Goal: Task Accomplishment & Management: Manage account settings

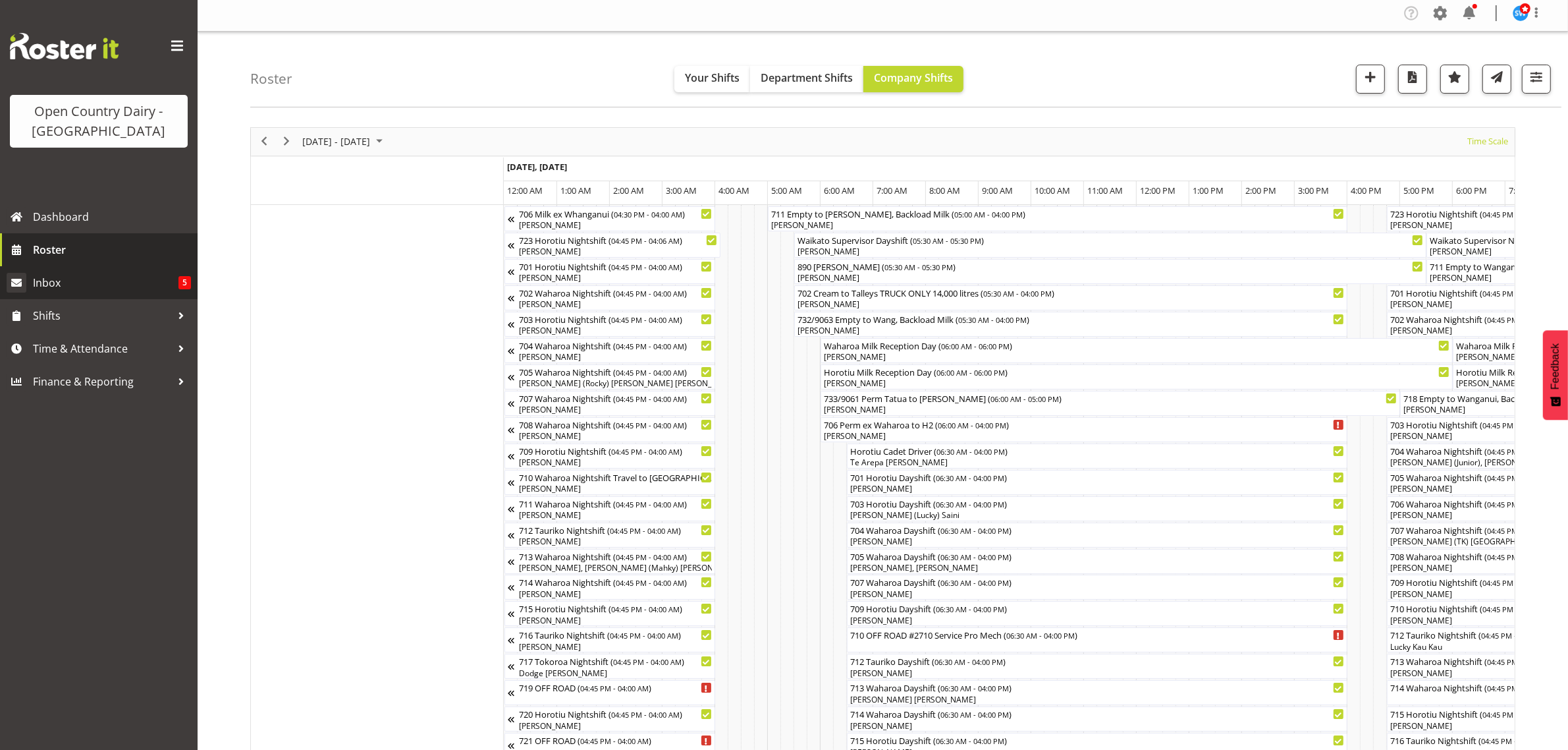
scroll to position [0, 3947]
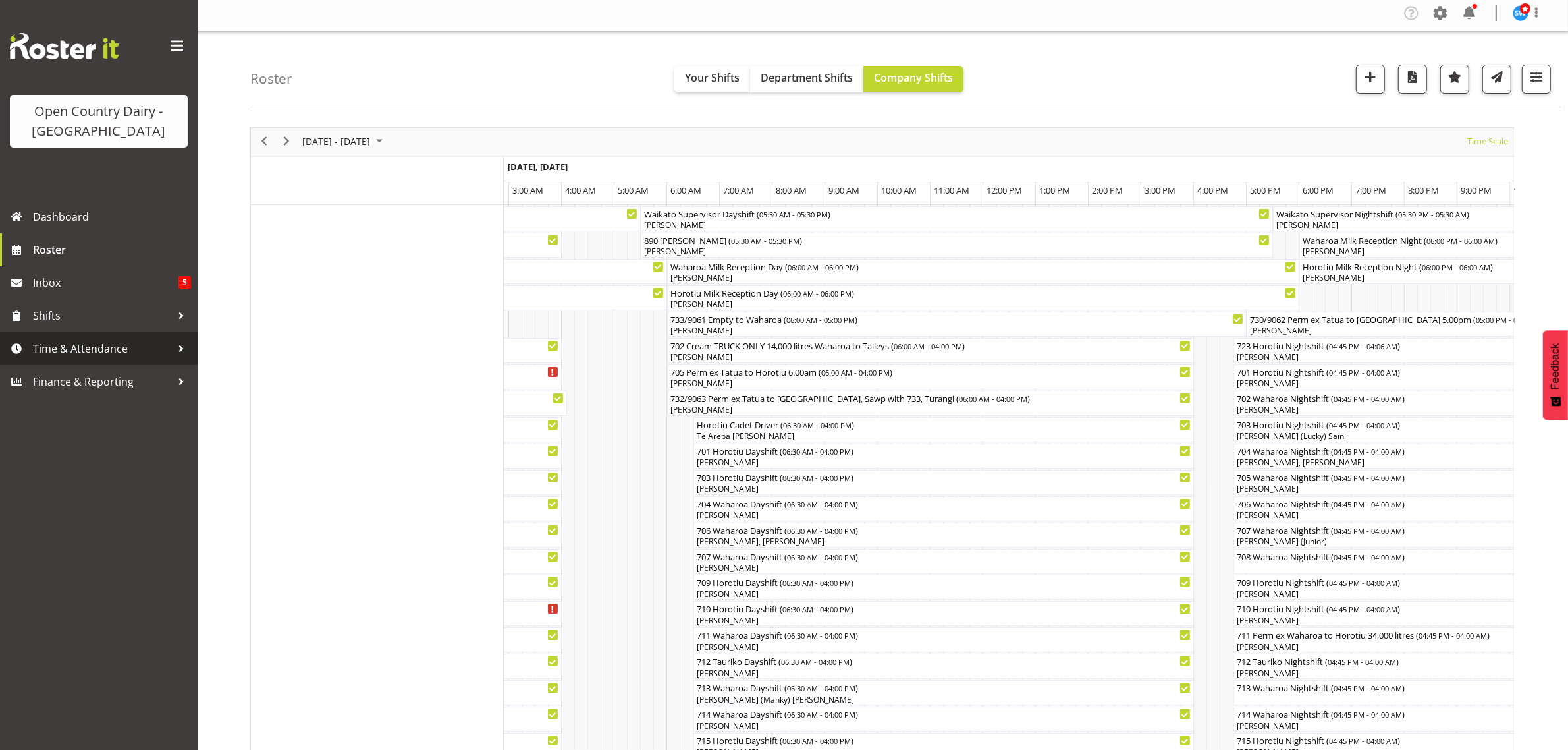
click at [77, 359] on link "Time & Attendance" at bounding box center [99, 348] width 198 height 33
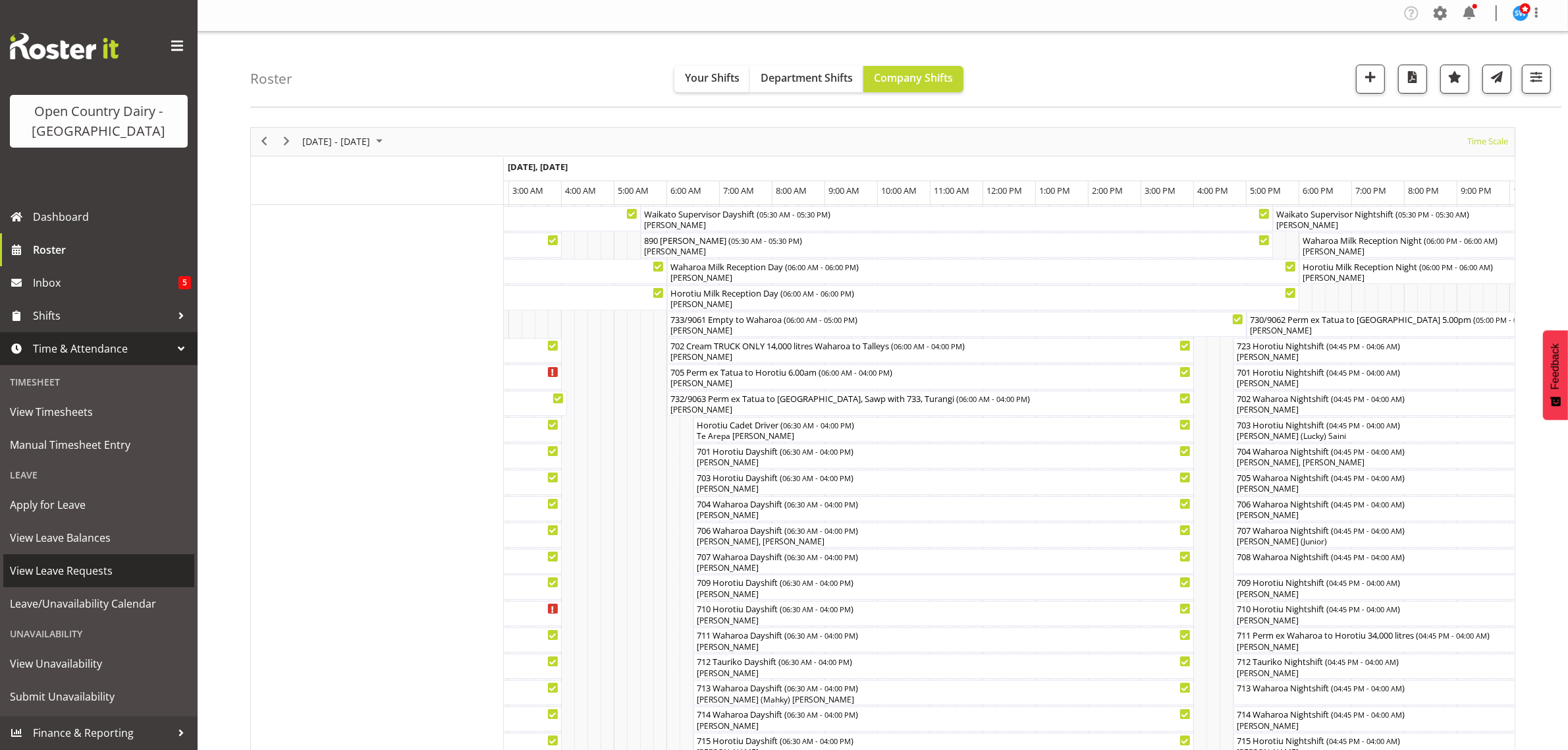
click at [66, 567] on span "View Leave Requests" at bounding box center [98, 571] width 178 height 20
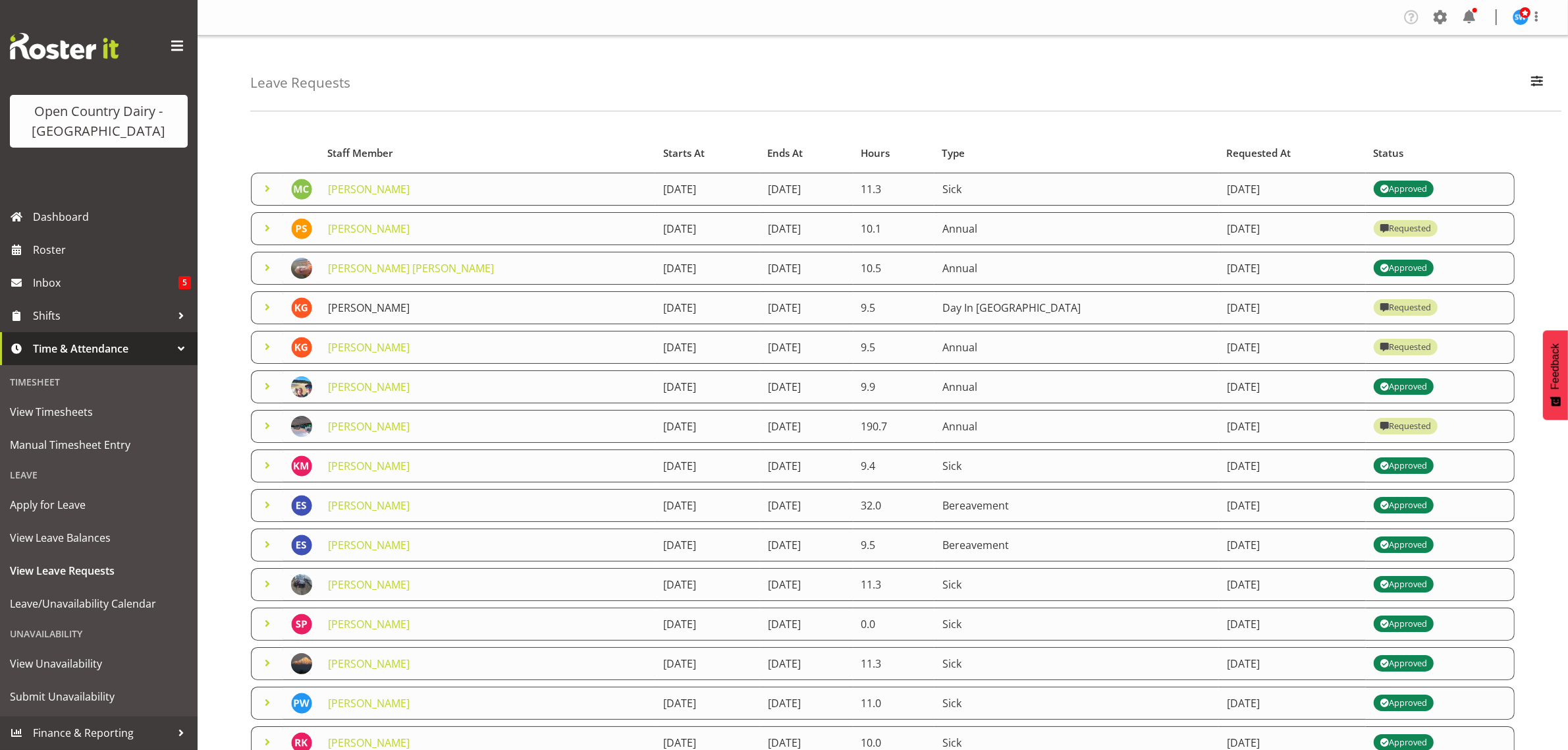
click at [384, 311] on link "[PERSON_NAME]" at bounding box center [369, 308] width 82 height 14
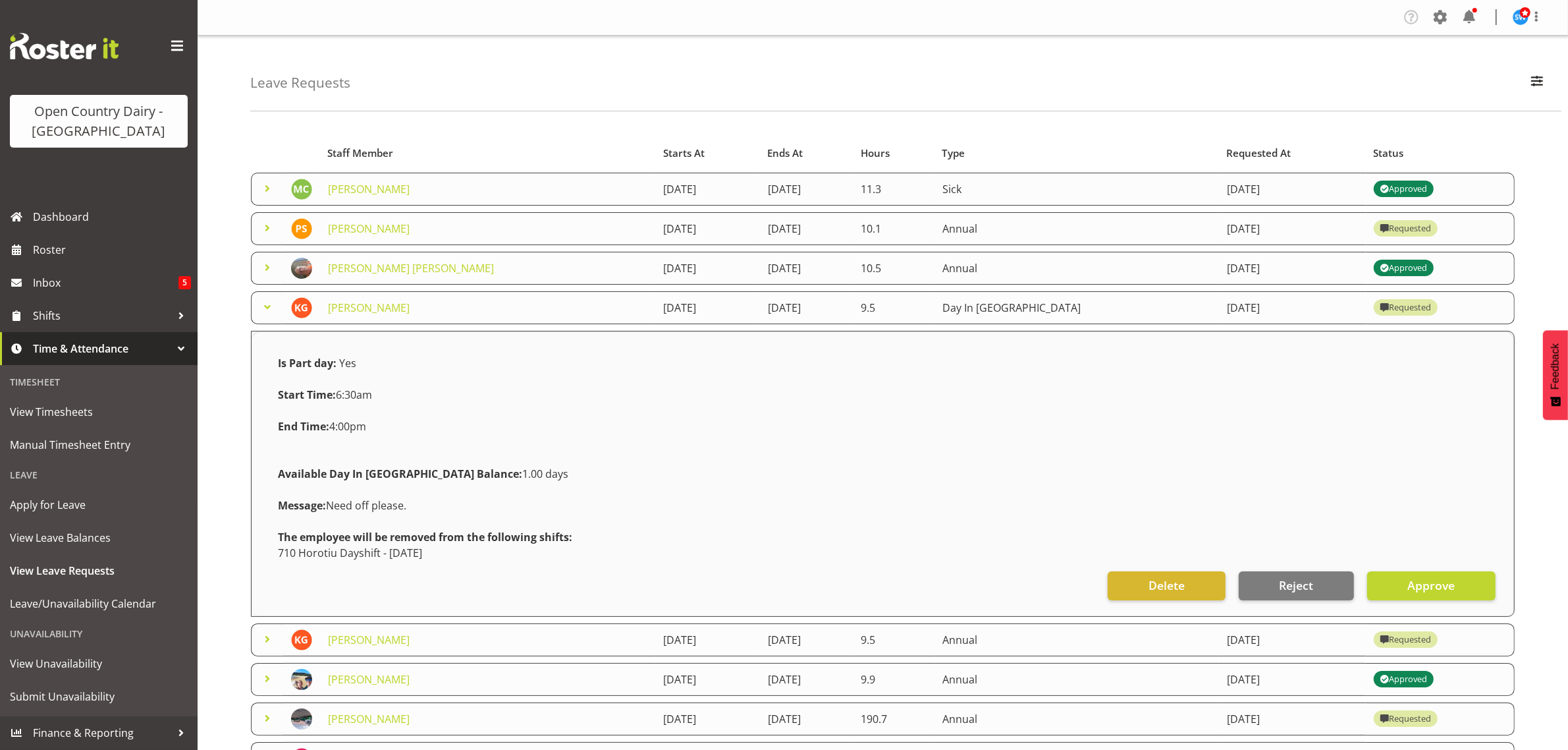
click at [315, 416] on div "End Time: 4:00pm" at bounding box center [423, 426] width 306 height 32
click at [282, 136] on table "Staff Member Starts At Ends At Hours Type Requested At Status Max Coulter 19th …" at bounding box center [883, 596] width 1265 height 925
click at [225, 192] on div "Leave Requests Search Search for a particular employee Status All Approved Requ…" at bounding box center [883, 573] width 1370 height 1075
click at [245, 367] on div "Leave Requests Search Search for a particular employee Status All Approved Requ…" at bounding box center [883, 573] width 1370 height 1075
click at [429, 641] on td "[PERSON_NAME]" at bounding box center [488, 639] width 335 height 33
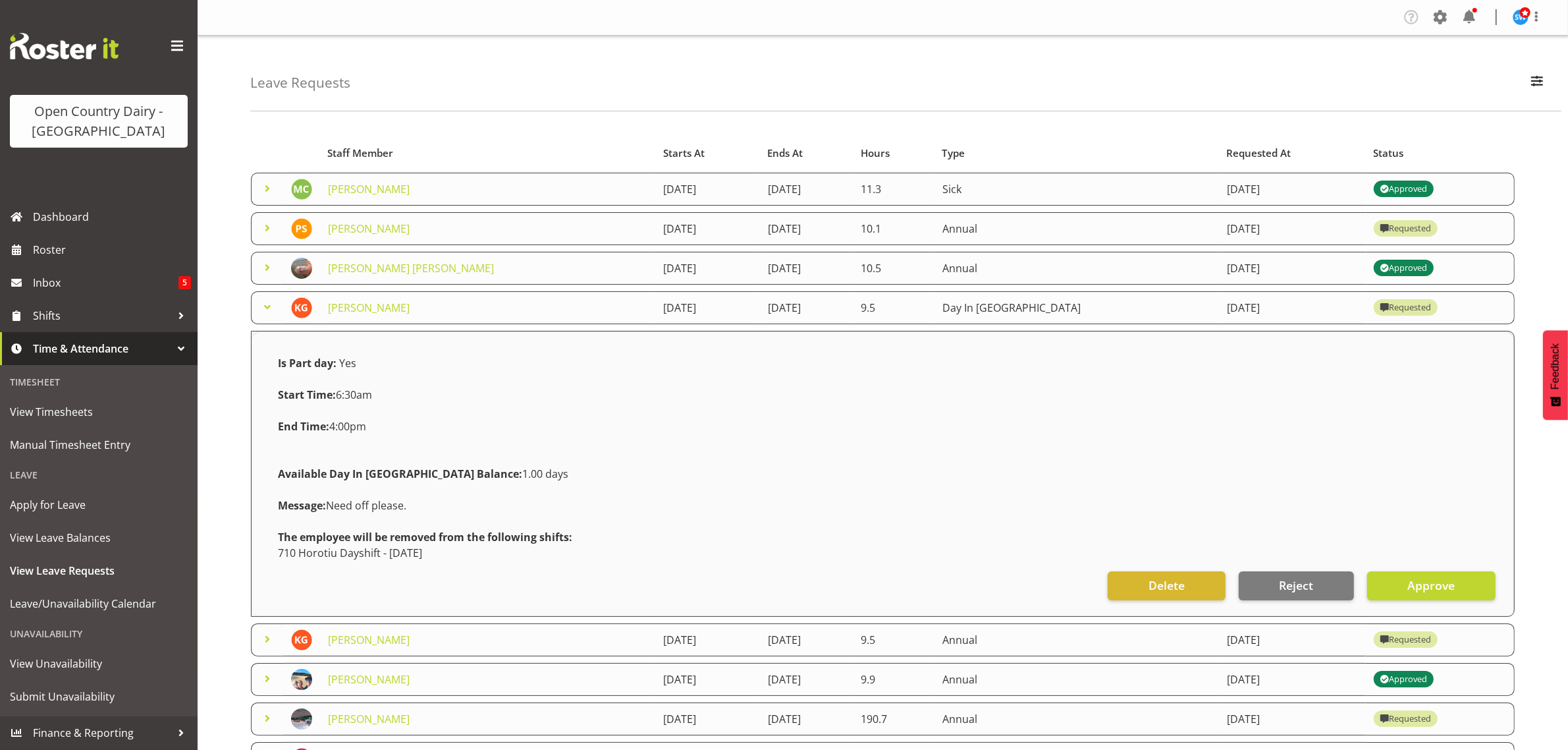
click at [229, 478] on div "Leave Requests Search Search for a particular employee Status All Approved Requ…" at bounding box center [883, 573] width 1370 height 1075
click at [1292, 579] on span "Reject" at bounding box center [1296, 584] width 34 height 17
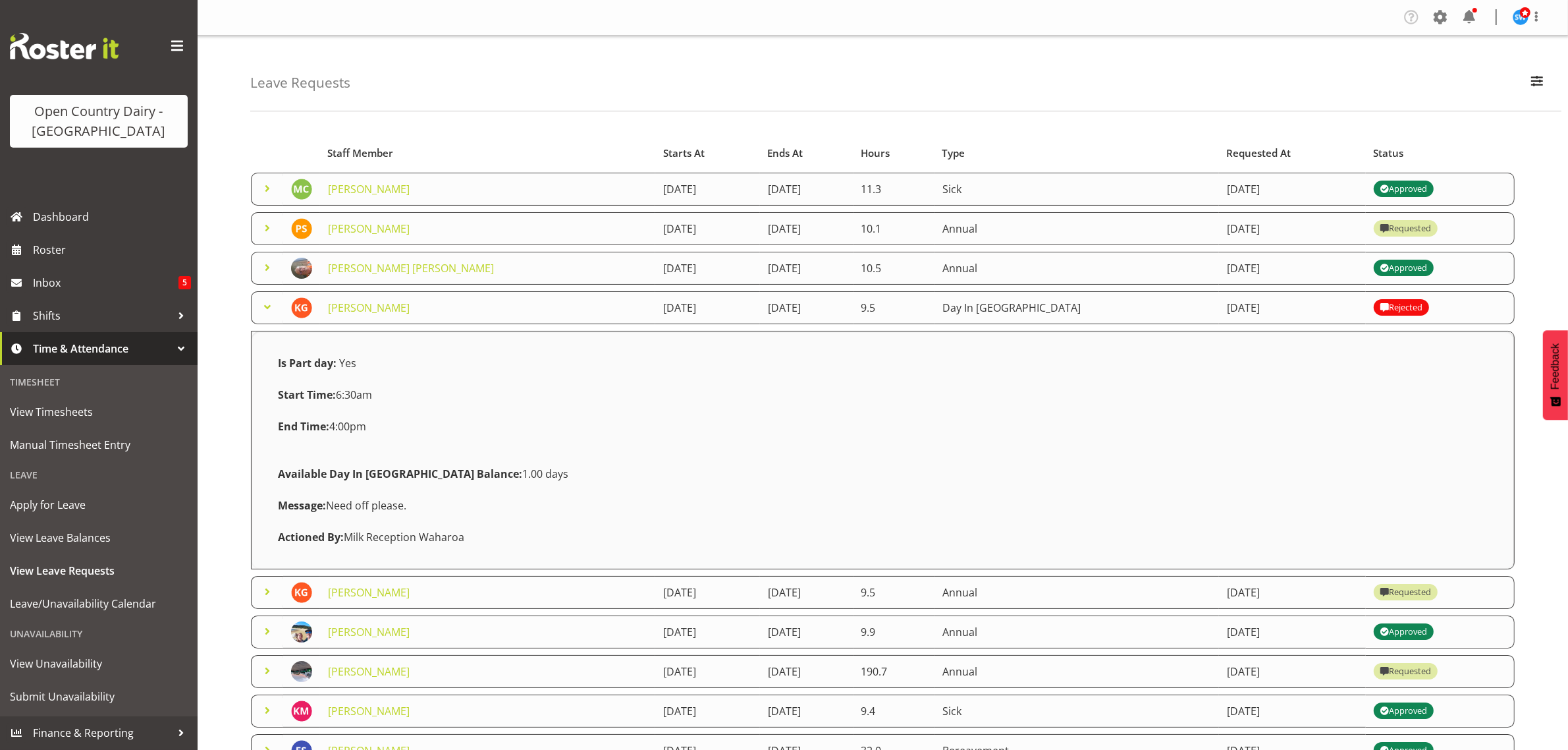
click at [1146, 523] on div "Actioned By: Milk Reception Waharoa" at bounding box center [883, 537] width 1225 height 32
click at [226, 392] on div "Leave Requests Search Search for a particular employee Status All Approved Requ…" at bounding box center [883, 550] width 1370 height 1028
click at [1380, 595] on span at bounding box center [1385, 592] width 16 height 16
click at [656, 595] on td "[DATE]" at bounding box center [708, 592] width 104 height 33
click at [351, 598] on link "[PERSON_NAME]" at bounding box center [369, 592] width 82 height 14
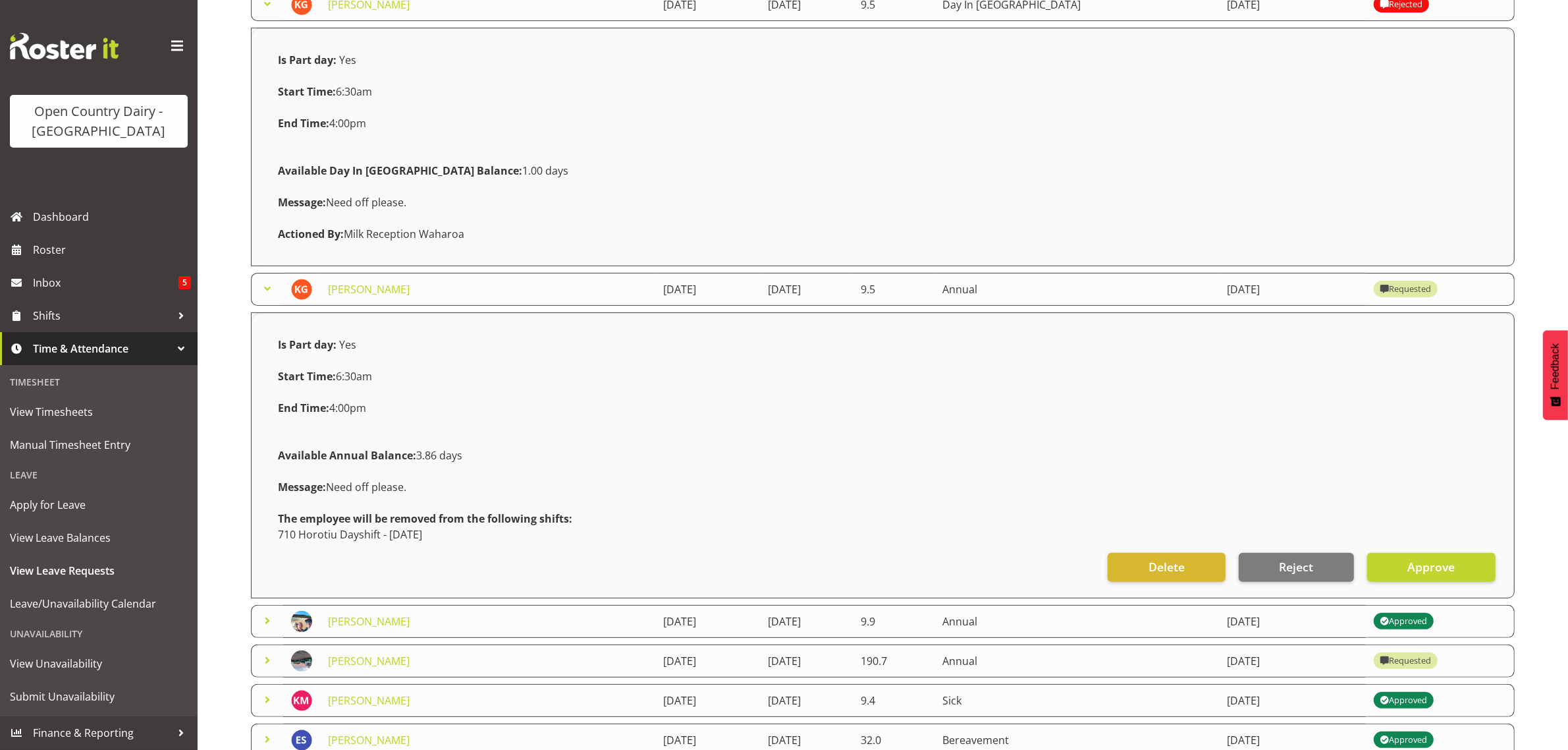
scroll to position [329, 0]
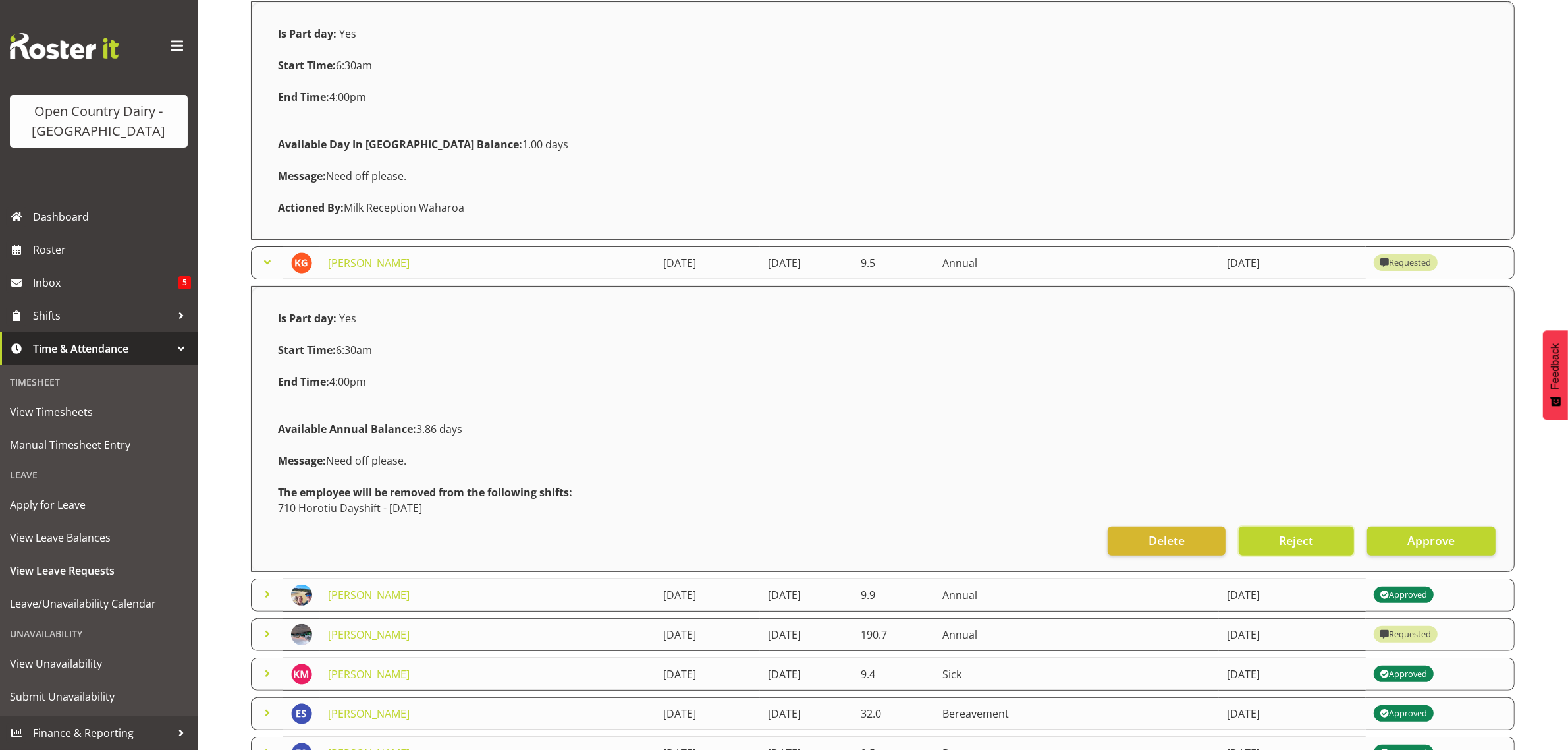
click at [1286, 548] on span "Reject" at bounding box center [1296, 540] width 34 height 17
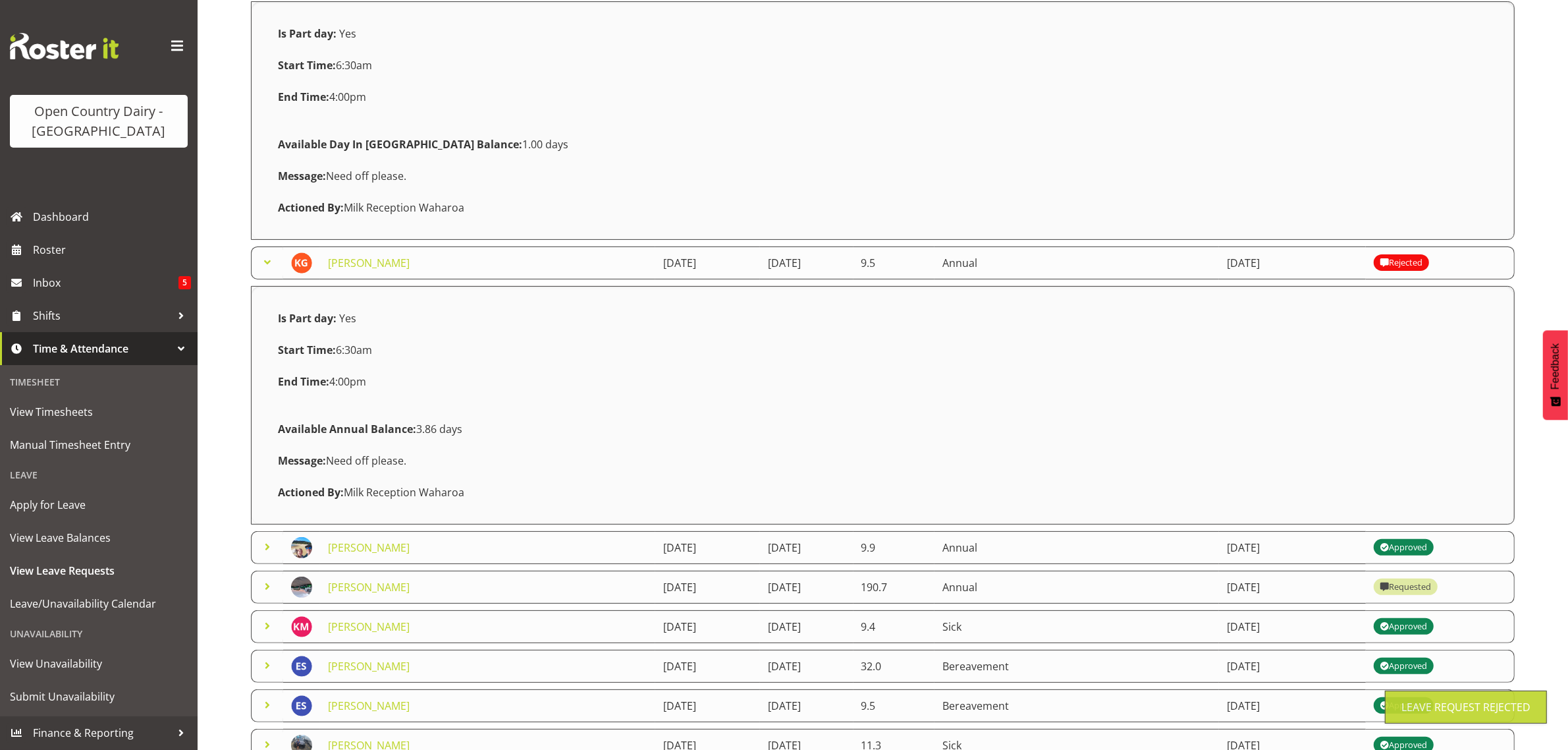
click at [232, 392] on div "Leave Requests Search Search for a particular employee Status All Approved Requ…" at bounding box center [883, 342] width 1370 height 1273
click at [84, 512] on span "Apply for Leave" at bounding box center [98, 505] width 178 height 20
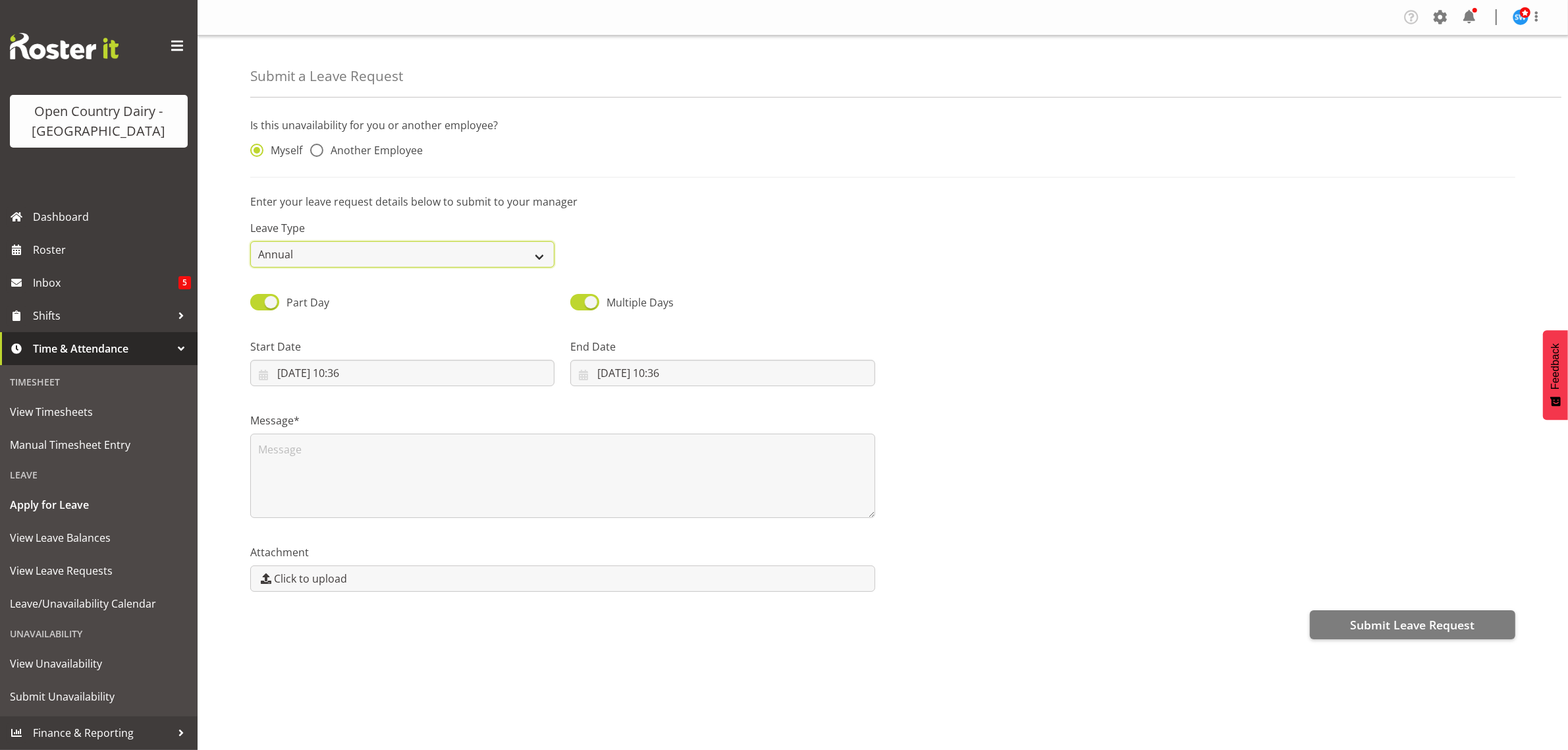
click at [535, 256] on select "Annual Sick Leave Without Pay Bereavement Domestic Violence Parental Jury Servi…" at bounding box center [402, 254] width 304 height 26
click at [682, 190] on div "Is this unavailability for you or another employee? Myself Another Employee Ent…" at bounding box center [909, 379] width 1318 height 542
click at [324, 150] on span "Another Employee" at bounding box center [373, 150] width 100 height 14
click at [319, 150] on input "Another Employee" at bounding box center [314, 151] width 9 height 9
radio input "true"
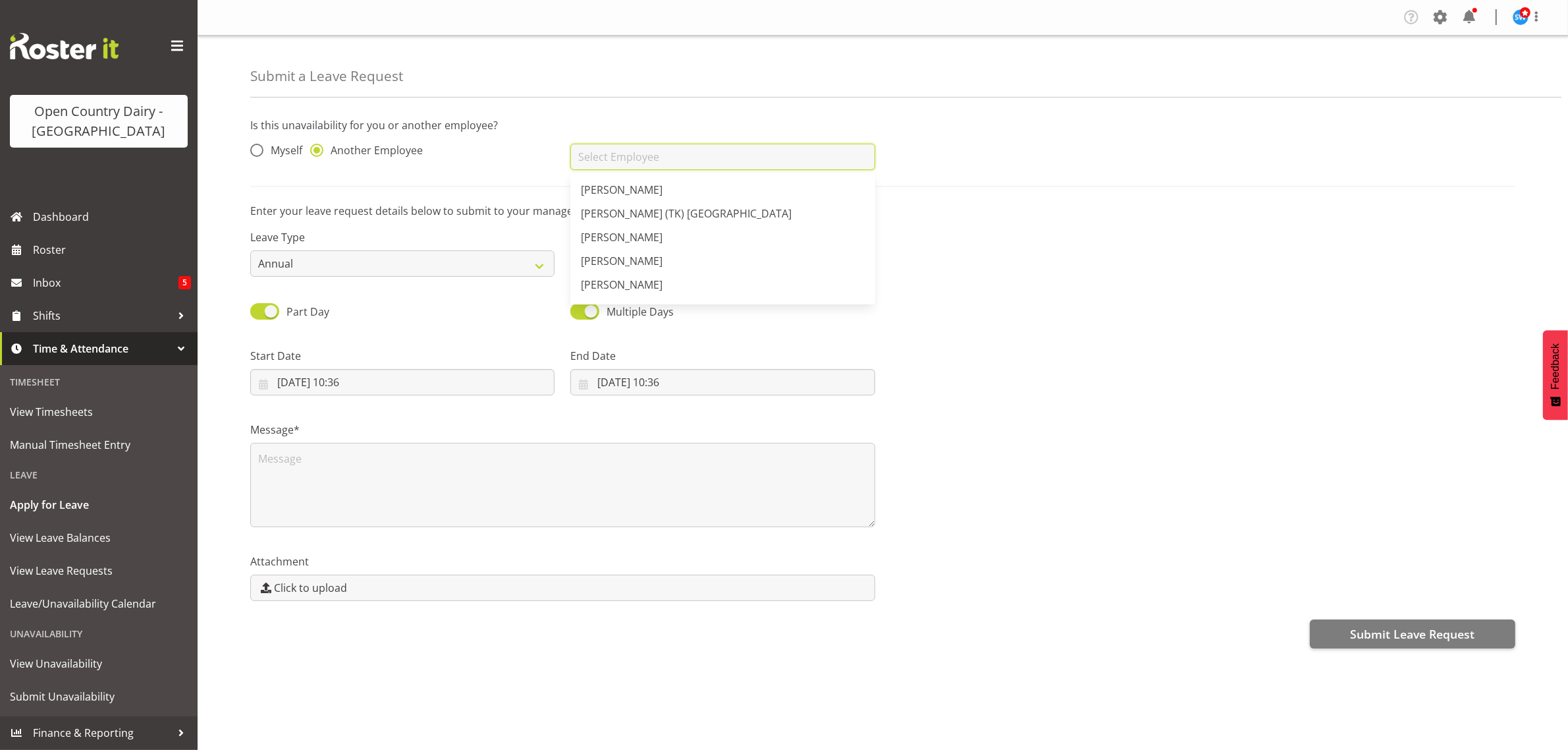
click at [644, 159] on input "text" at bounding box center [723, 156] width 304 height 26
type input "J"
click at [651, 194] on link "[PERSON_NAME]" at bounding box center [723, 190] width 304 height 24
type input "[PERSON_NAME]"
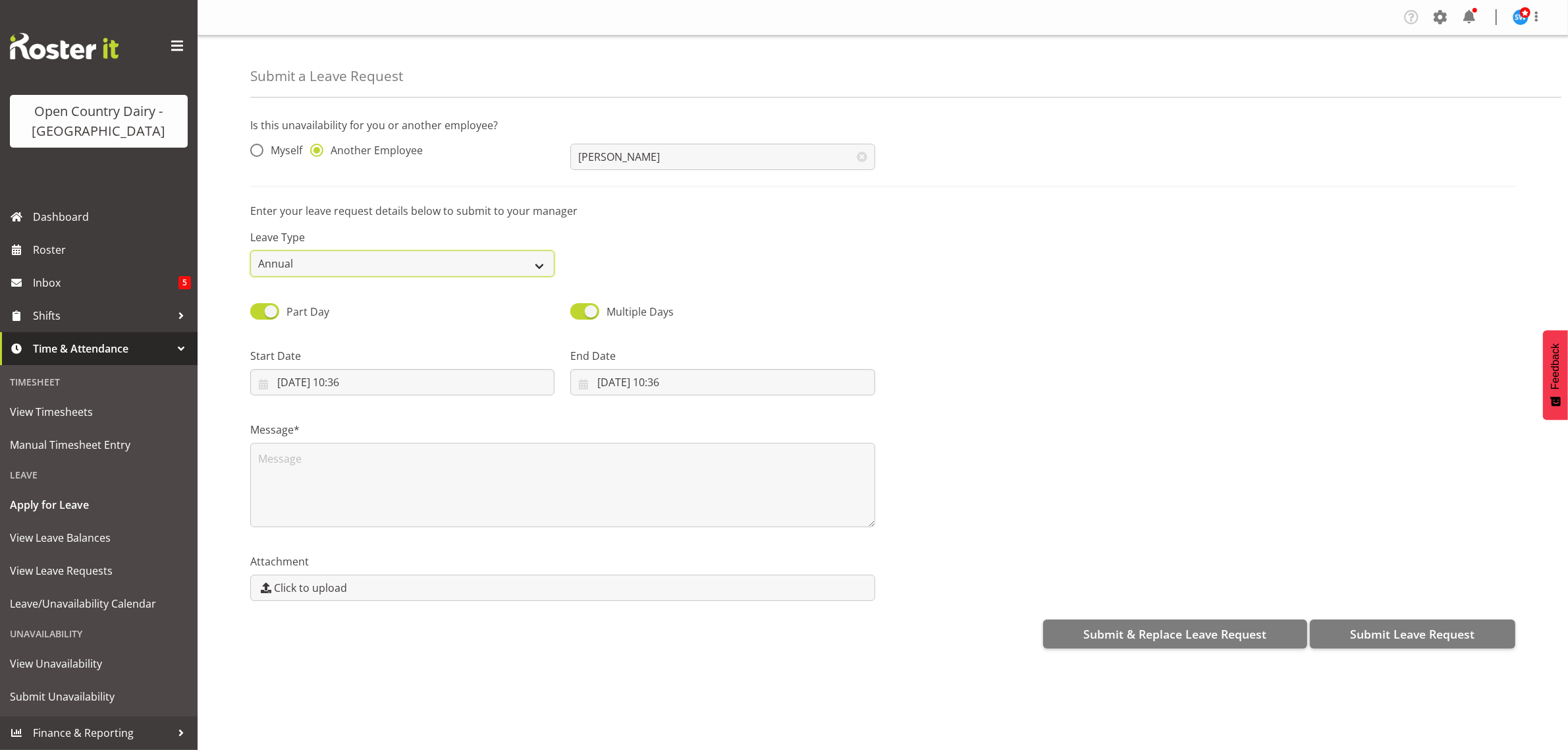
click at [535, 268] on select "Annual Sick Leave Without Pay Bereavement Domestic Violence Parental Jury Servi…" at bounding box center [402, 263] width 304 height 26
select select "Day In Lieu"
click at [250, 250] on select "Annual Sick Leave Without Pay Bereavement Domestic Violence Parental Jury Servi…" at bounding box center [402, 263] width 304 height 26
click at [400, 383] on input "20/08/2025, 10:36" at bounding box center [402, 382] width 304 height 26
click at [390, 588] on link "28" at bounding box center [398, 588] width 26 height 25
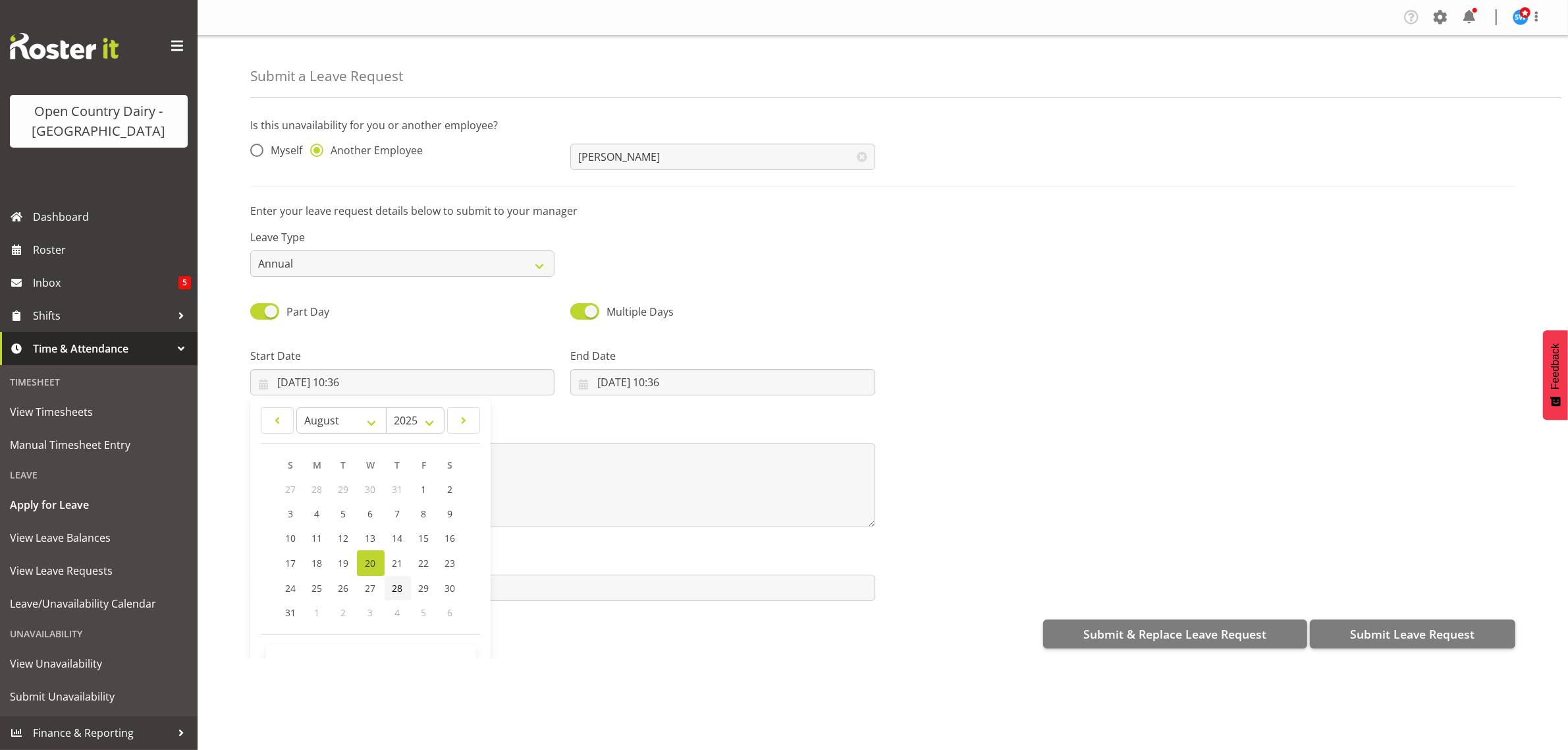
type input "28/08/2025, 10:36"
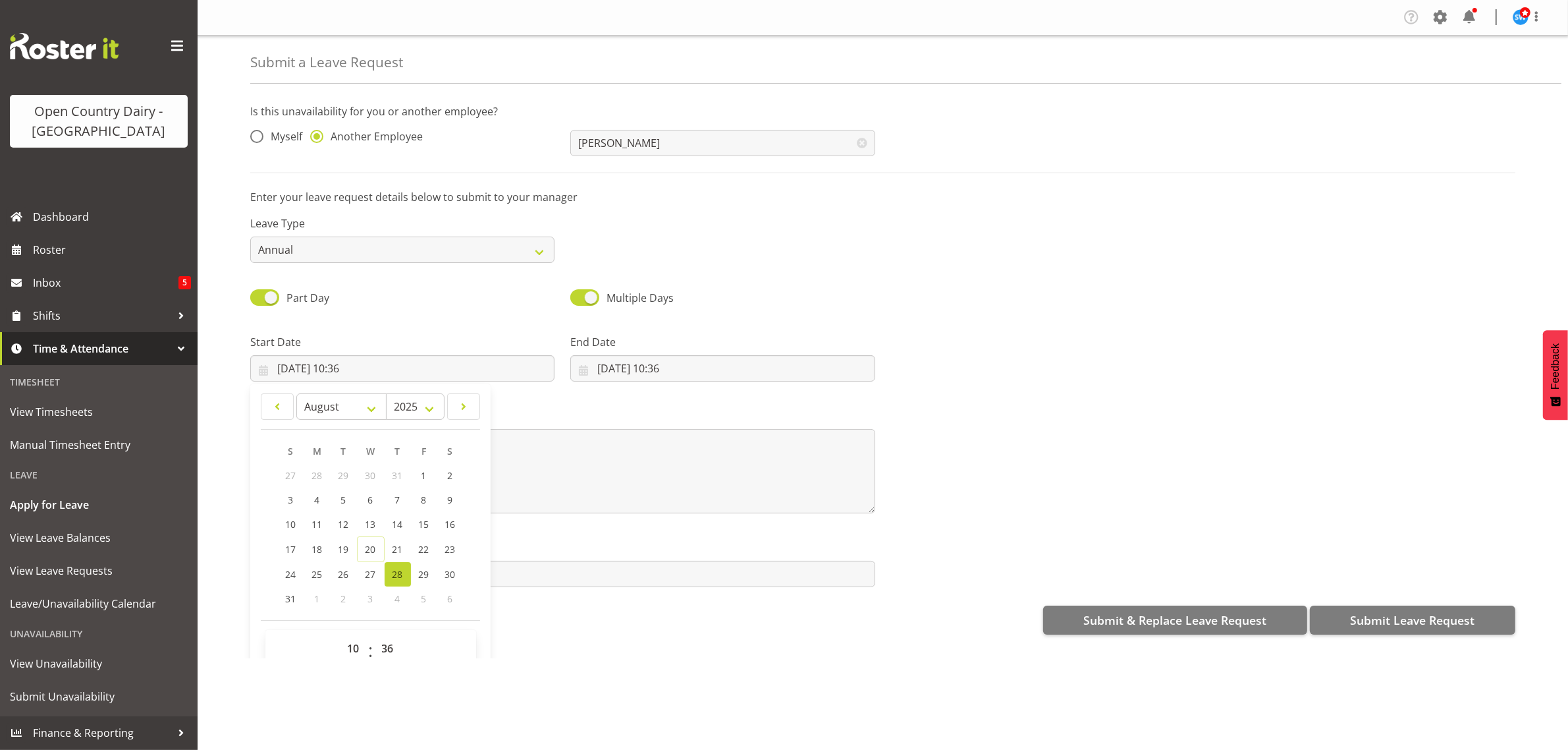
scroll to position [38, 0]
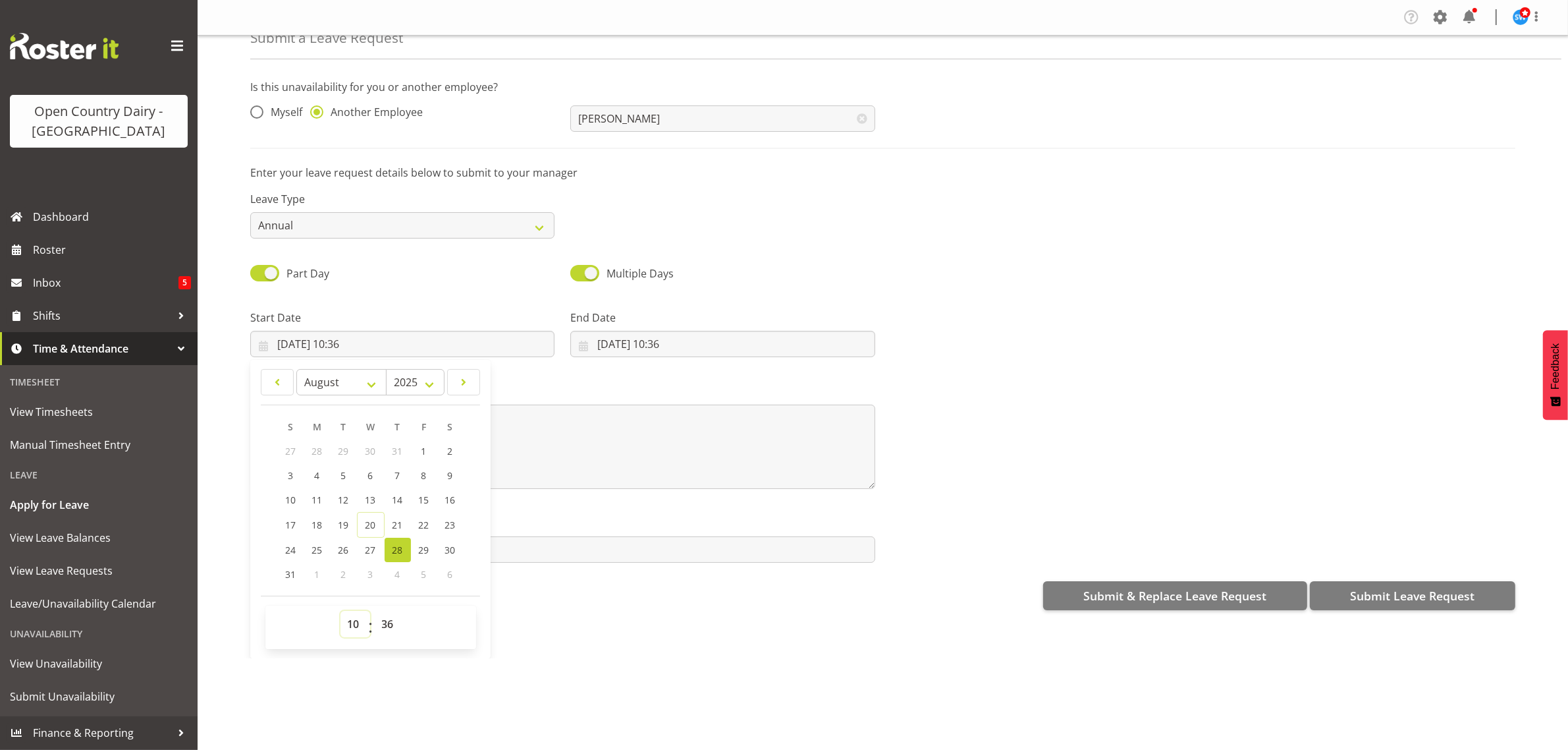
click at [355, 624] on select "00 01 02 03 04 05 06 07 08 09 10 11 12 13 14 15 16 17 18 19 20 21 22 23" at bounding box center [355, 623] width 29 height 26
select select "6"
click at [340, 611] on select "00 01 02 03 04 05 06 07 08 09 10 11 12 13 14 15 16 17 18 19 20 21 22 23" at bounding box center [355, 623] width 29 height 26
type input "28/08/2025, 06:36"
click at [389, 619] on select "00 01 02 03 04 05 06 07 08 09 10 11 12 13 14 15 16 17 18 19 20 21 22 23 24 25 2…" at bounding box center [389, 623] width 29 height 26
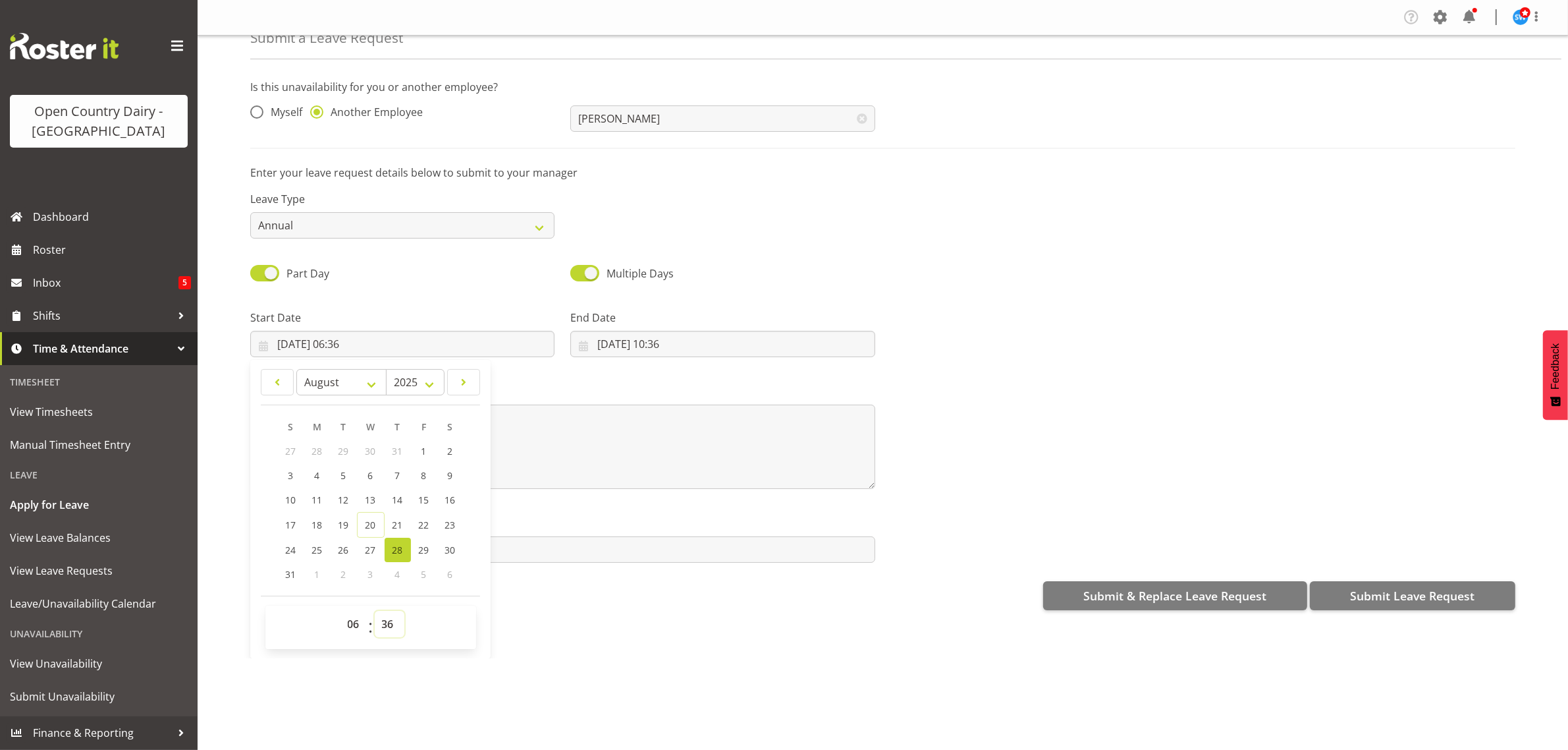
select select "30"
click at [374, 611] on select "00 01 02 03 04 05 06 07 08 09 10 11 12 13 14 15 16 17 18 19 20 21 22 23 24 25 2…" at bounding box center [389, 623] width 29 height 26
type input "28/08/2025, 06:30"
click at [665, 348] on input "20/08/2025, 10:36" at bounding box center [723, 344] width 304 height 26
click at [715, 551] on span "28" at bounding box center [717, 550] width 10 height 13
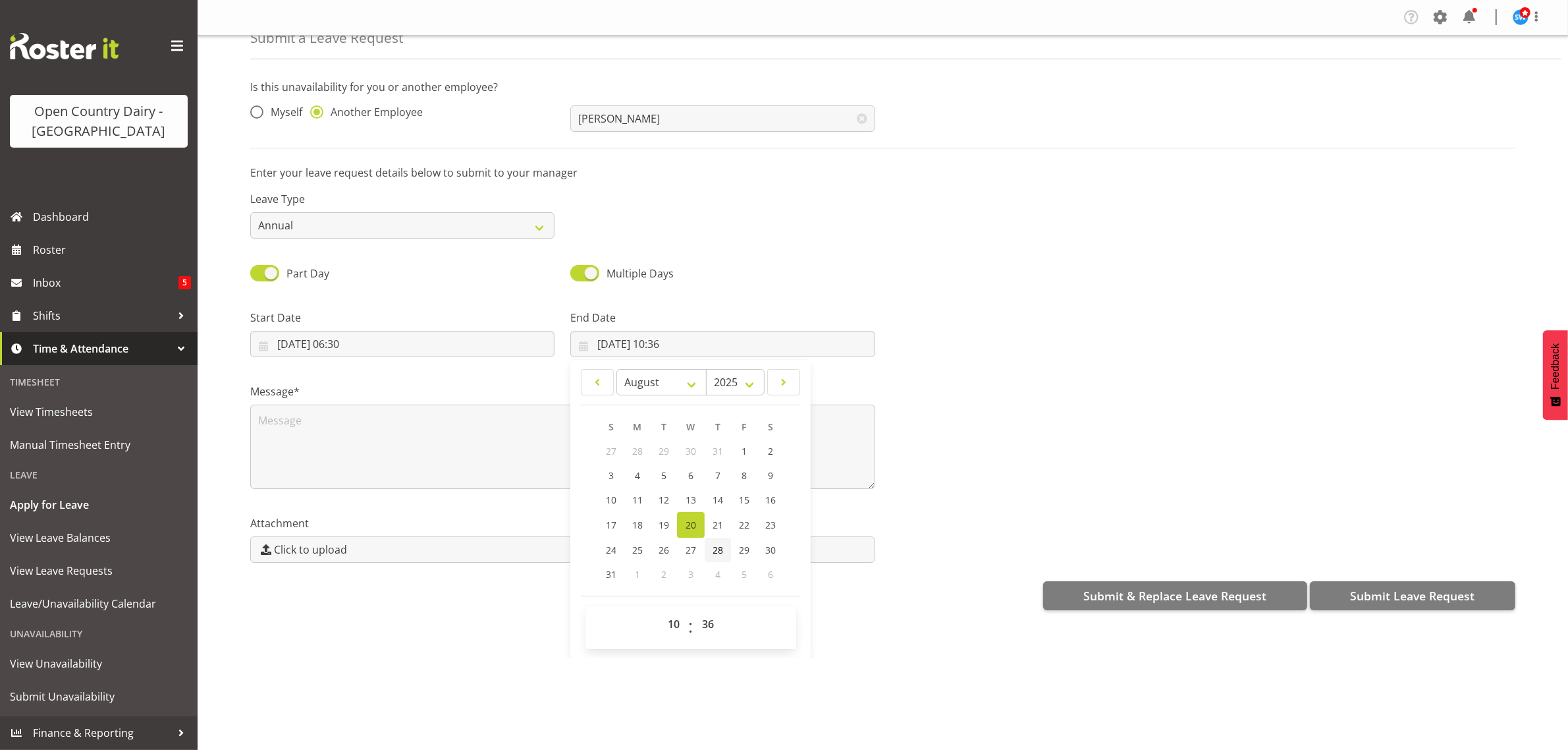
type input "28/08/2025, 10:36"
click at [671, 629] on select "00 01 02 03 04 05 06 07 08 09 10 11 12 13 14 15 16 17 18 19 20 21 22 23" at bounding box center [675, 623] width 29 height 26
select select "16"
click at [661, 611] on select "00 01 02 03 04 05 06 07 08 09 10 11 12 13 14 15 16 17 18 19 20 21 22 23" at bounding box center [675, 623] width 29 height 26
type input "28/08/2025, 16:36"
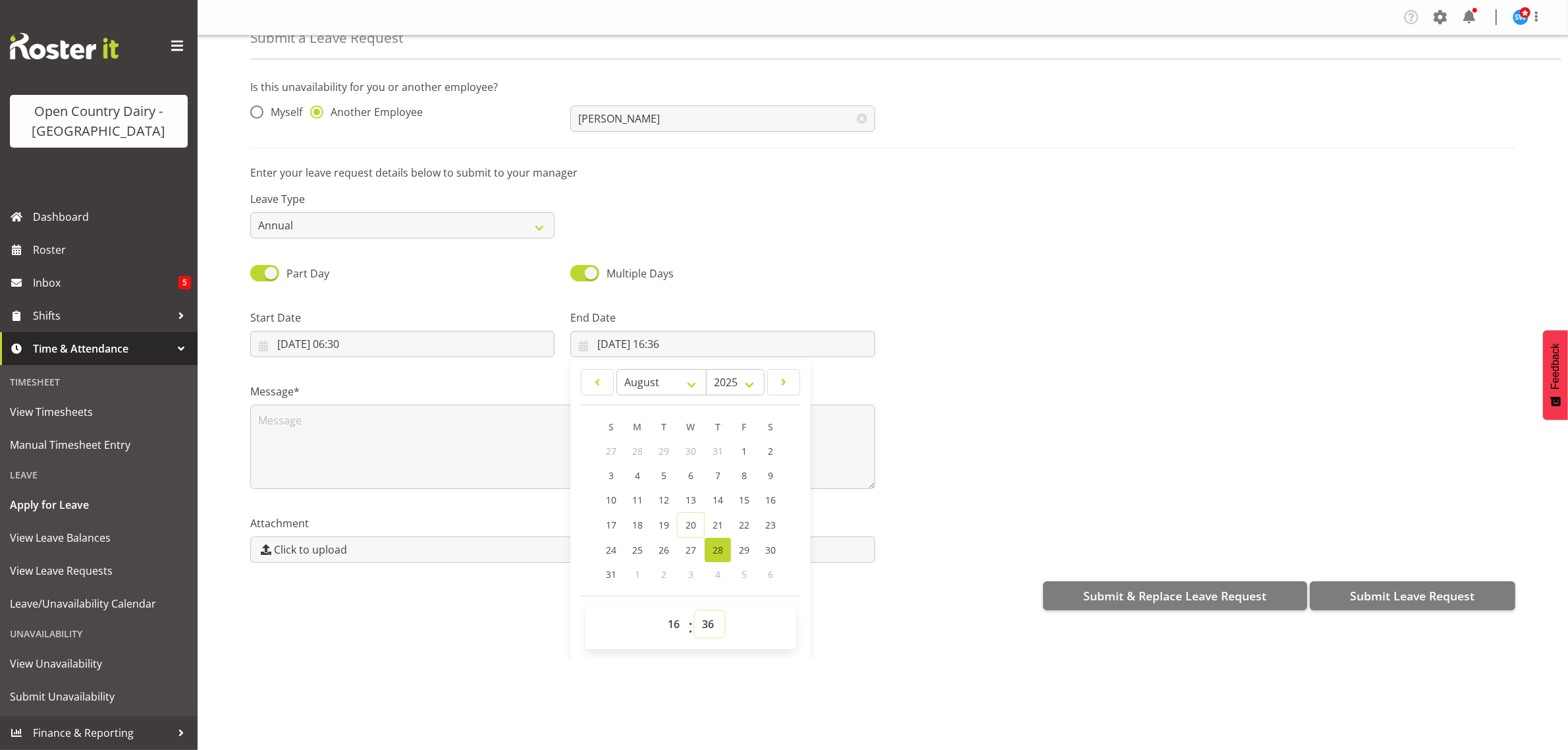
click at [703, 626] on select "00 01 02 03 04 05 06 07 08 09 10 11 12 13 14 15 16 17 18 19 20 21 22 23 24 25 2…" at bounding box center [709, 623] width 29 height 26
click at [706, 626] on select "00 01 02 03 04 05 06 07 08 09 10 11 12 13 14 15 16 17 18 19 20 21 22 23 24 25 2…" at bounding box center [709, 623] width 29 height 26
select select "0"
click at [695, 611] on select "00 01 02 03 04 05 06 07 08 09 10 11 12 13 14 15 16 17 18 19 20 21 22 23 24 25 2…" at bounding box center [709, 623] width 29 height 26
type input "[DATE] 16:00"
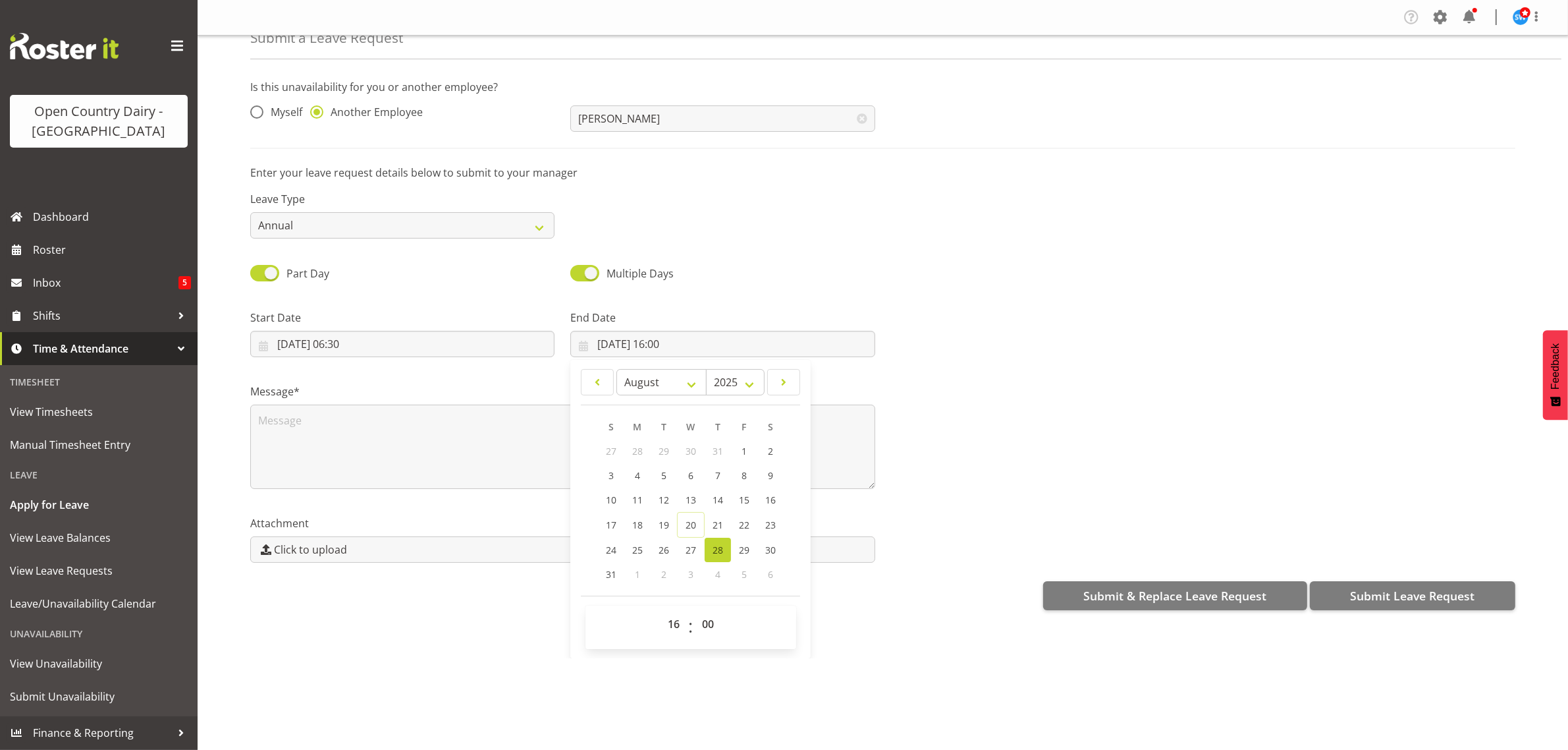
click at [540, 693] on div "Company Settings Roles & Skills Tasks Jobs Employees Locations & Departments Ac…" at bounding box center [883, 375] width 1370 height 750
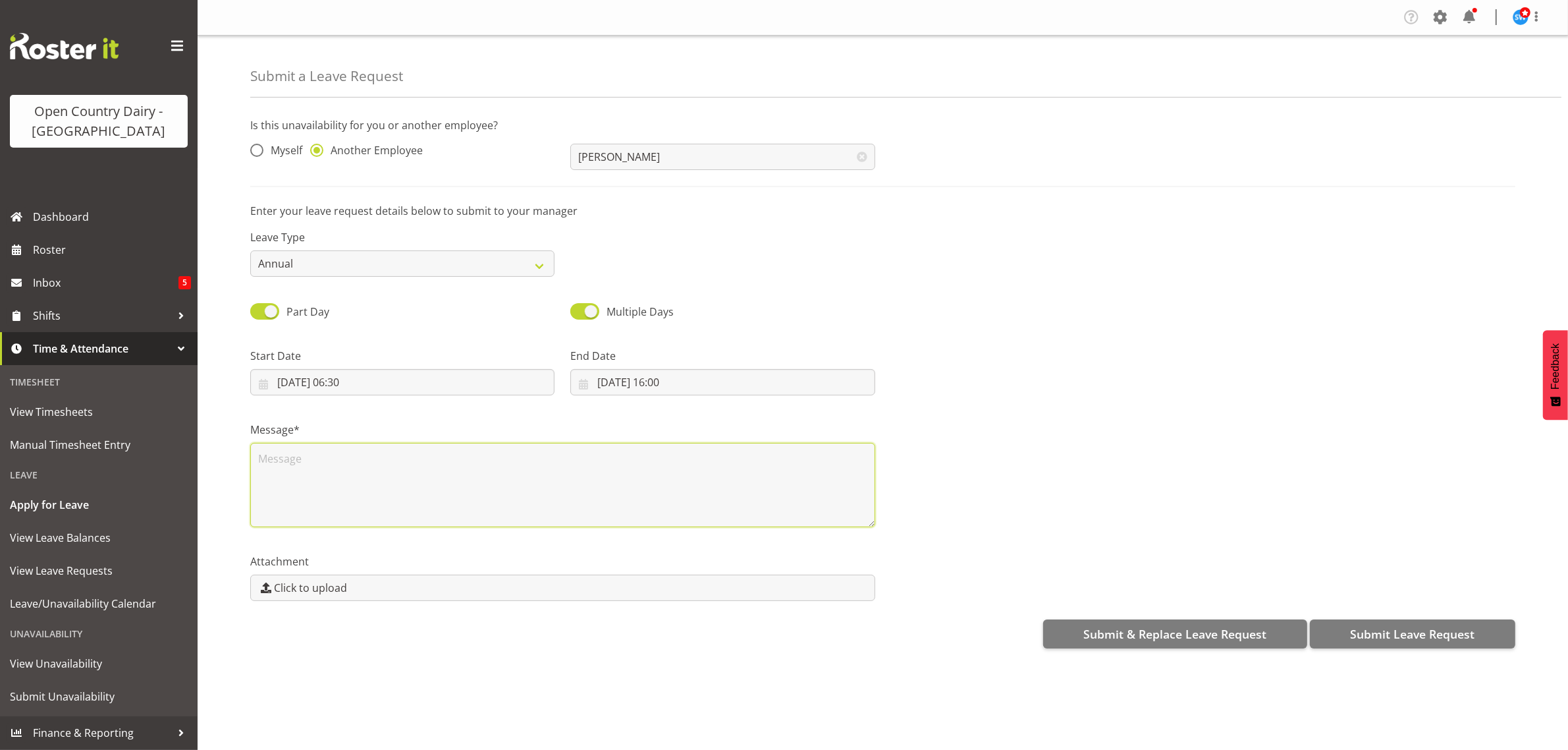
click at [275, 468] on textarea at bounding box center [563, 485] width 625 height 84
type textarea "Day in leiu for leave"
click at [1411, 626] on span "Submit Leave Request" at bounding box center [1413, 634] width 124 height 17
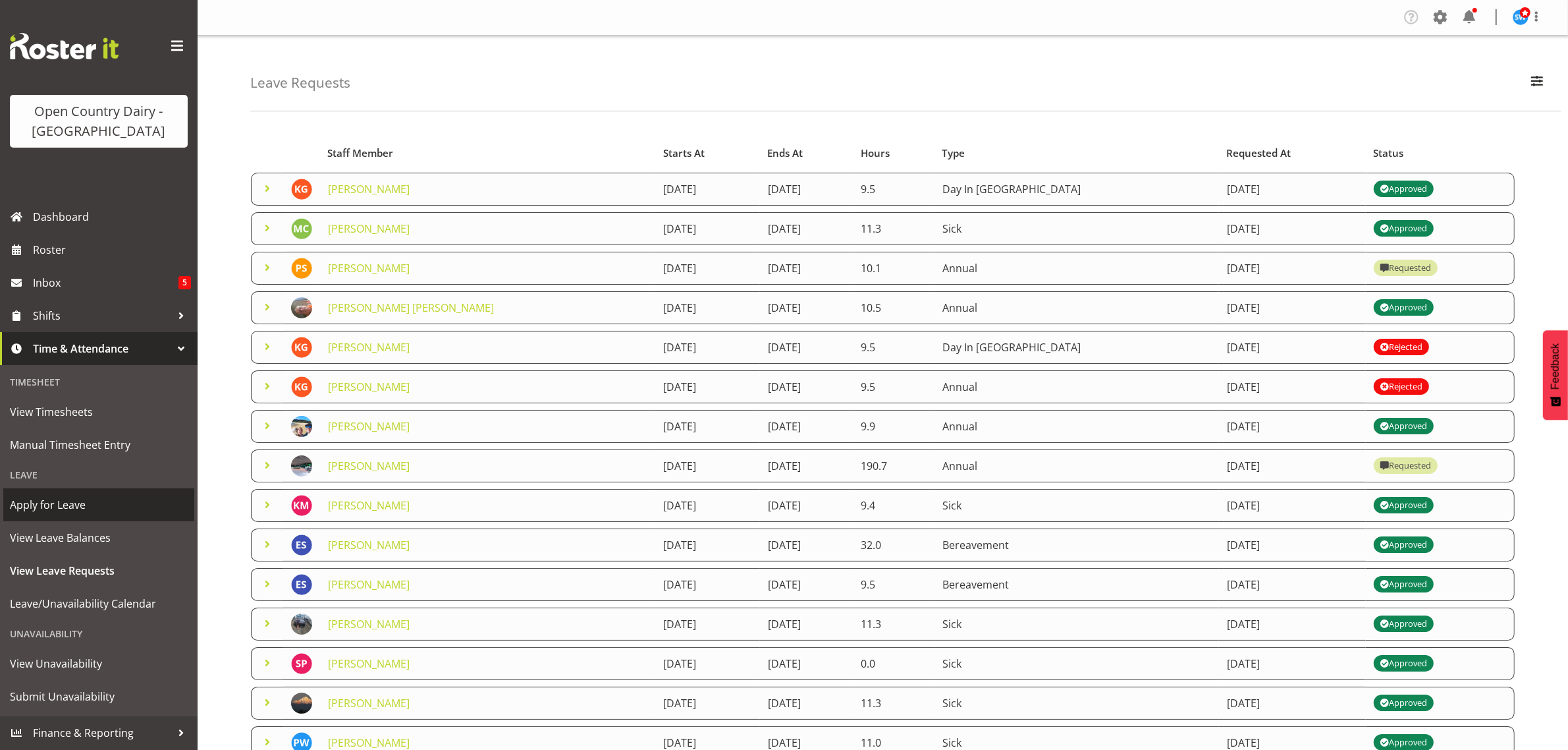
click at [61, 508] on span "Apply for Leave" at bounding box center [98, 505] width 178 height 20
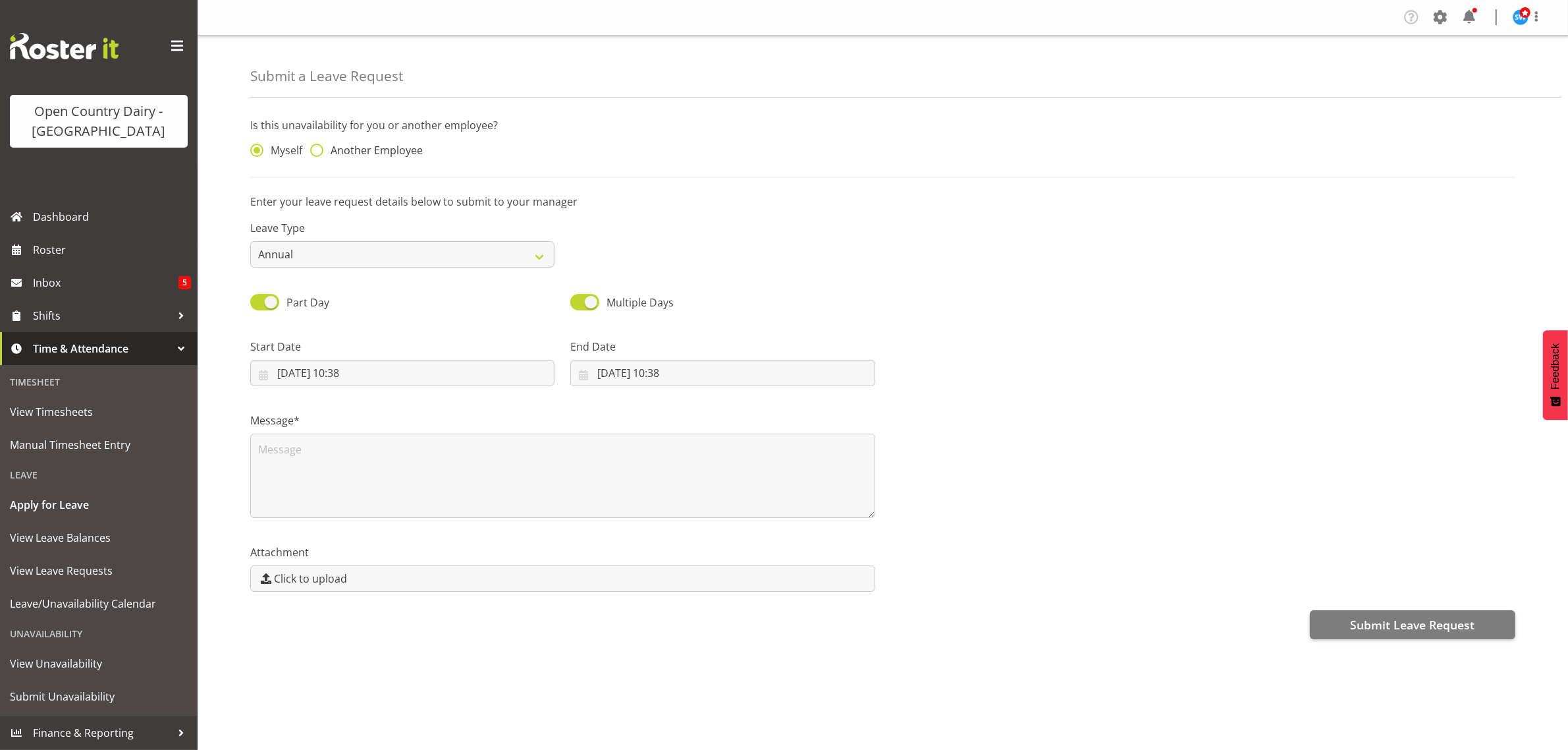
click at [315, 155] on span at bounding box center [316, 150] width 14 height 14
click at [315, 155] on input "Another Employee" at bounding box center [314, 151] width 9 height 9
radio input "true"
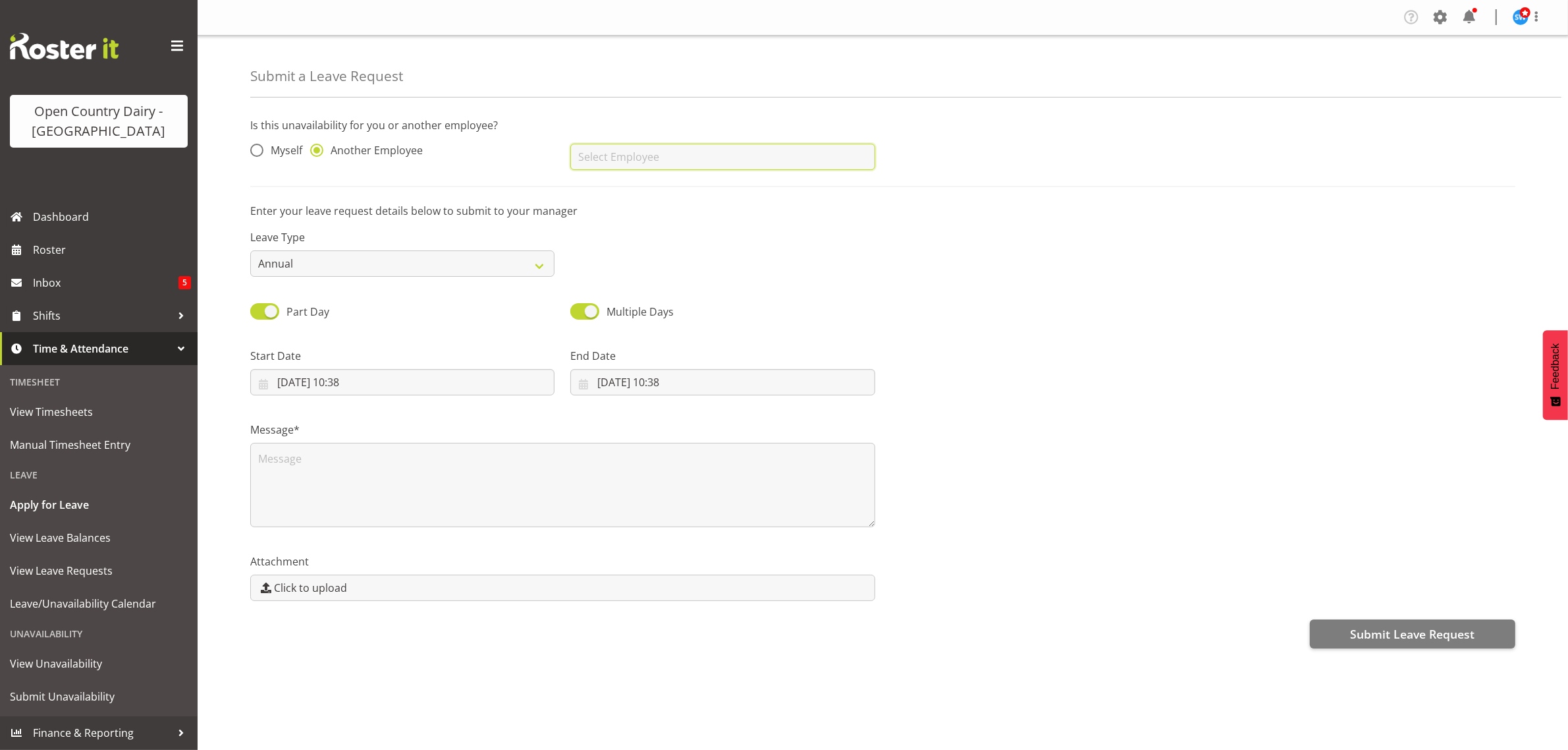
click at [626, 165] on input "text" at bounding box center [723, 156] width 304 height 26
click at [625, 183] on span "[PERSON_NAME]" at bounding box center [621, 190] width 82 height 14
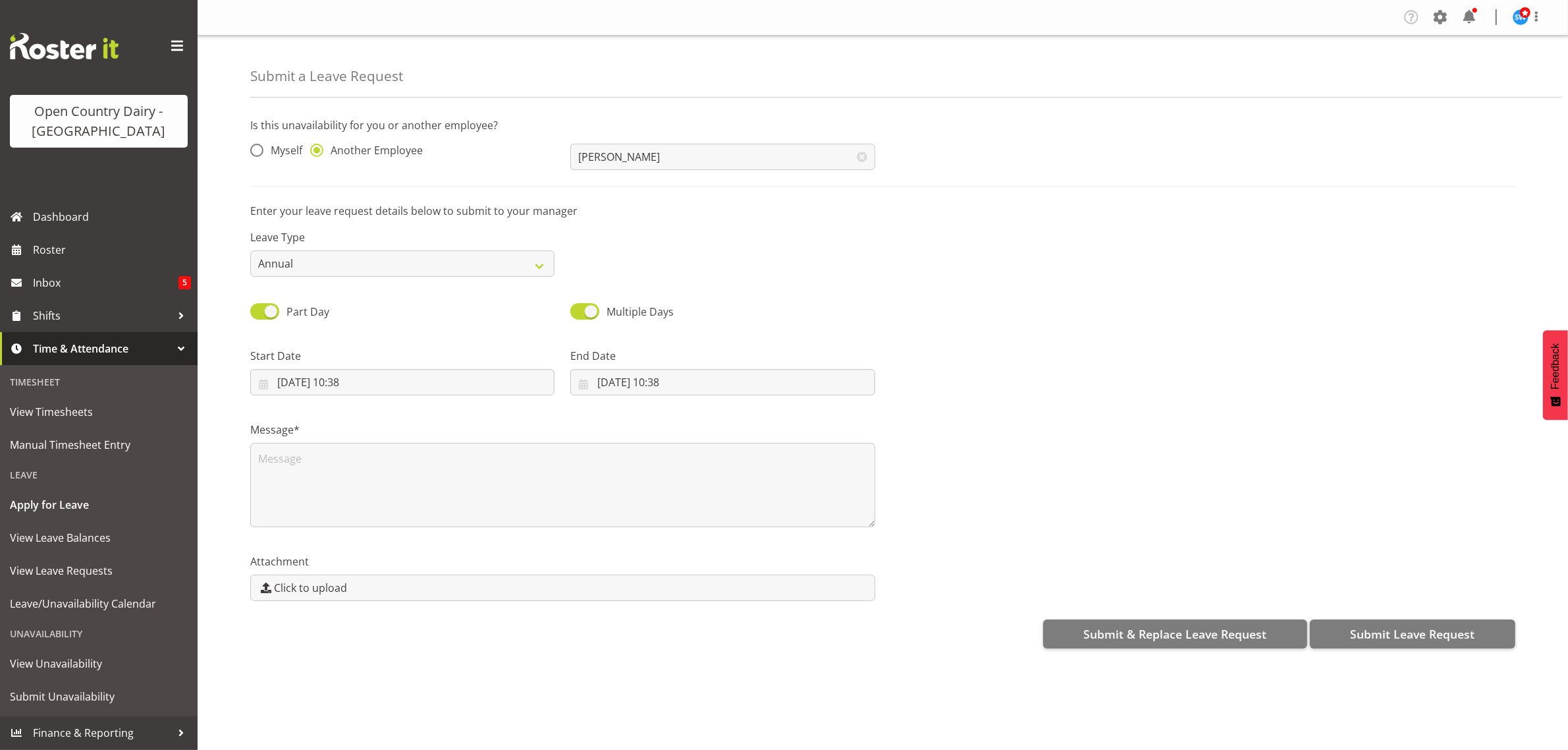
type input "[PERSON_NAME]"
click at [366, 379] on input "20/08/2025, 10:38" at bounding box center [402, 382] width 304 height 26
click at [424, 590] on span "29" at bounding box center [424, 588] width 10 height 13
type input "29/08/2025, 10:38"
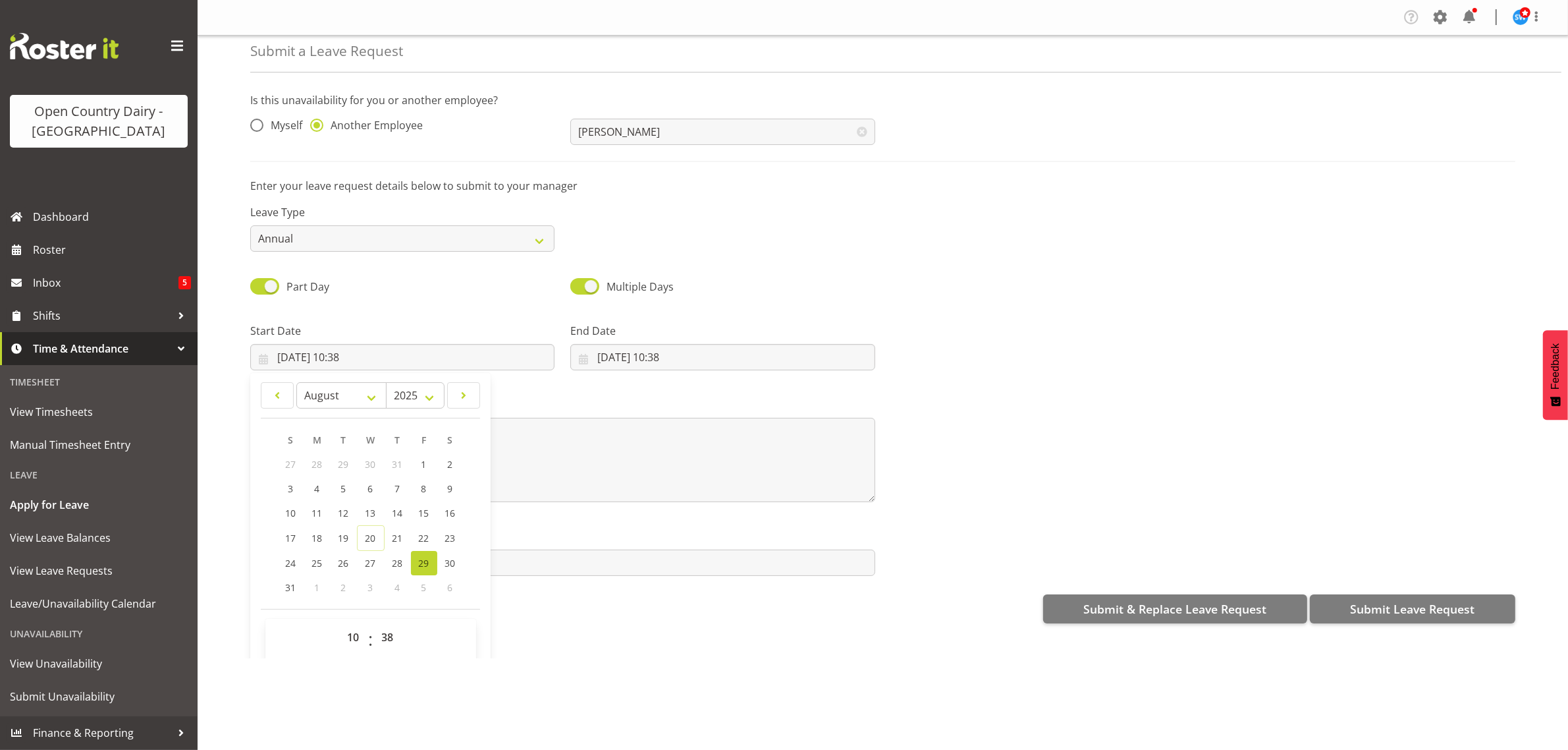
scroll to position [38, 0]
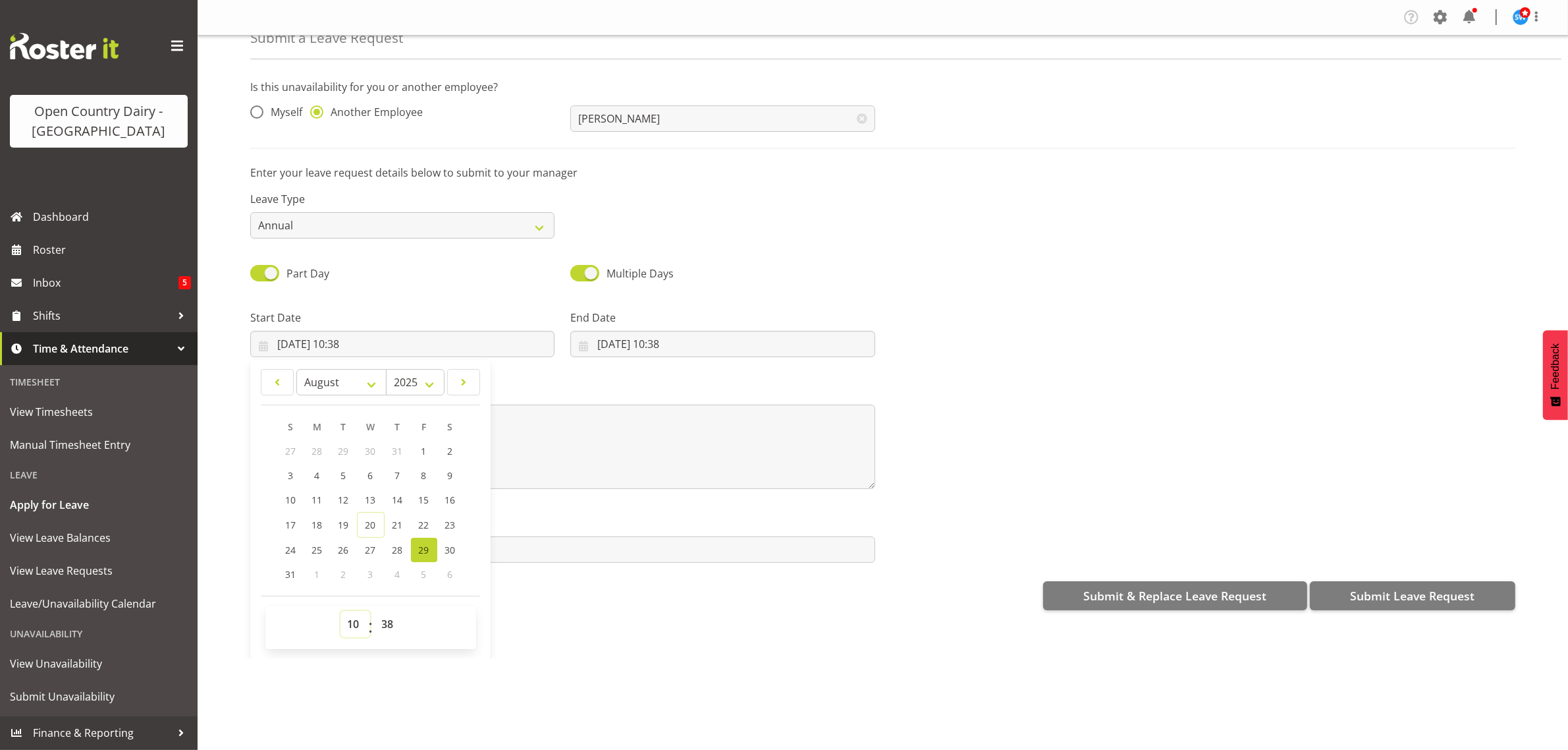
click at [367, 630] on select "00 01 02 03 04 05 06 07 08 09 10 11 12 13 14 15 16 17 18 19 20 21 22 23" at bounding box center [355, 623] width 29 height 26
select select "6"
click at [340, 611] on select "00 01 02 03 04 05 06 07 08 09 10 11 12 13 14 15 16 17 18 19 20 21 22 23" at bounding box center [355, 623] width 29 height 26
type input "29/08/2025, 06:38"
click at [386, 619] on select "00 01 02 03 04 05 06 07 08 09 10 11 12 13 14 15 16 17 18 19 20 21 22 23 24 25 2…" at bounding box center [389, 623] width 29 height 26
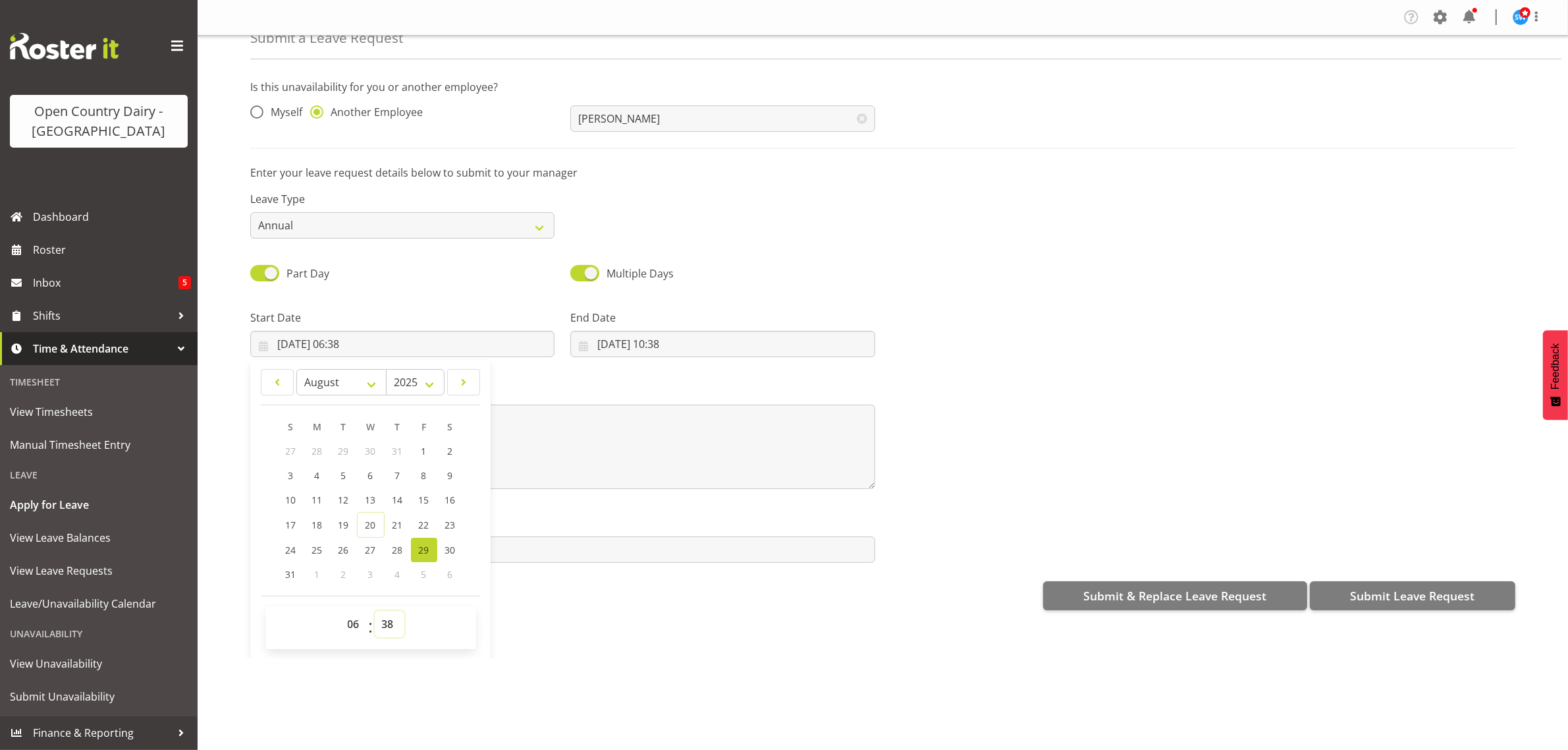
select select "30"
click at [374, 611] on select "00 01 02 03 04 05 06 07 08 09 10 11 12 13 14 15 16 17 18 19 20 21 22 23 24 25 2…" at bounding box center [389, 623] width 29 height 26
type input "29/08/2025, 06:30"
click at [648, 340] on input "20/08/2025, 10:38" at bounding box center [723, 344] width 304 height 26
click at [718, 552] on span "28" at bounding box center [717, 550] width 10 height 13
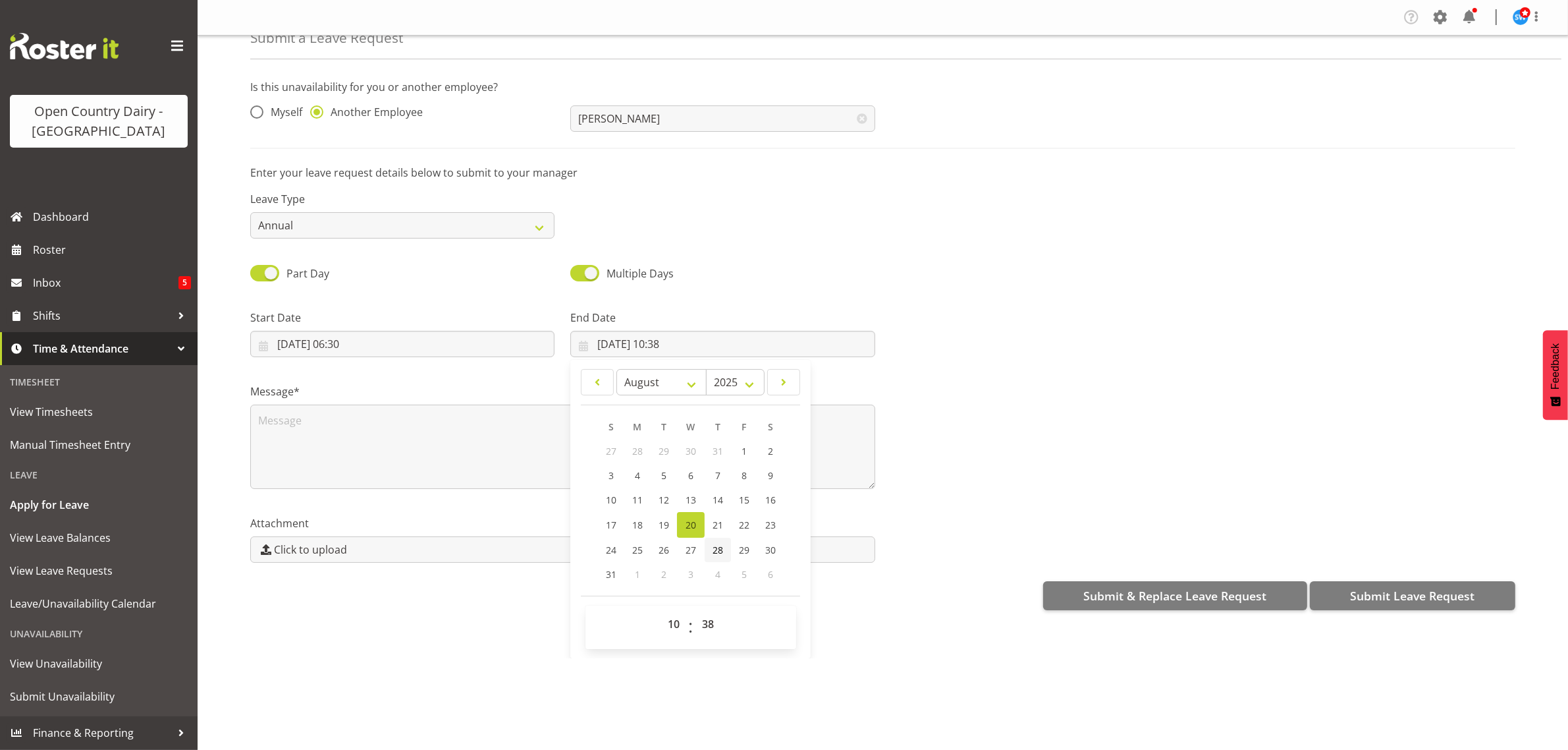
type input "28/08/2025, 10:38"
drag, startPoint x: 672, startPoint y: 622, endPoint x: 670, endPoint y: 629, distance: 7.3
click at [672, 622] on select "00 01 02 03 04 05 06 07 08 09 10 11 12 13 14 15 16 17 18 19 20 21 22 23" at bounding box center [675, 623] width 29 height 26
select select "16"
click at [661, 611] on select "00 01 02 03 04 05 06 07 08 09 10 11 12 13 14 15 16 17 18 19 20 21 22 23" at bounding box center [675, 623] width 29 height 26
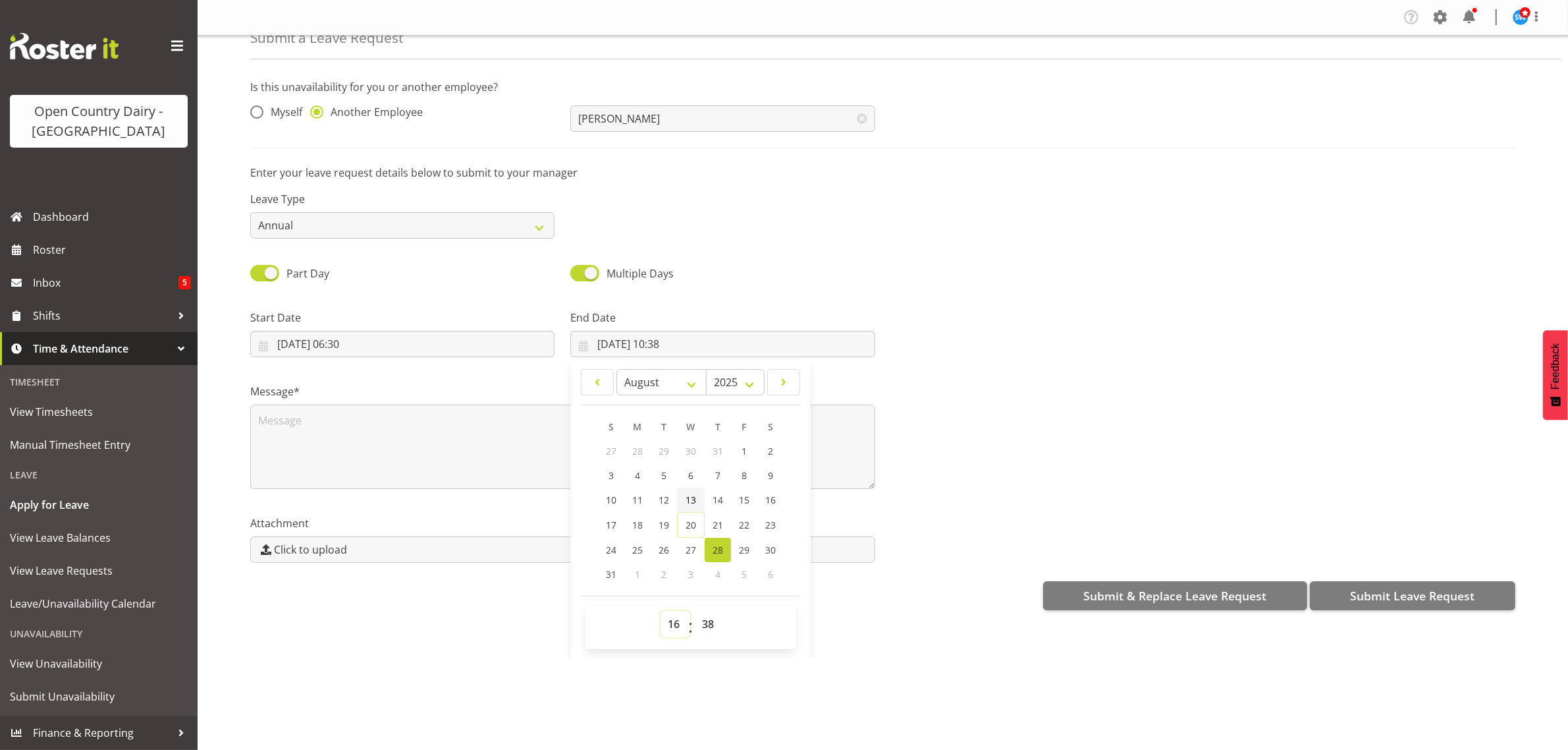
type input "28/08/2025, 16:38"
click at [707, 630] on select "00 01 02 03 04 05 06 07 08 09 10 11 12 13 14 15 16 17 18 19 20 21 22 23 24 25 2…" at bounding box center [709, 623] width 29 height 26
click at [712, 621] on select "00 01 02 03 04 05 06 07 08 09 10 11 12 13 14 15 16 17 18 19 20 21 22 23 24 25 2…" at bounding box center [709, 623] width 29 height 26
select select "0"
click at [695, 611] on select "00 01 02 03 04 05 06 07 08 09 10 11 12 13 14 15 16 17 18 19 20 21 22 23 24 25 2…" at bounding box center [709, 623] width 29 height 26
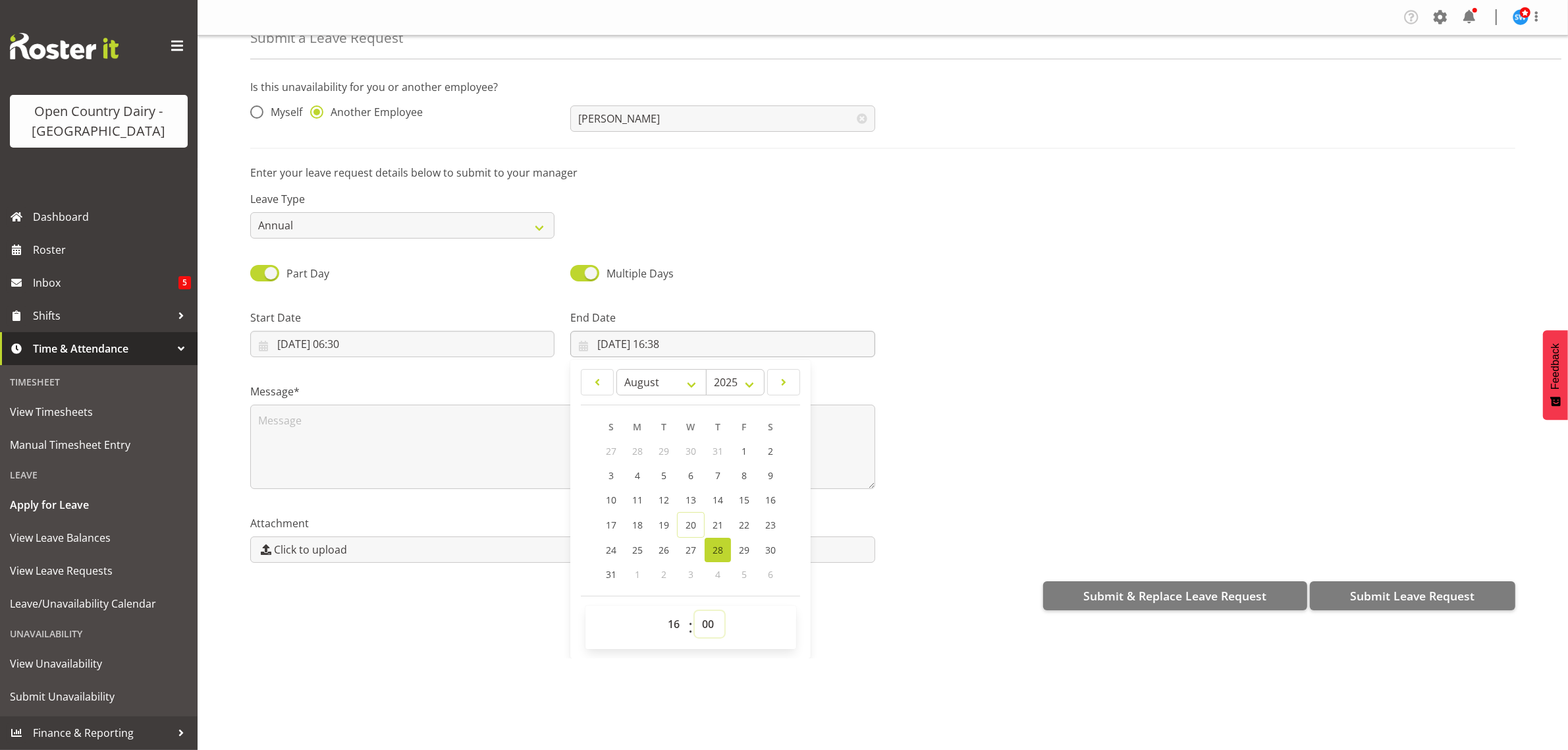
type input "28/08/2025, 16:00"
click at [622, 690] on div "Company Settings Roles & Skills Tasks Jobs Employees Locations & Departments Ac…" at bounding box center [883, 375] width 1370 height 750
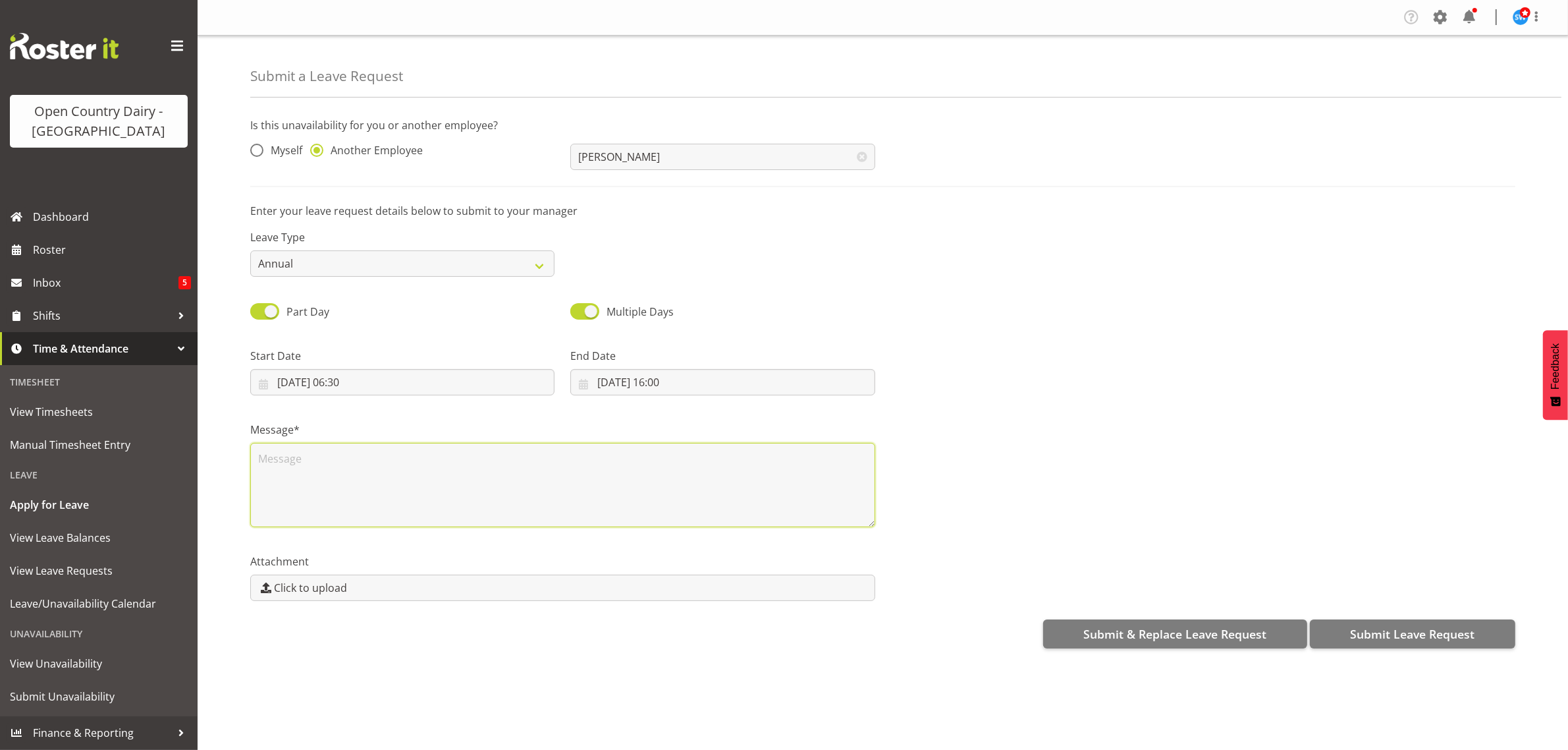
click at [337, 456] on textarea at bounding box center [563, 485] width 625 height 84
type textarea "Kris requested leave"
click at [1424, 633] on span "Submit Leave Request" at bounding box center [1413, 634] width 124 height 17
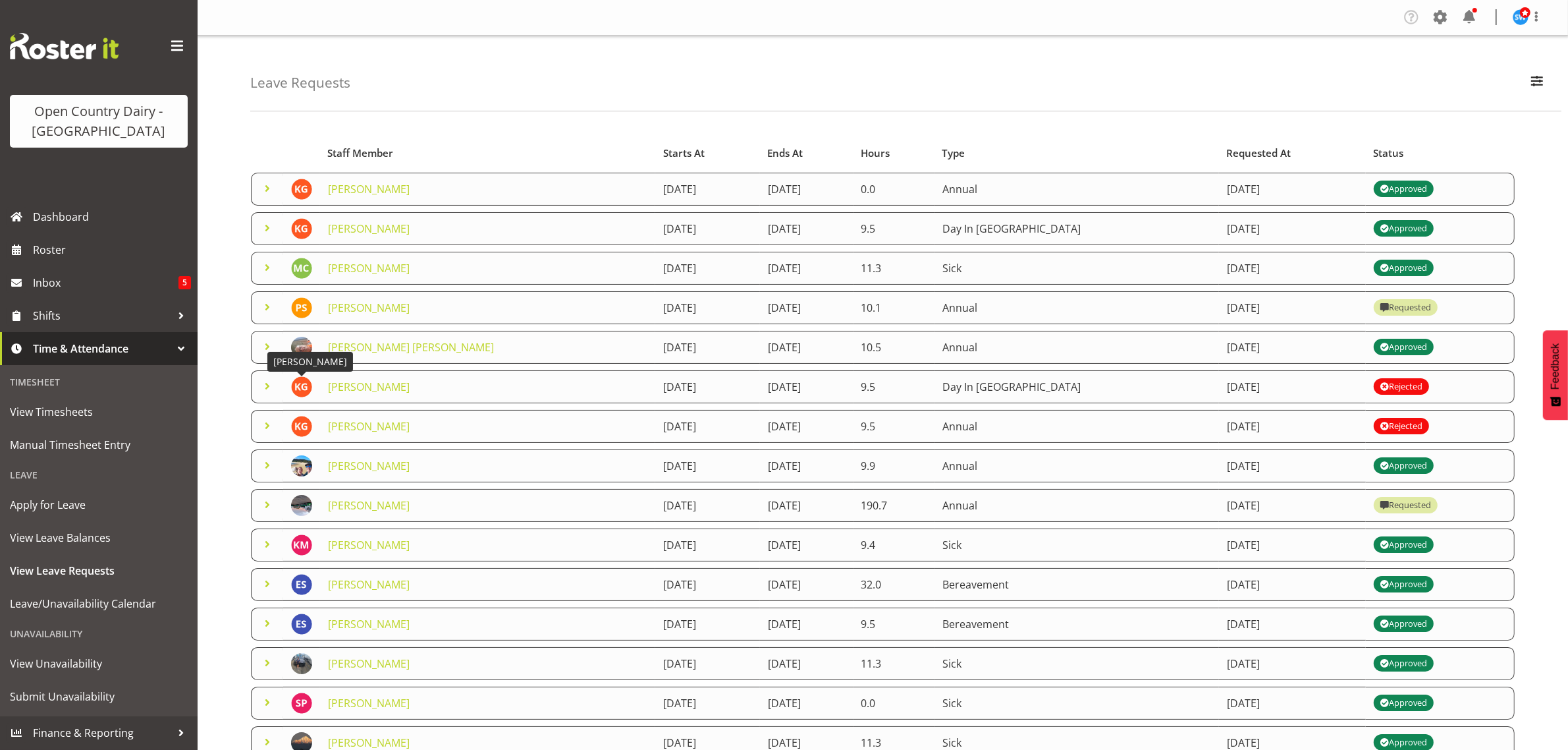
click at [300, 393] on img at bounding box center [301, 387] width 21 height 21
click at [268, 386] on span at bounding box center [268, 387] width 16 height 16
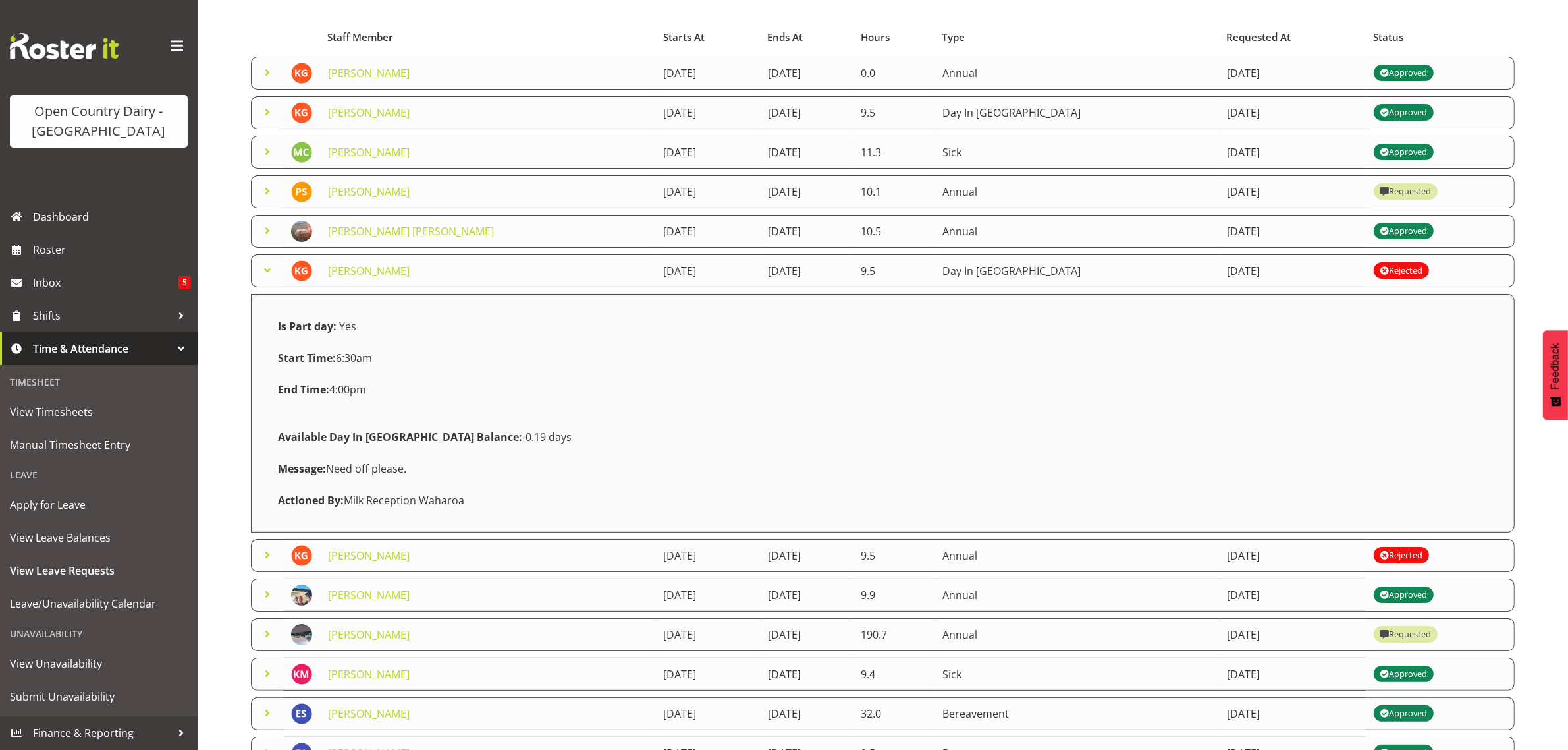
scroll to position [165, 0]
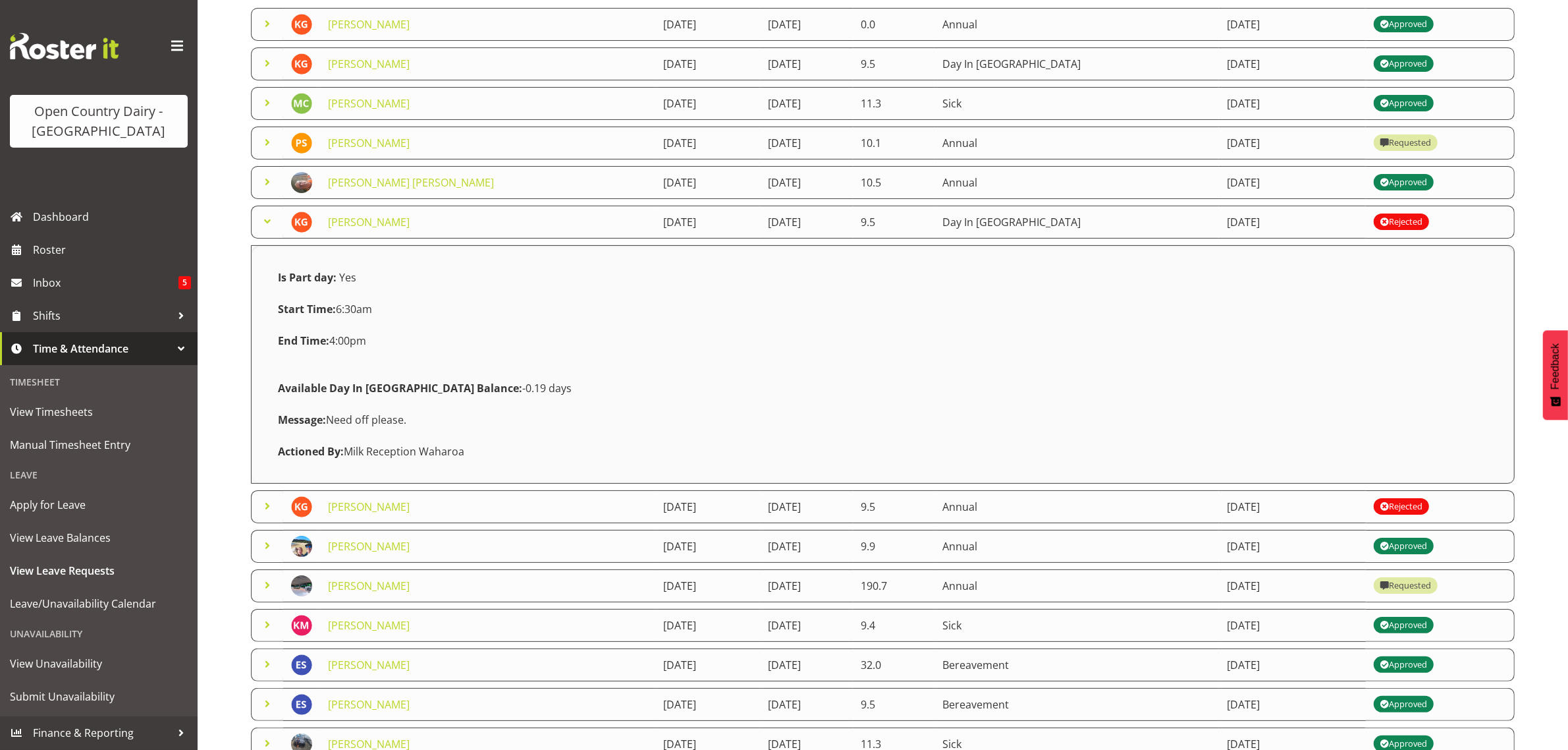
drag, startPoint x: 435, startPoint y: 392, endPoint x: 215, endPoint y: 383, distance: 220.2
click at [215, 383] on div "Leave Requests Search Search for a particular employee Status All Approved Requ…" at bounding box center [883, 385] width 1370 height 1028
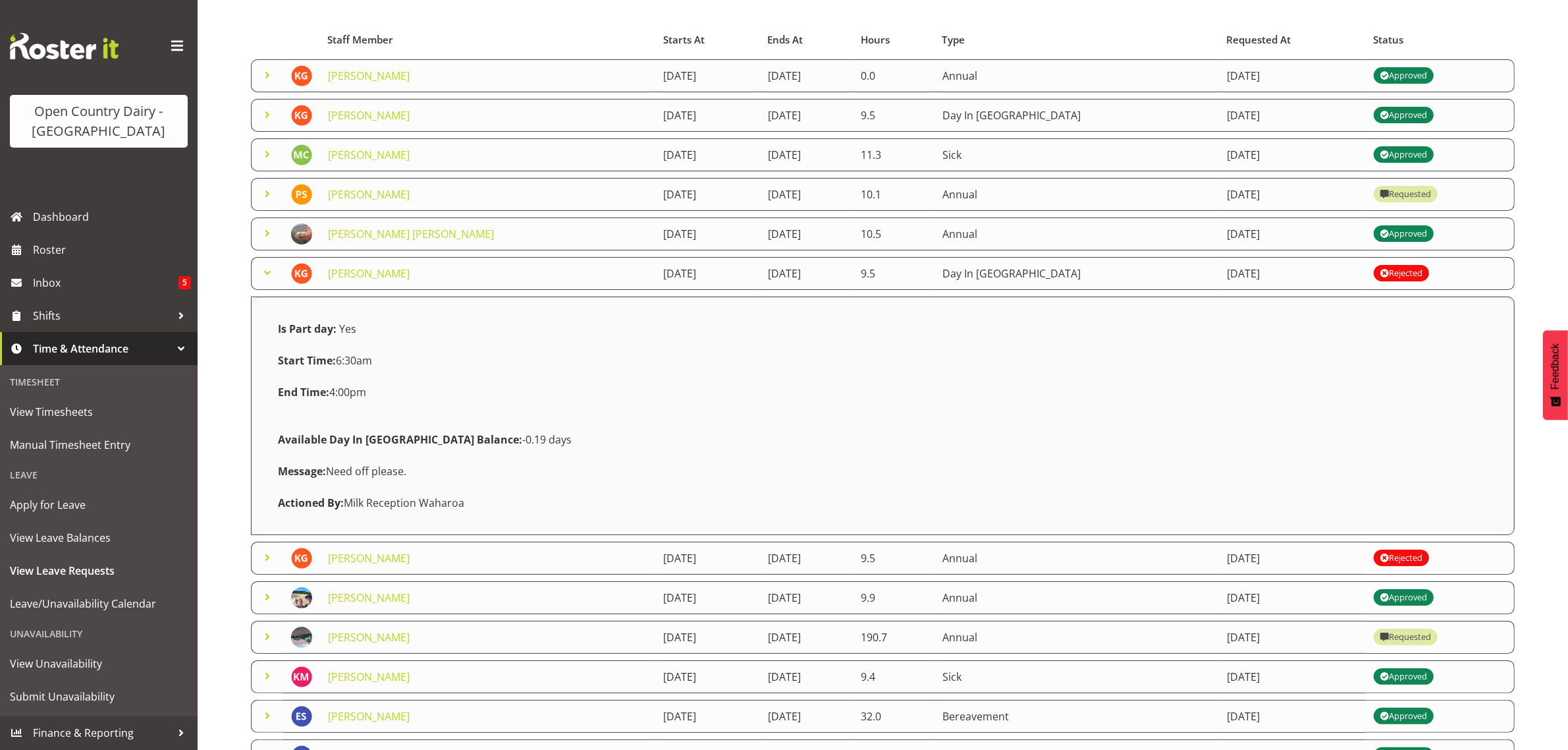
scroll to position [84, 0]
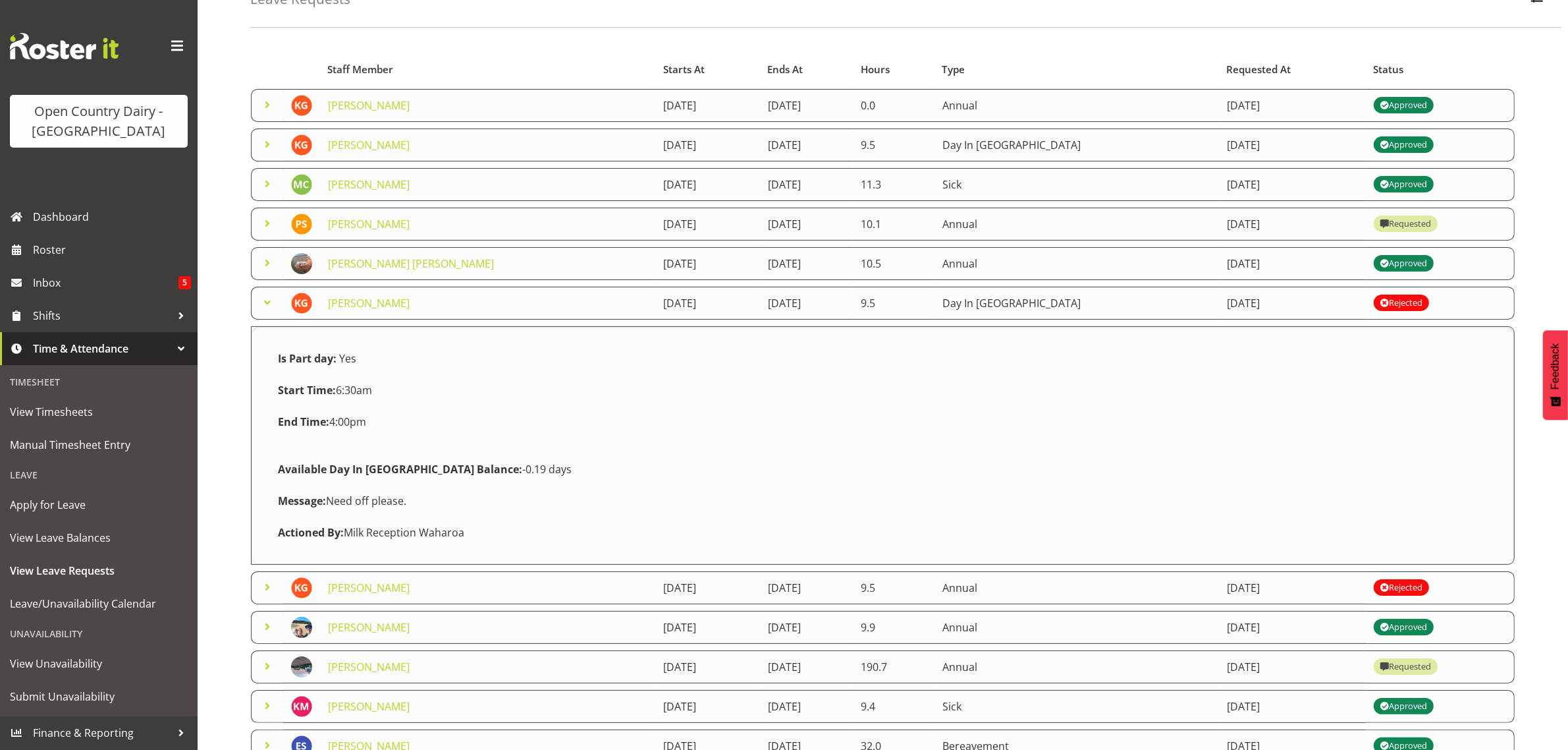
click at [205, 44] on div "Leave Requests Search Search for a particular employee Status All Approved Requ…" at bounding box center [883, 466] width 1370 height 1028
click at [581, 393] on div "Is Part day: Yes Start Time: 6:30am End Time: 4:00pm Available Day In Lieu Bala…" at bounding box center [883, 446] width 1225 height 206
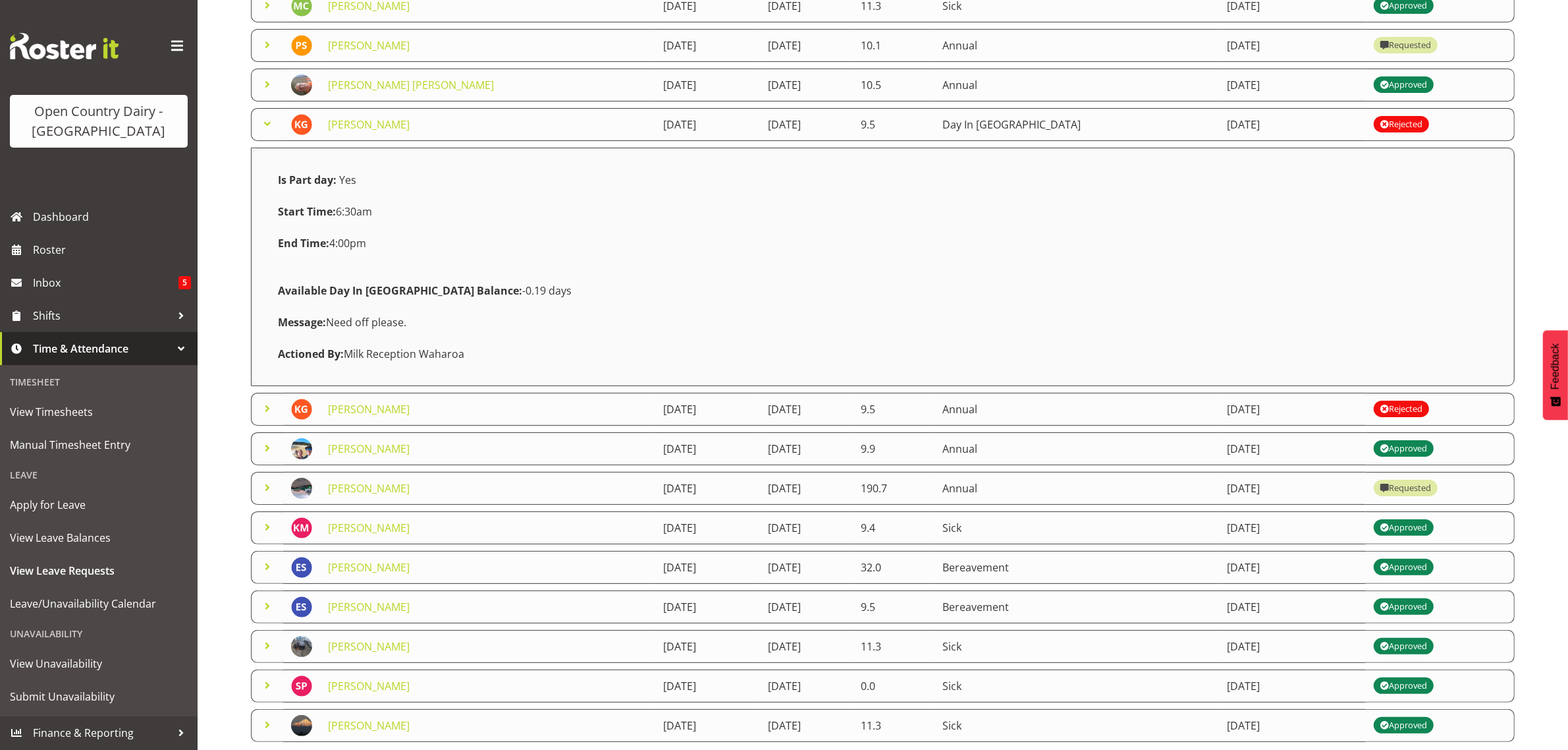
scroll to position [331, 0]
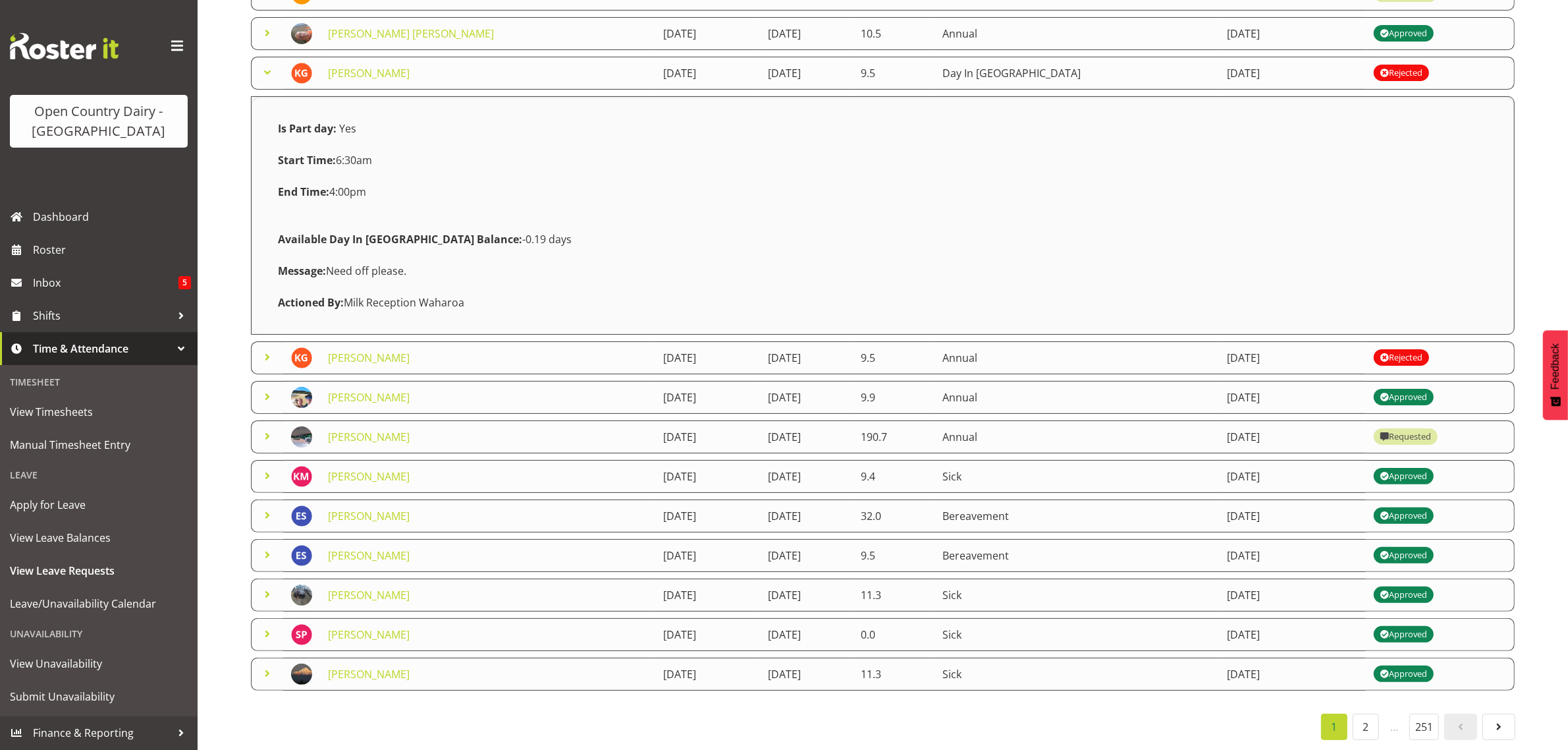
click at [466, 700] on div "Starts At Type Requested At Status Staff Member Starts At Ends At Hours Type Re…" at bounding box center [883, 280] width 1265 height 920
click at [1367, 713] on link "2" at bounding box center [1366, 726] width 26 height 26
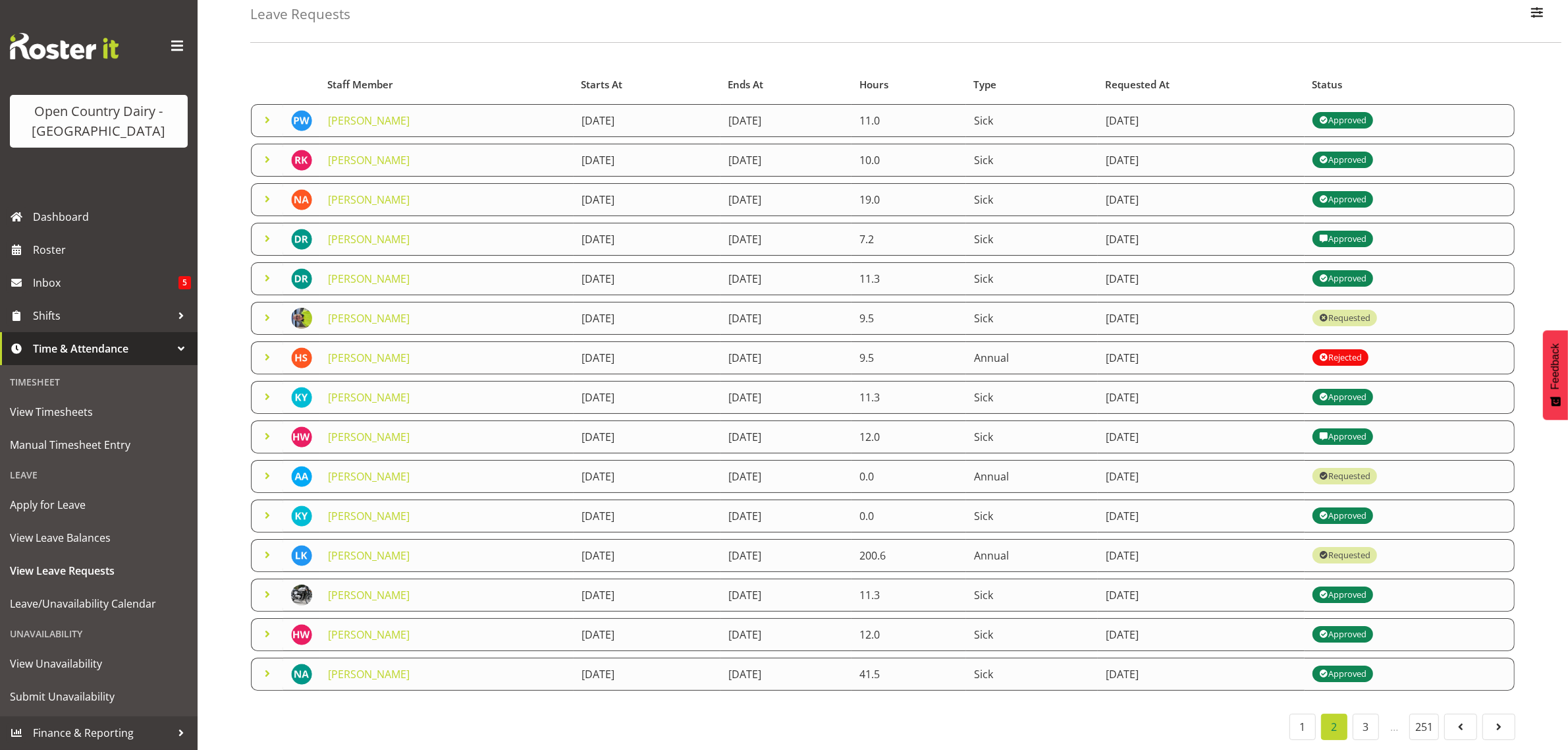
scroll to position [85, 0]
click at [1362, 716] on link "3" at bounding box center [1366, 726] width 26 height 26
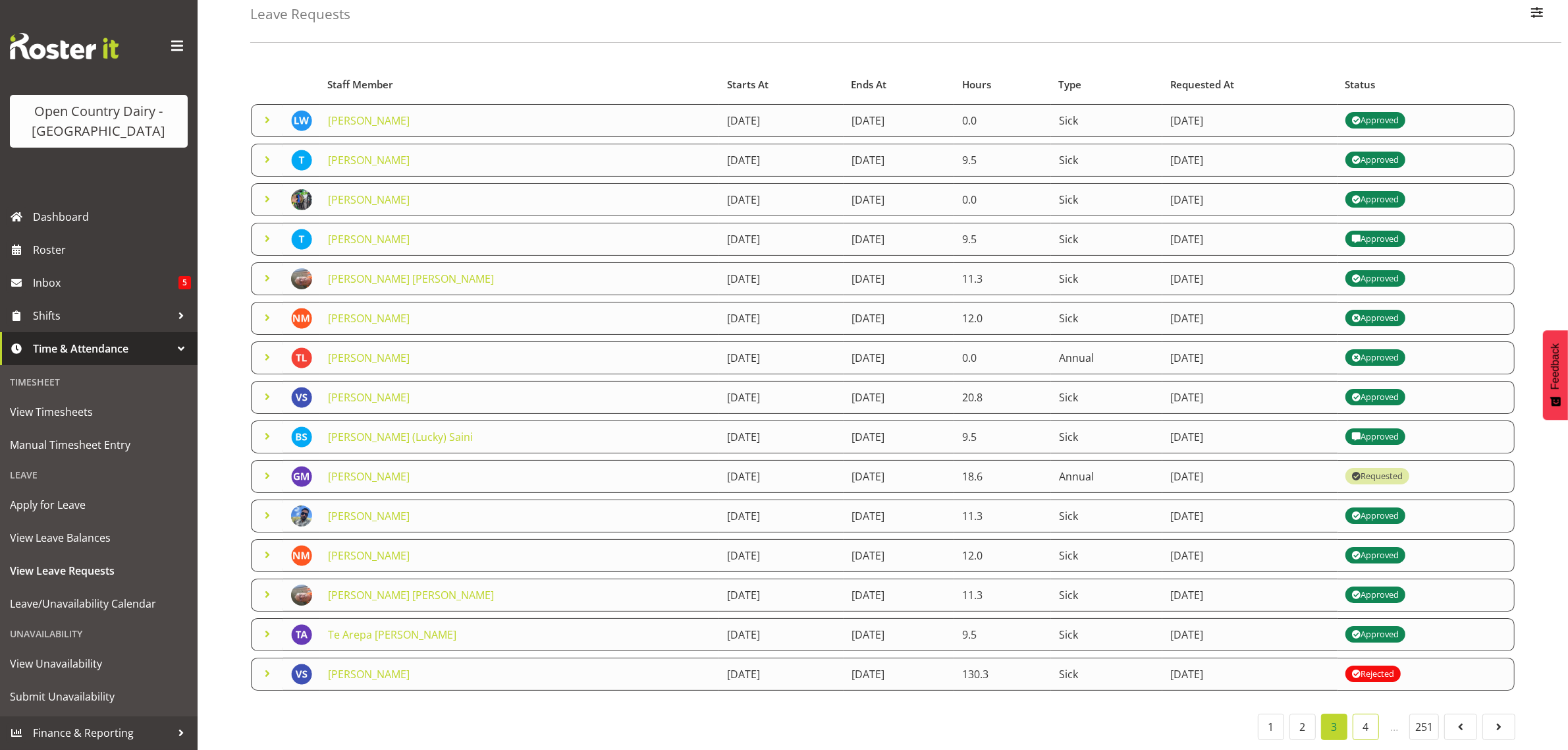
click at [1357, 717] on link "4" at bounding box center [1366, 726] width 26 height 26
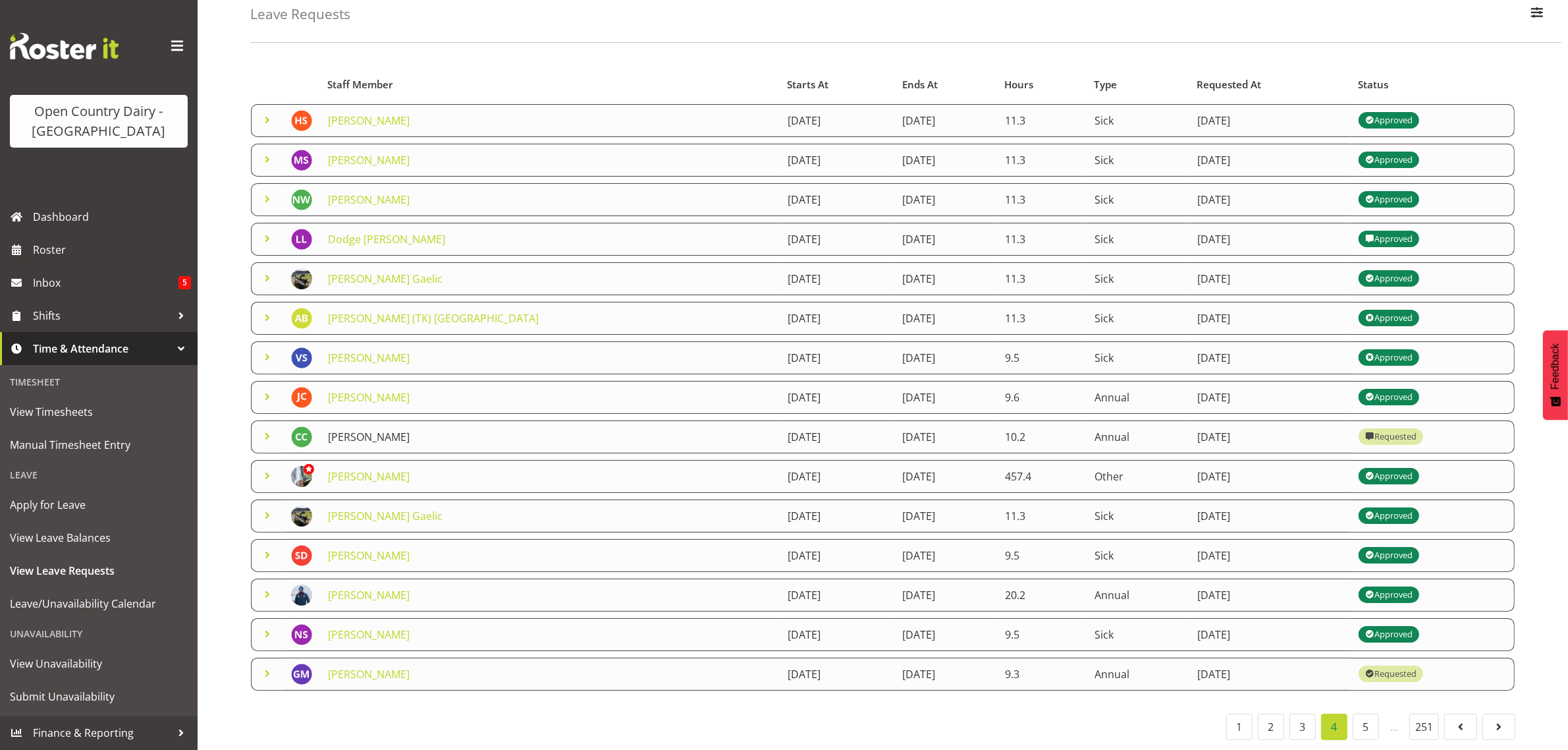
click at [372, 430] on link "[PERSON_NAME]" at bounding box center [369, 437] width 82 height 14
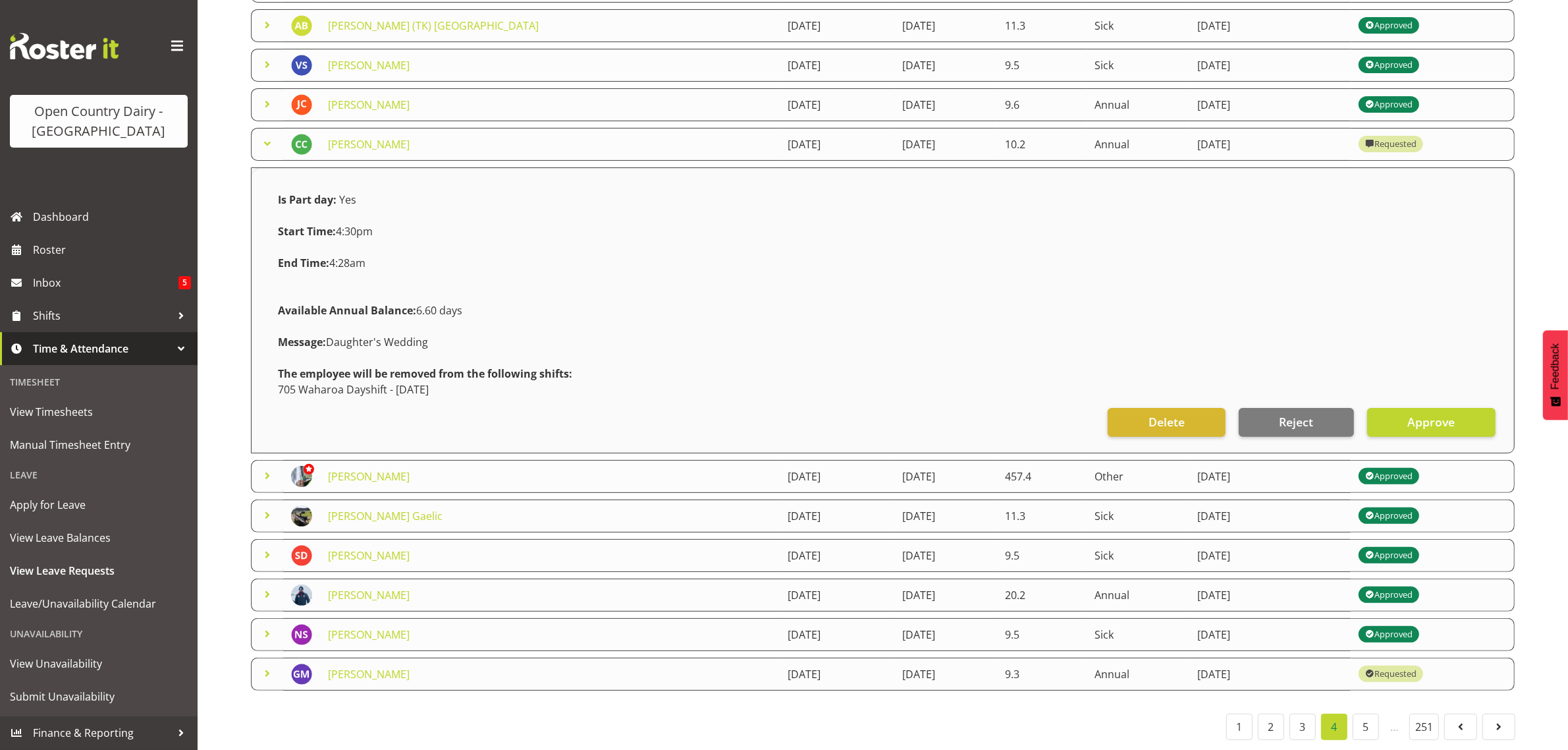
scroll to position [378, 0]
click at [1430, 413] on span "Approve" at bounding box center [1432, 421] width 48 height 17
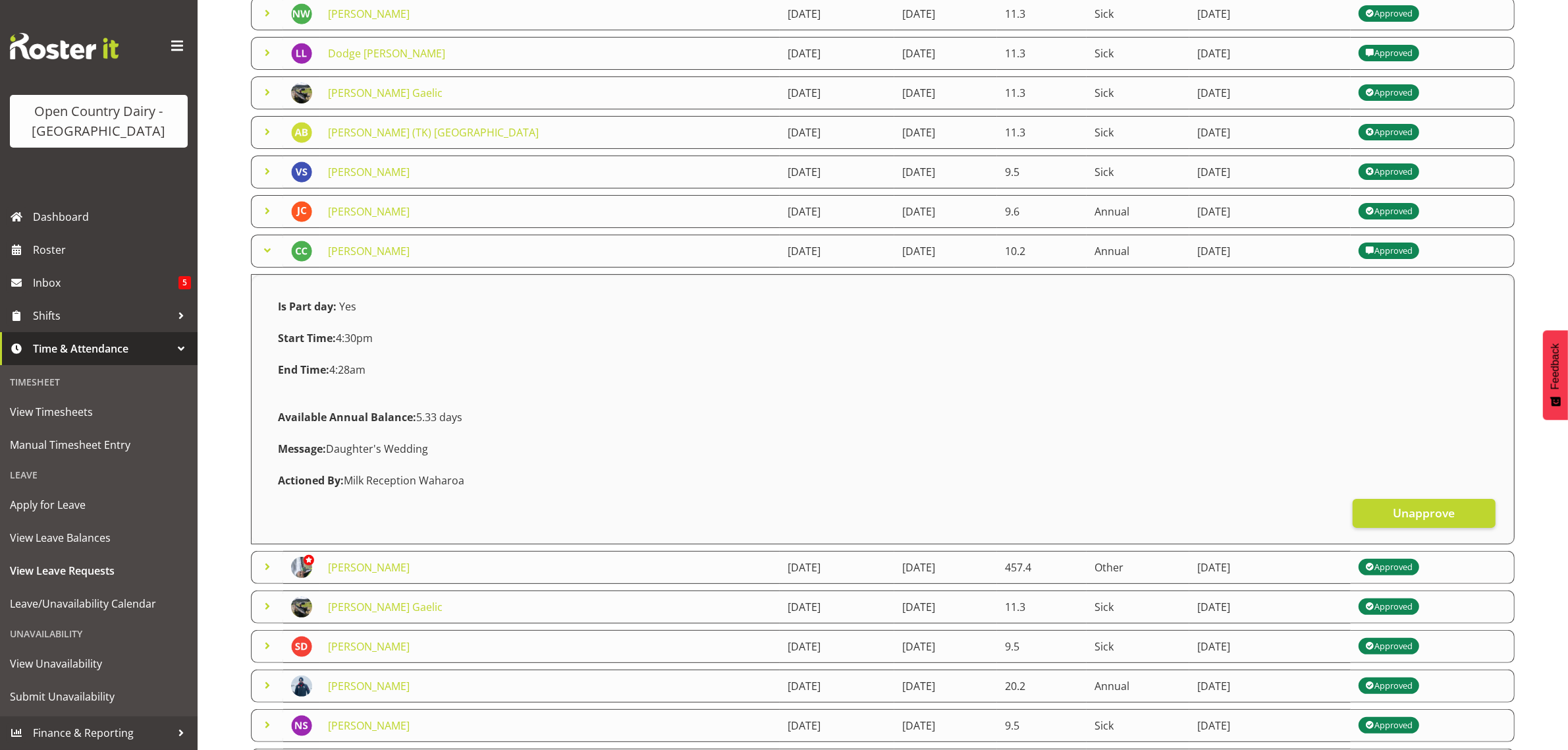
scroll to position [0, 0]
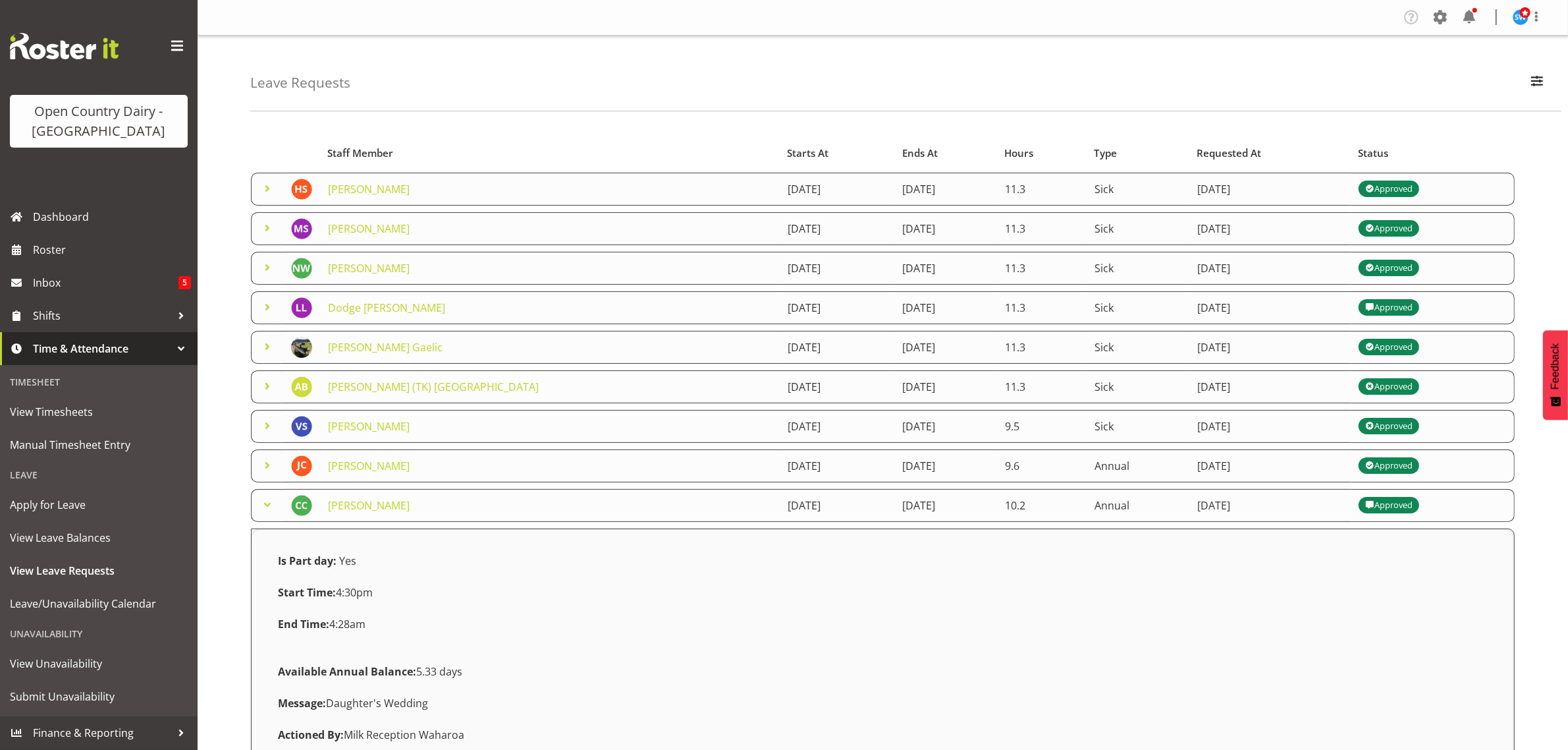
click at [653, 79] on div "Leave Requests Search Search for a particular employee Status All Approved Requ…" at bounding box center [906, 73] width 1311 height 76
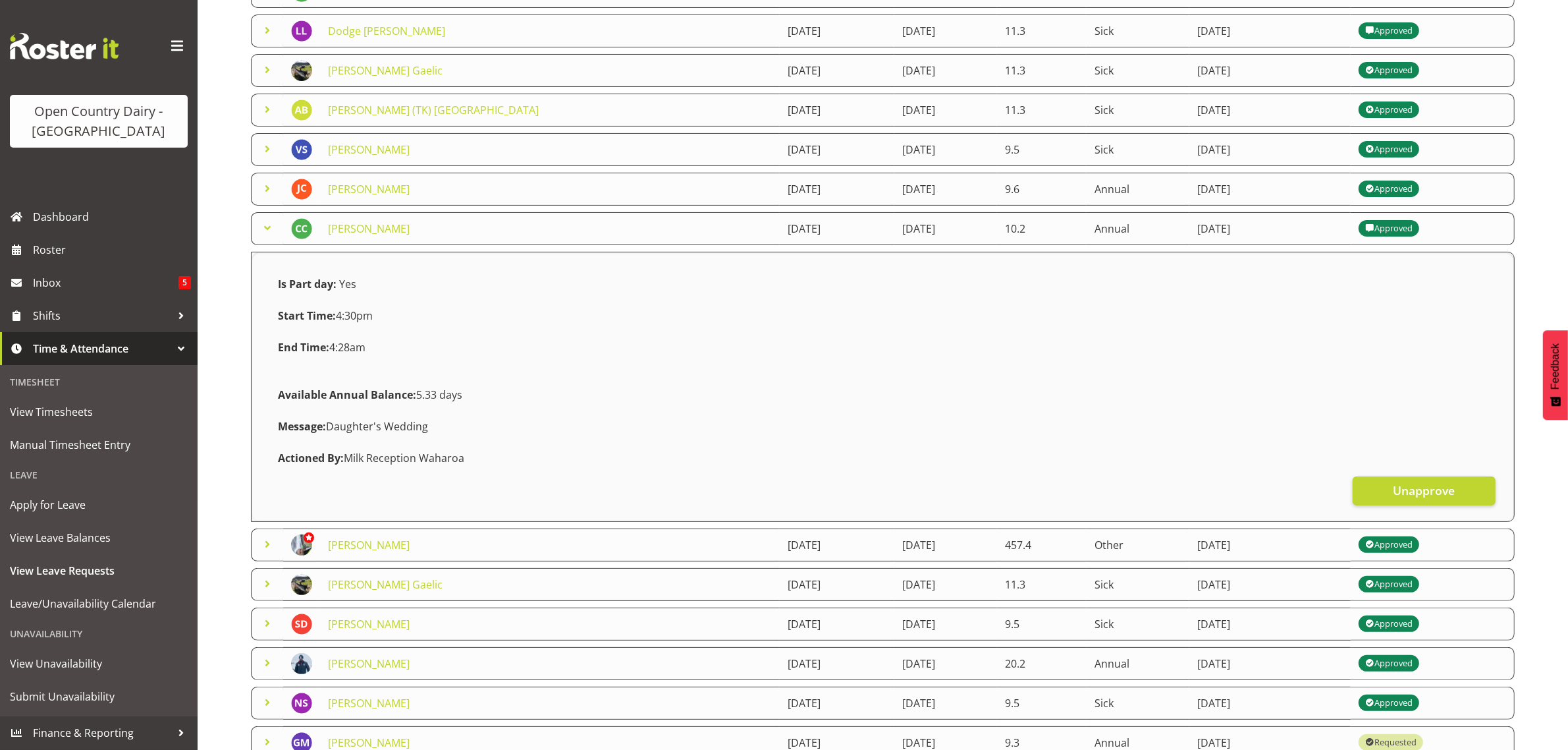
scroll to position [329, 0]
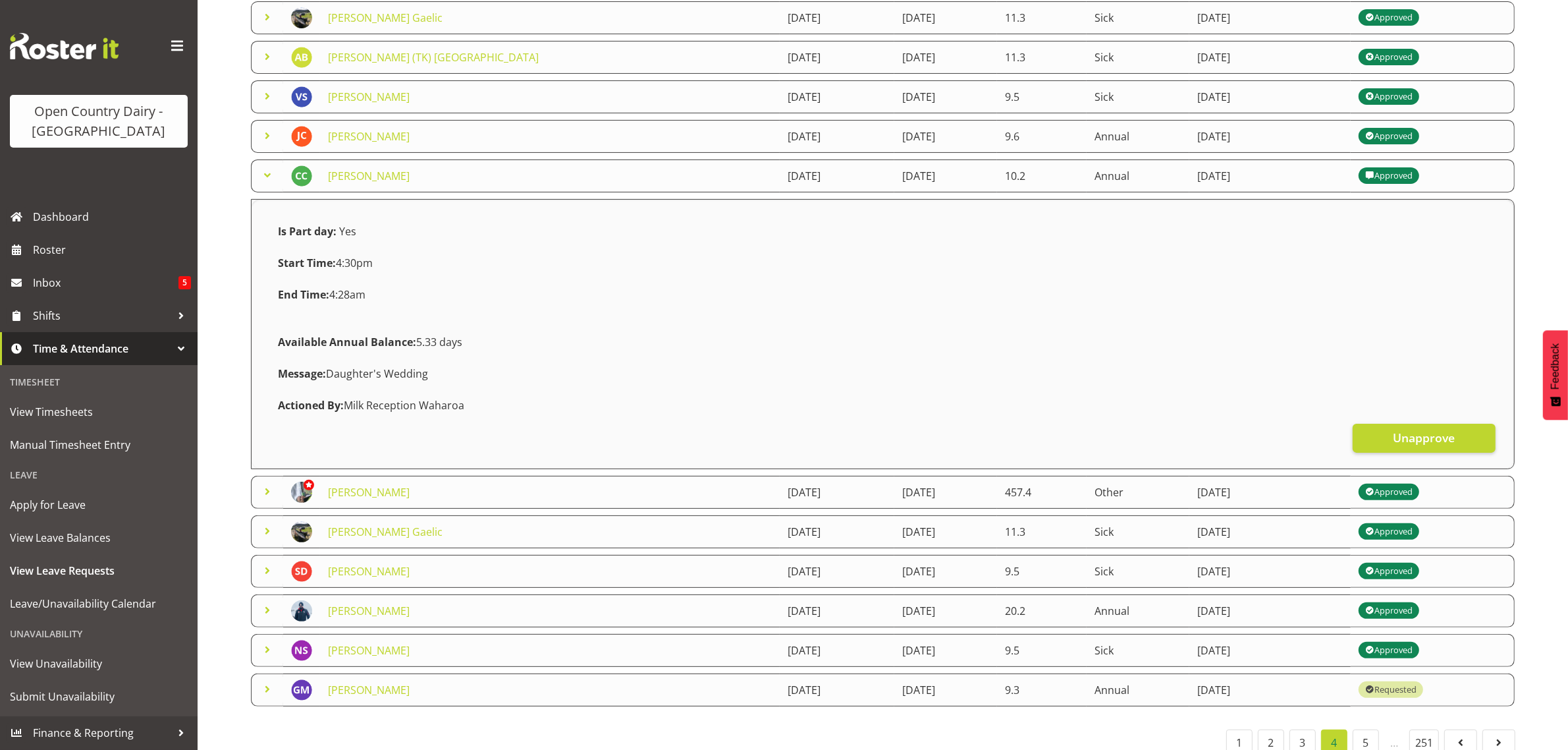
click at [340, 390] on div "Message: Daughter's Wedding" at bounding box center [883, 374] width 1225 height 32
click at [321, 278] on div "Start Time: 4:30pm" at bounding box center [423, 263] width 306 height 32
click at [231, 393] on div "Leave Requests Search Search for a particular employee Status All Approved Requ…" at bounding box center [883, 235] width 1370 height 1059
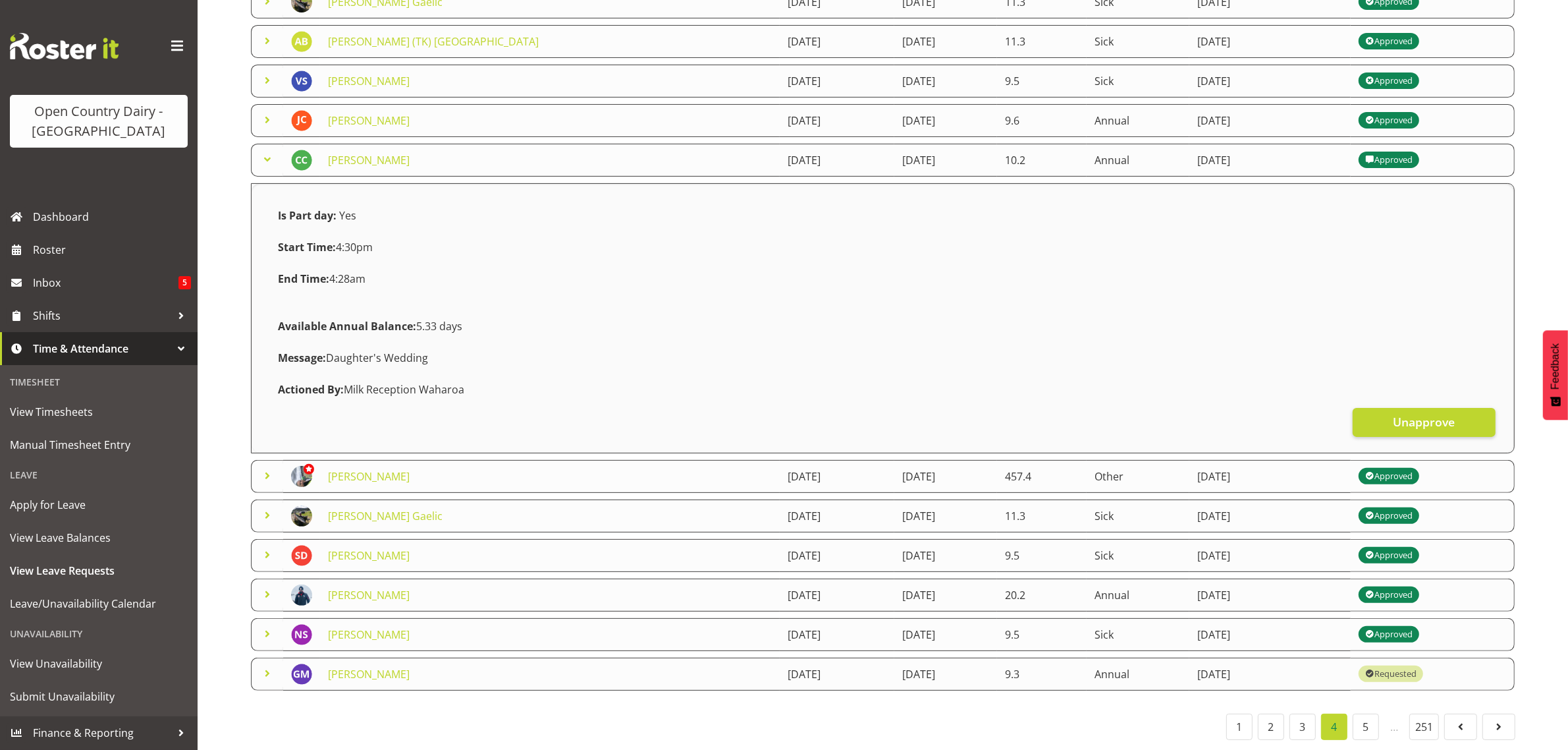
scroll to position [363, 0]
click at [1531, 367] on div "Starts At Type Requested At Status Staff Member Starts At Ends At Hours Type Re…" at bounding box center [909, 263] width 1318 height 974
click at [343, 319] on strong "Available Annual Balance:" at bounding box center [347, 326] width 139 height 14
click at [1229, 713] on link "1" at bounding box center [1239, 726] width 26 height 26
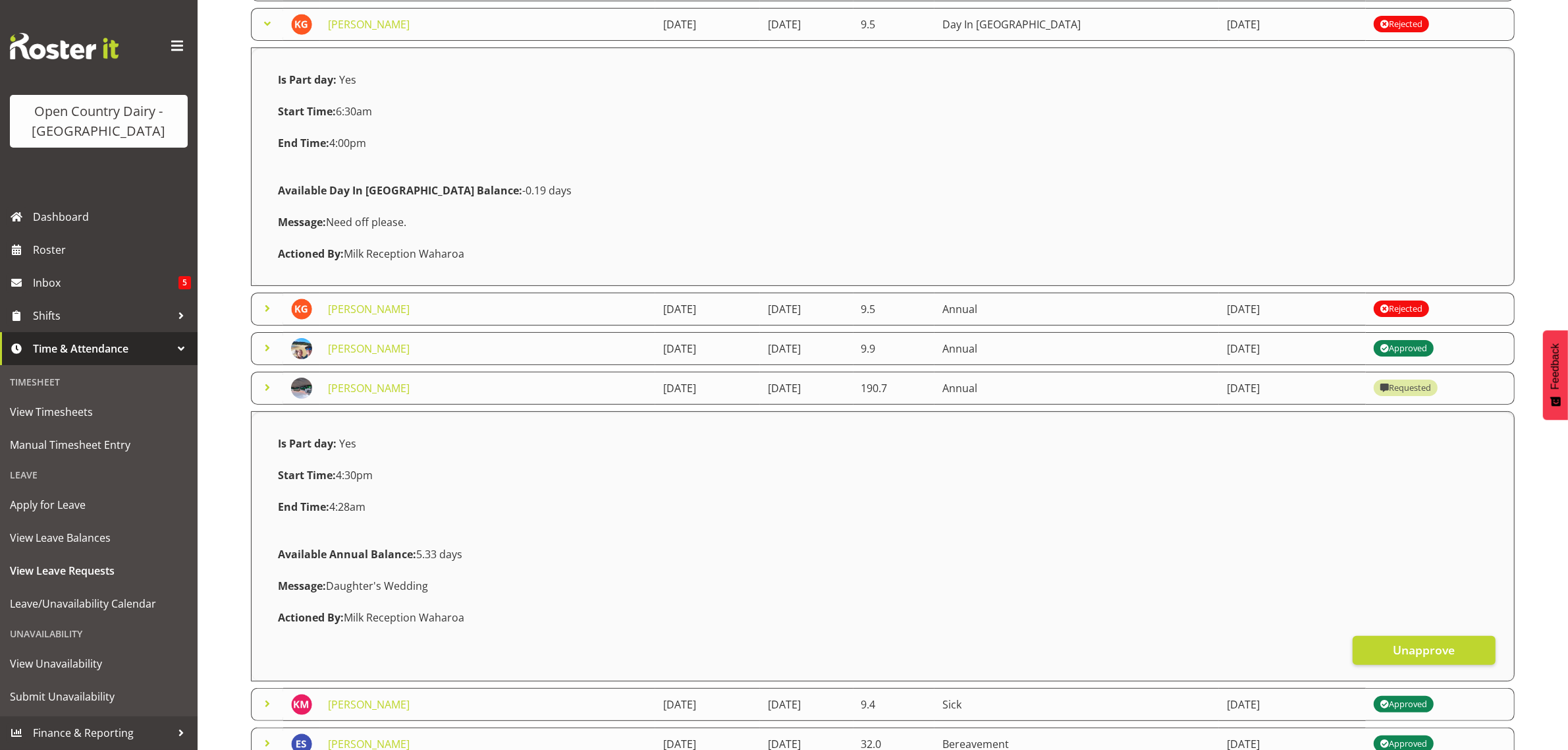
scroll to position [331, 0]
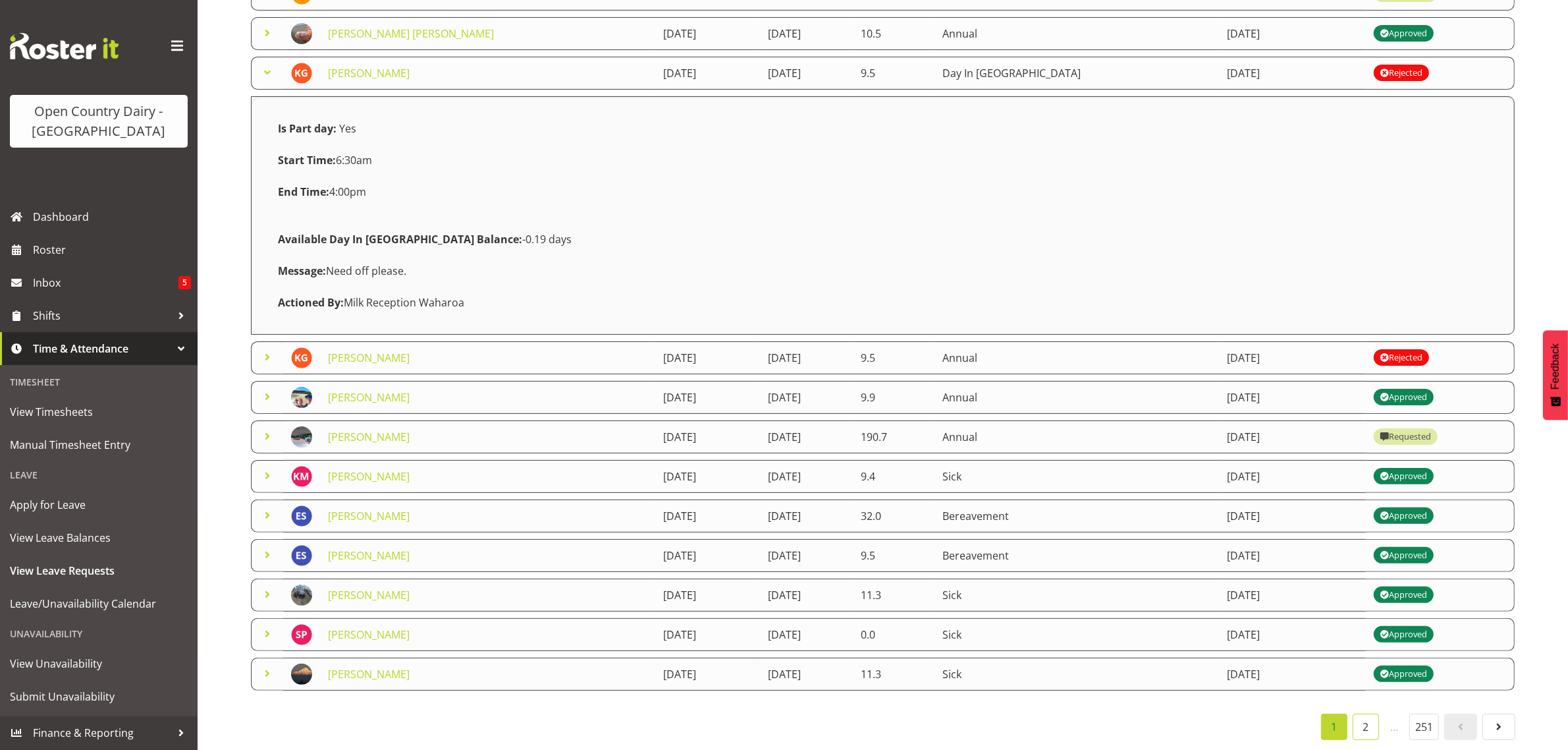
click at [1360, 713] on link "2" at bounding box center [1366, 726] width 26 height 26
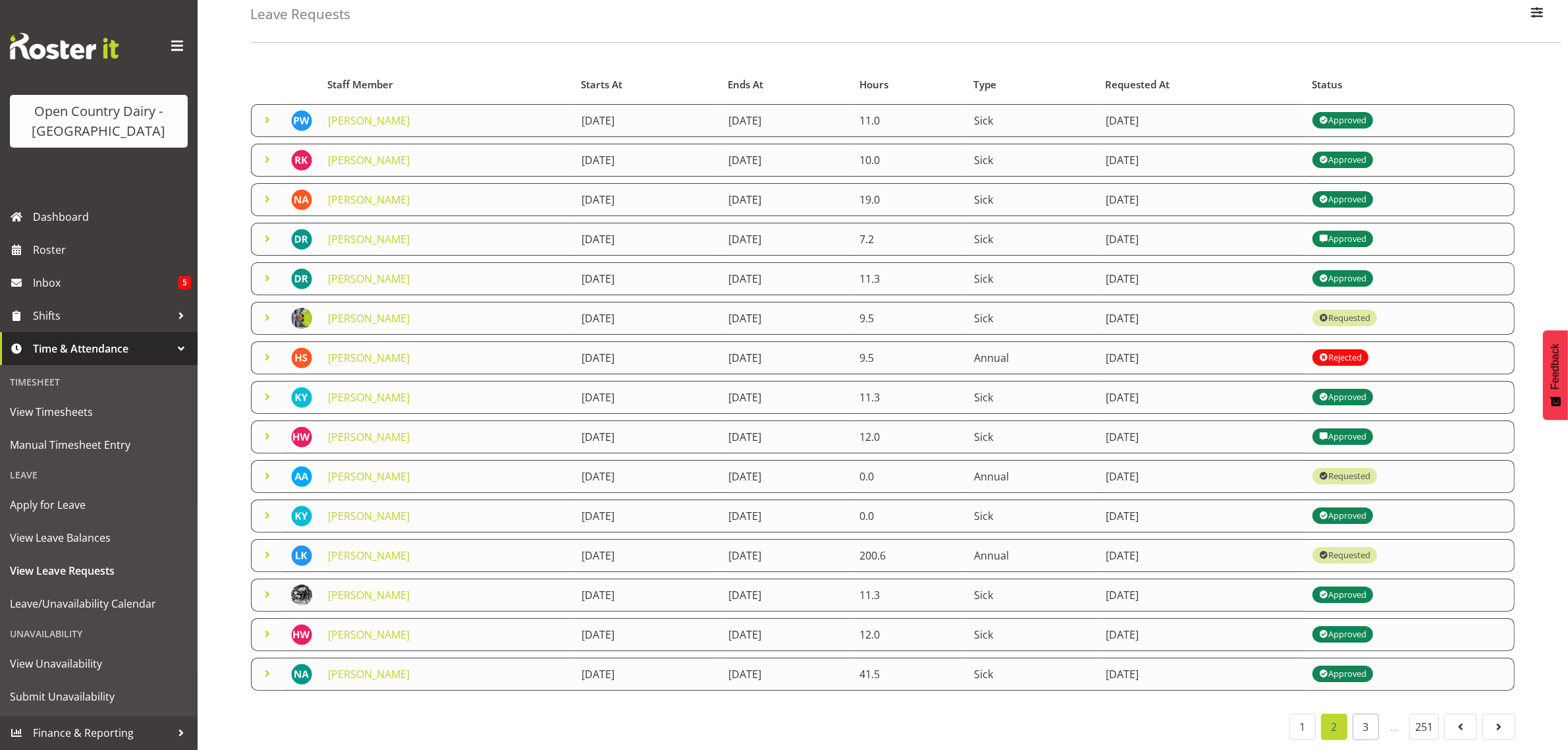
scroll to position [85, 0]
click at [1363, 713] on link "3" at bounding box center [1366, 726] width 26 height 26
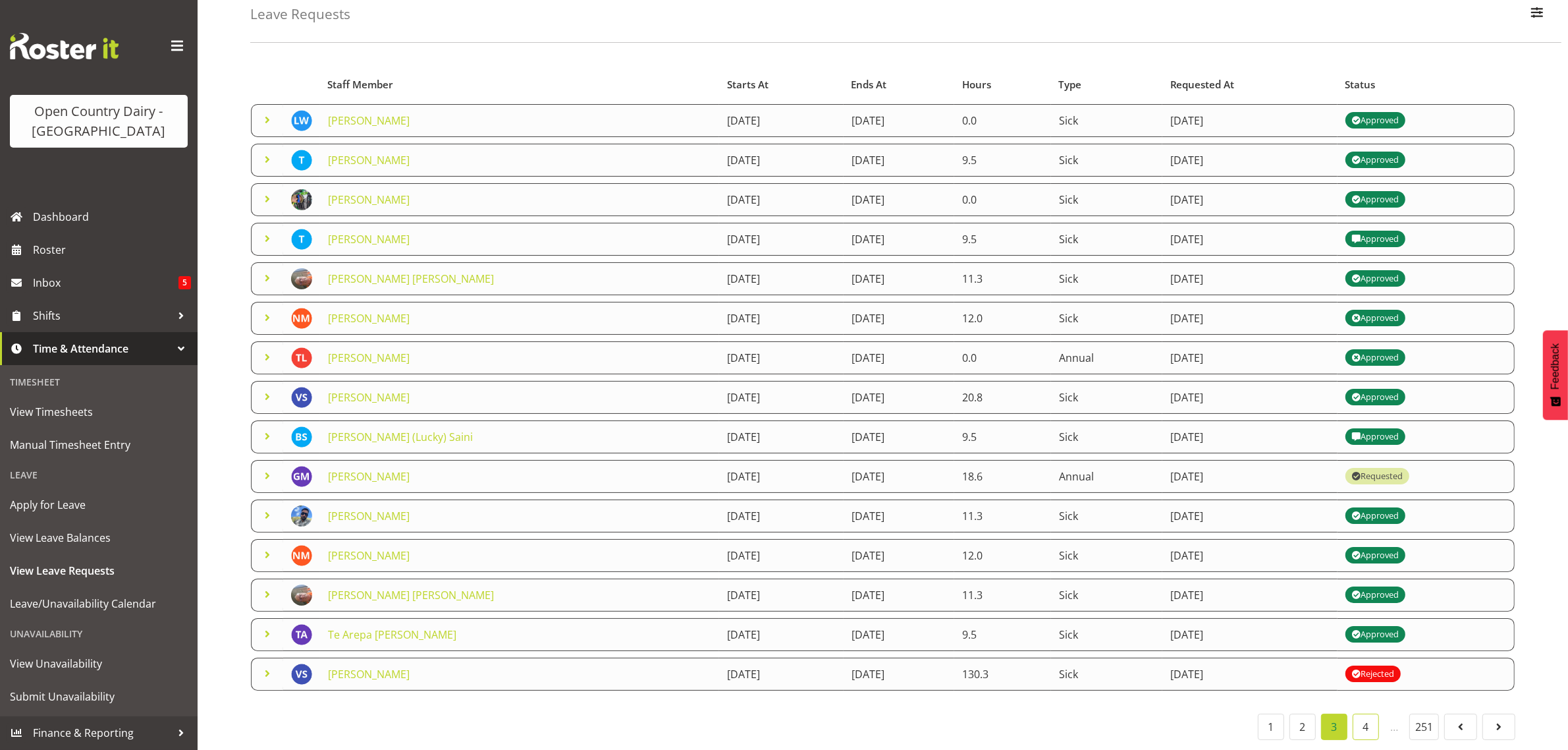
click at [1363, 713] on link "4" at bounding box center [1366, 726] width 26 height 26
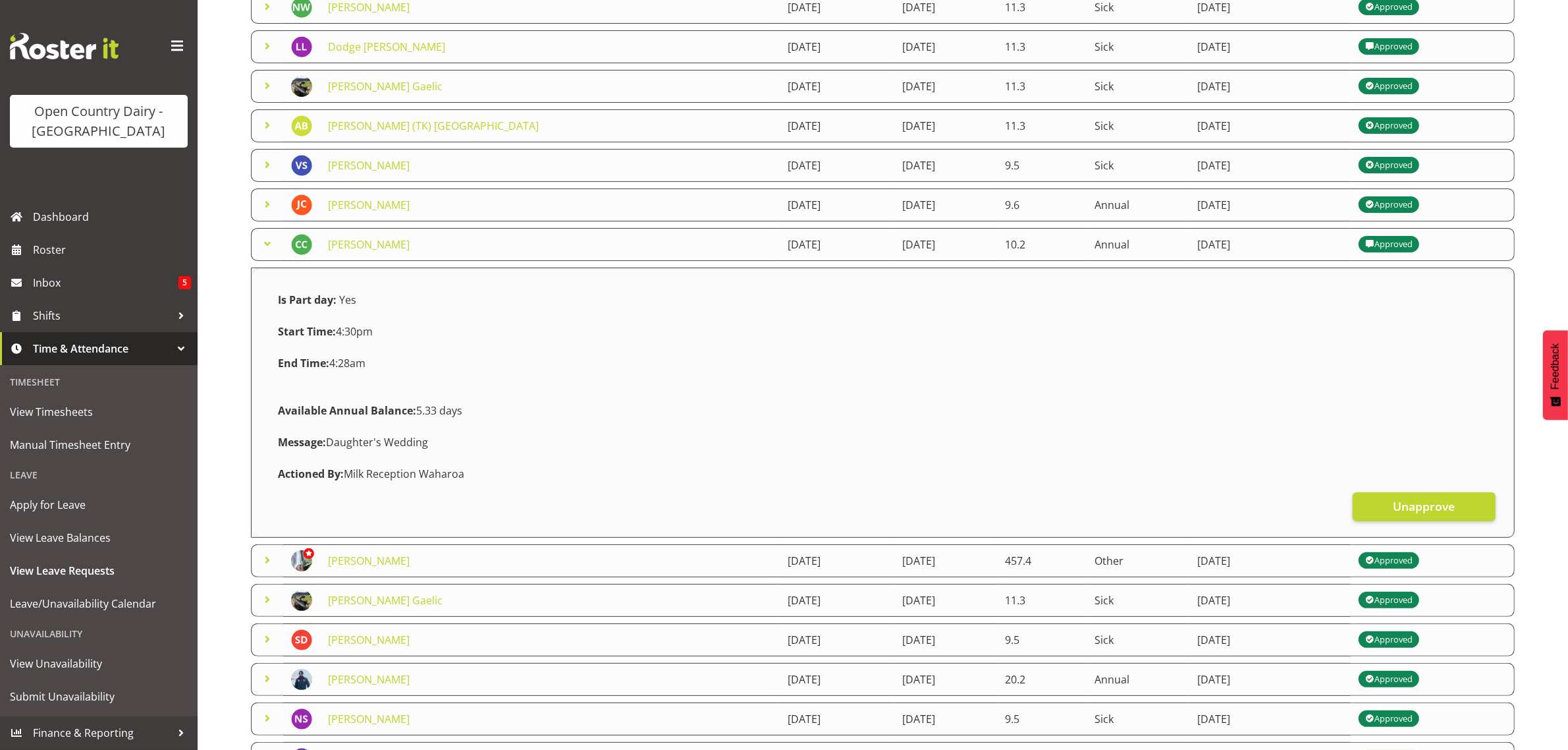
scroll to position [363, 0]
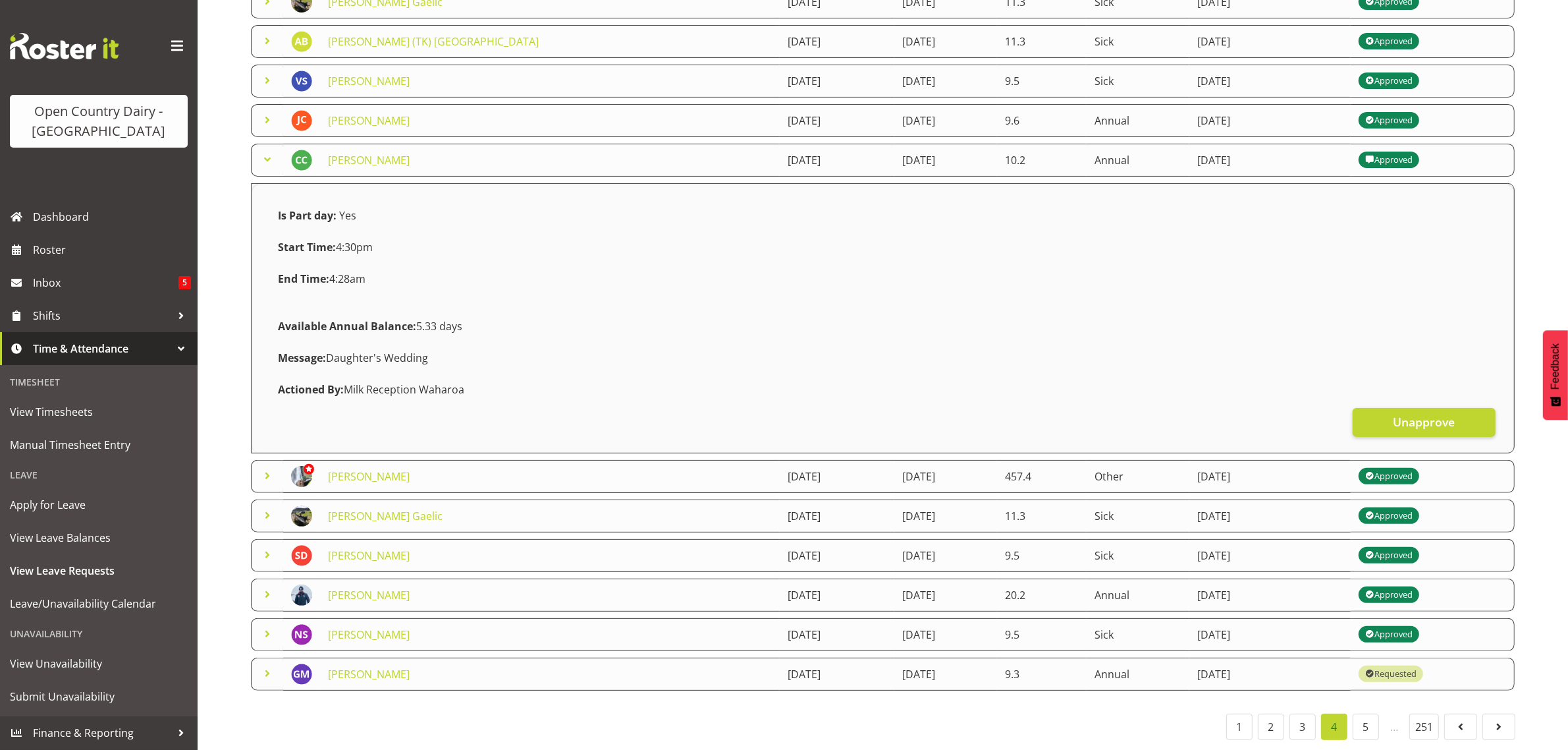
click at [370, 342] on div "Message: Daughter's Wedding" at bounding box center [883, 358] width 1225 height 32
click at [367, 342] on div "Message: Daughter's Wedding" at bounding box center [883, 358] width 1225 height 32
click at [326, 272] on strong "End Time:" at bounding box center [304, 279] width 51 height 14
click at [236, 314] on div "Leave Requests Search Search for a particular employee Status All Approved Requ…" at bounding box center [883, 219] width 1370 height 1059
click at [300, 208] on strong "Is Part day:" at bounding box center [308, 215] width 59 height 14
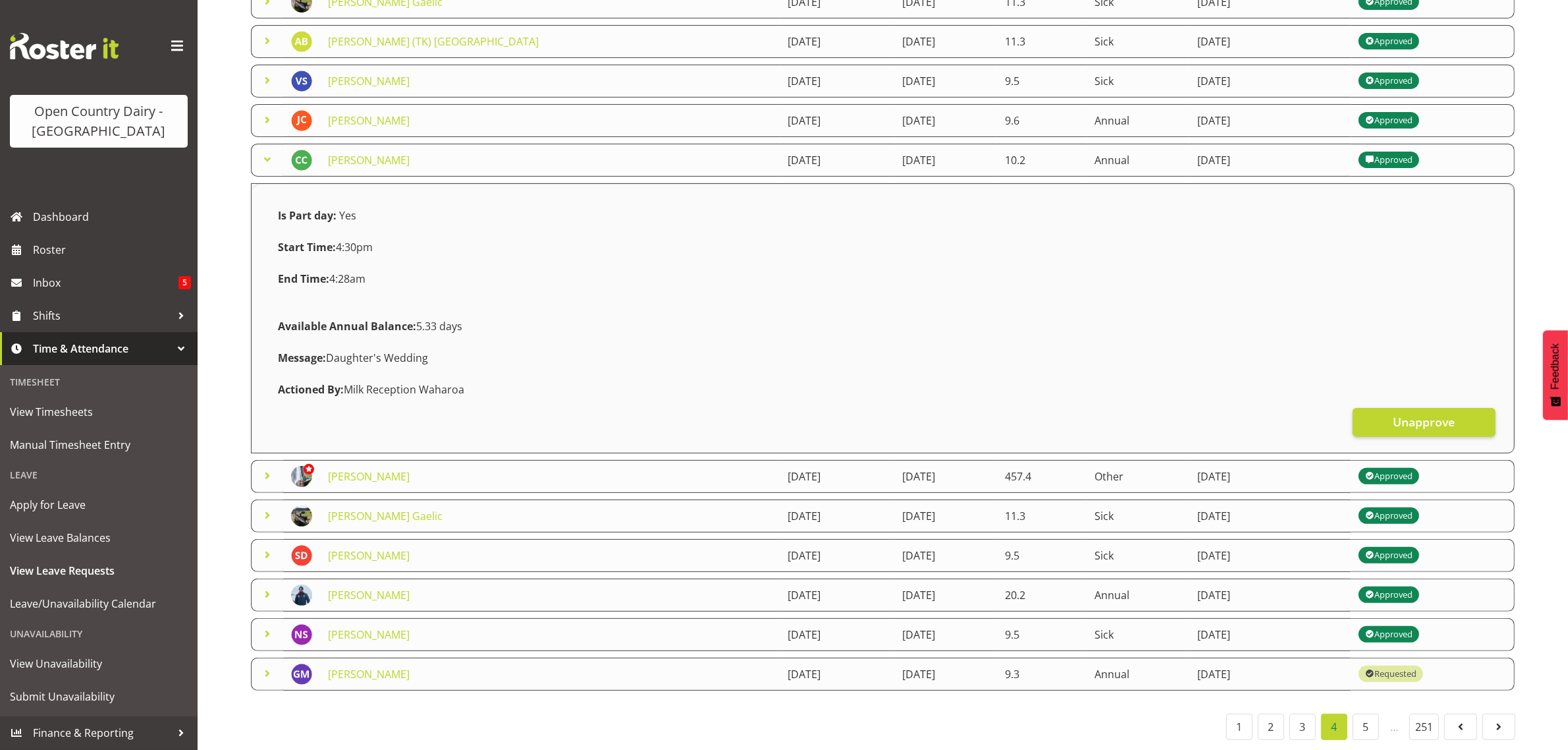
click at [235, 315] on div "Leave Requests Search Search for a particular employee Status All Approved Requ…" at bounding box center [883, 219] width 1370 height 1059
click at [40, 446] on span "Manual Timesheet Entry" at bounding box center [98, 445] width 178 height 20
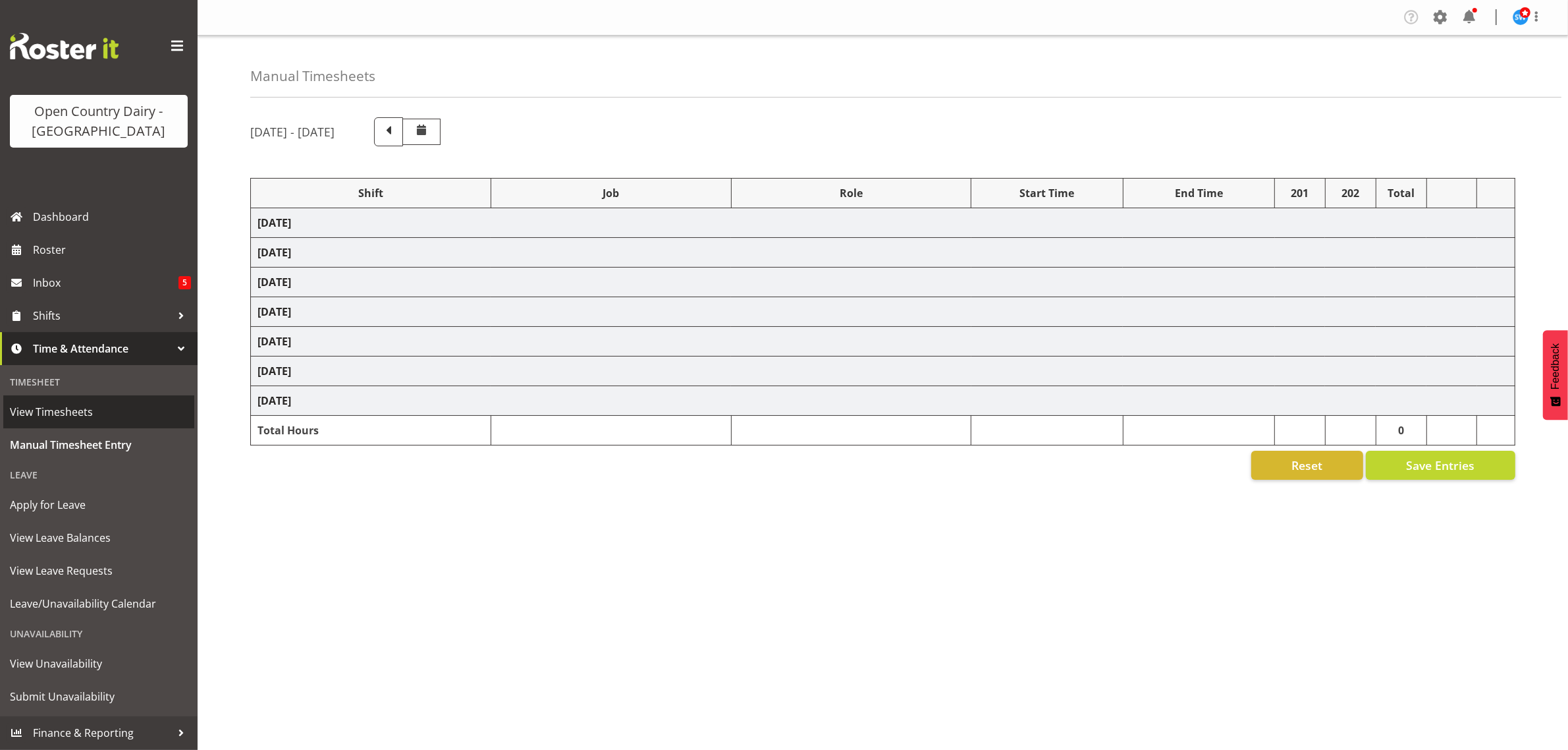
click at [50, 414] on span "View Timesheets" at bounding box center [98, 411] width 178 height 20
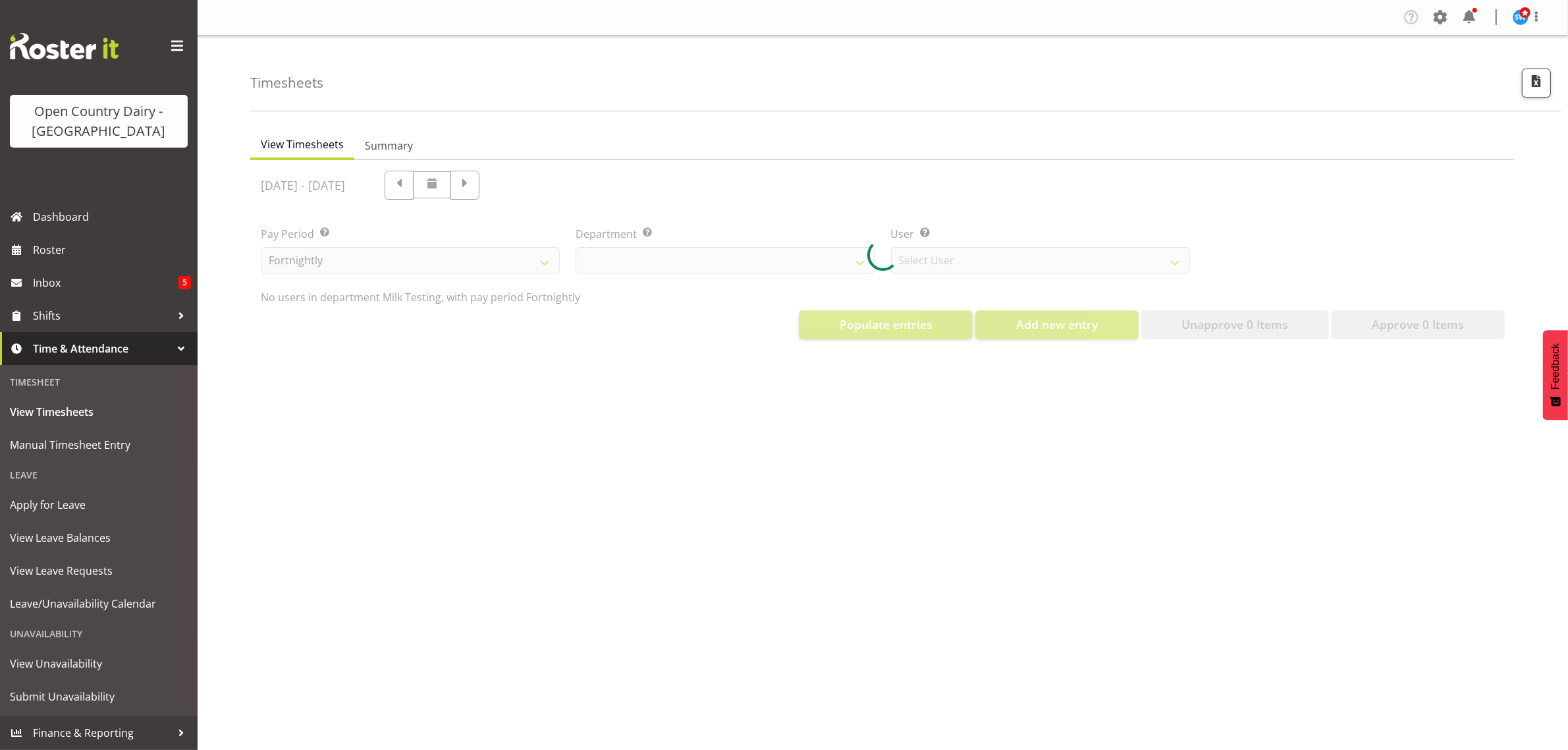
select select "733"
select select "7414"
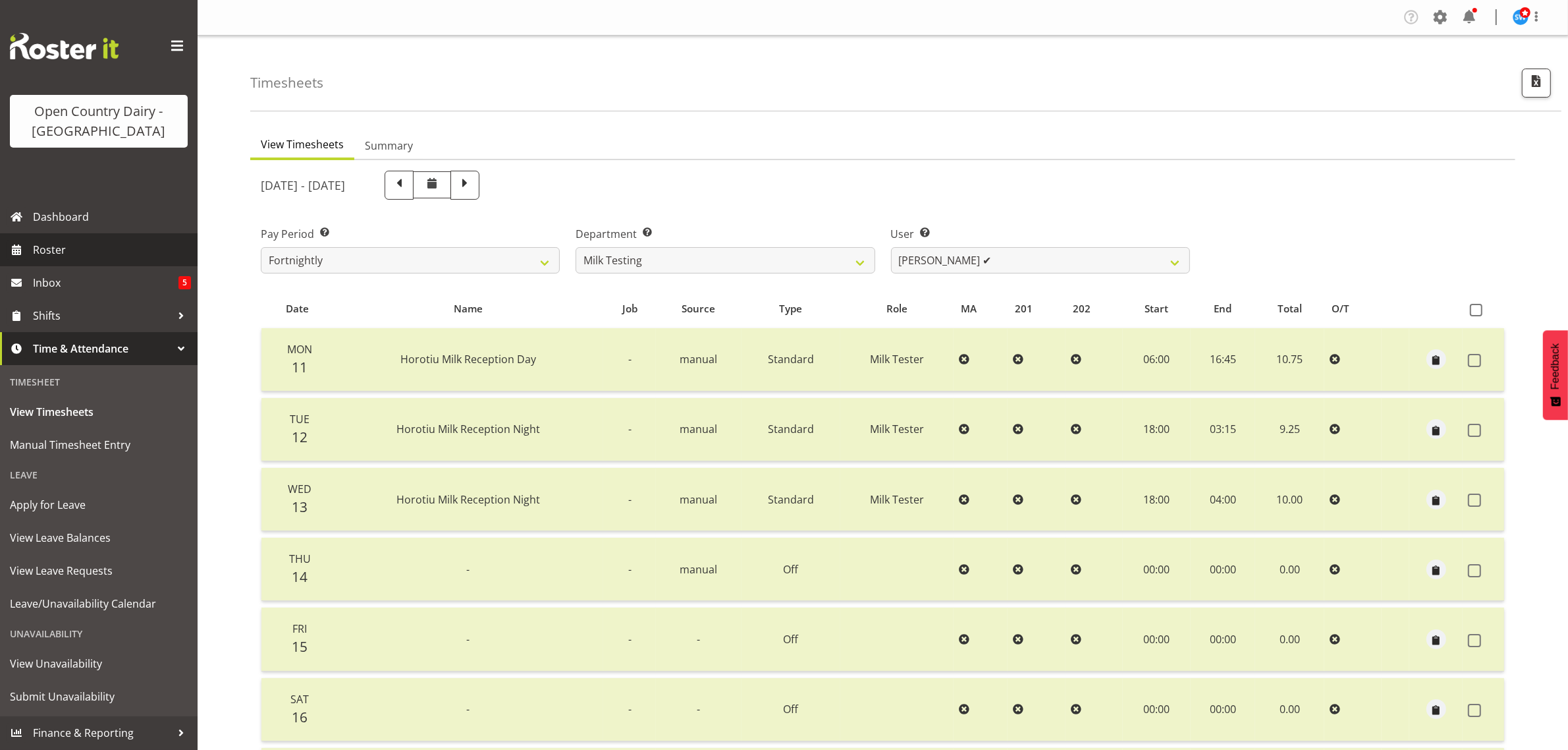
click at [36, 252] on span "Roster" at bounding box center [112, 249] width 158 height 20
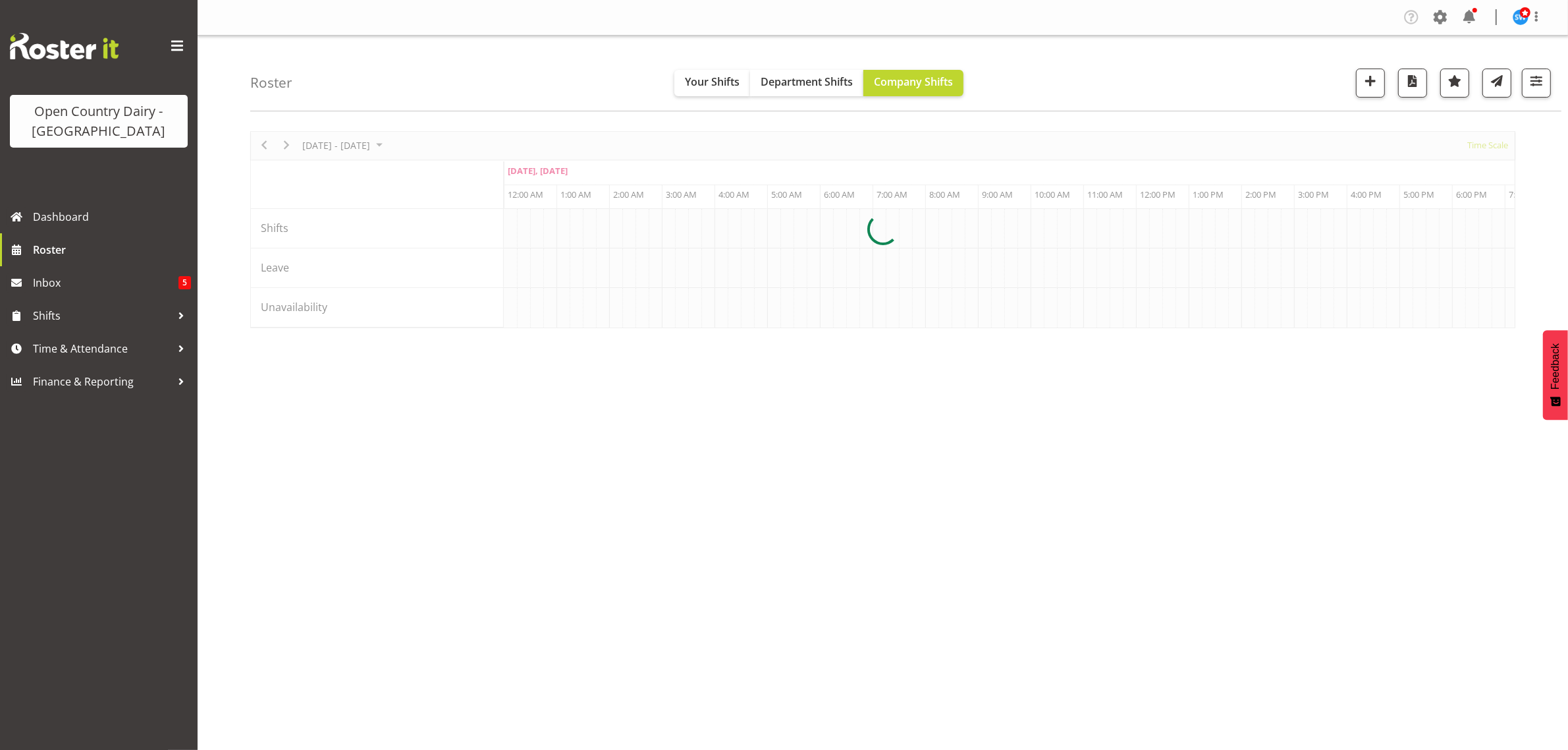
scroll to position [0, 2529]
